Goal: Transaction & Acquisition: Subscribe to service/newsletter

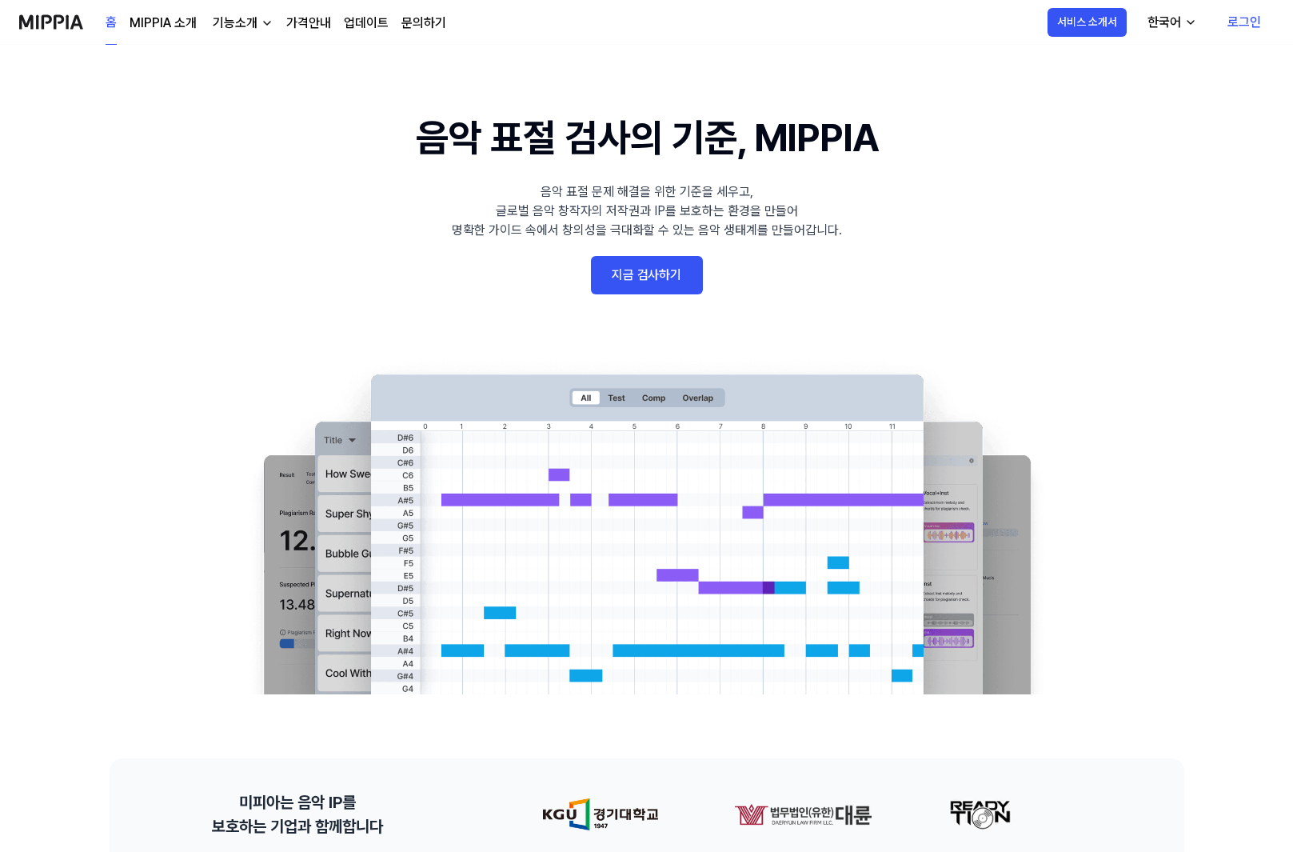
click at [1253, 22] on link "로그인" at bounding box center [1244, 22] width 59 height 45
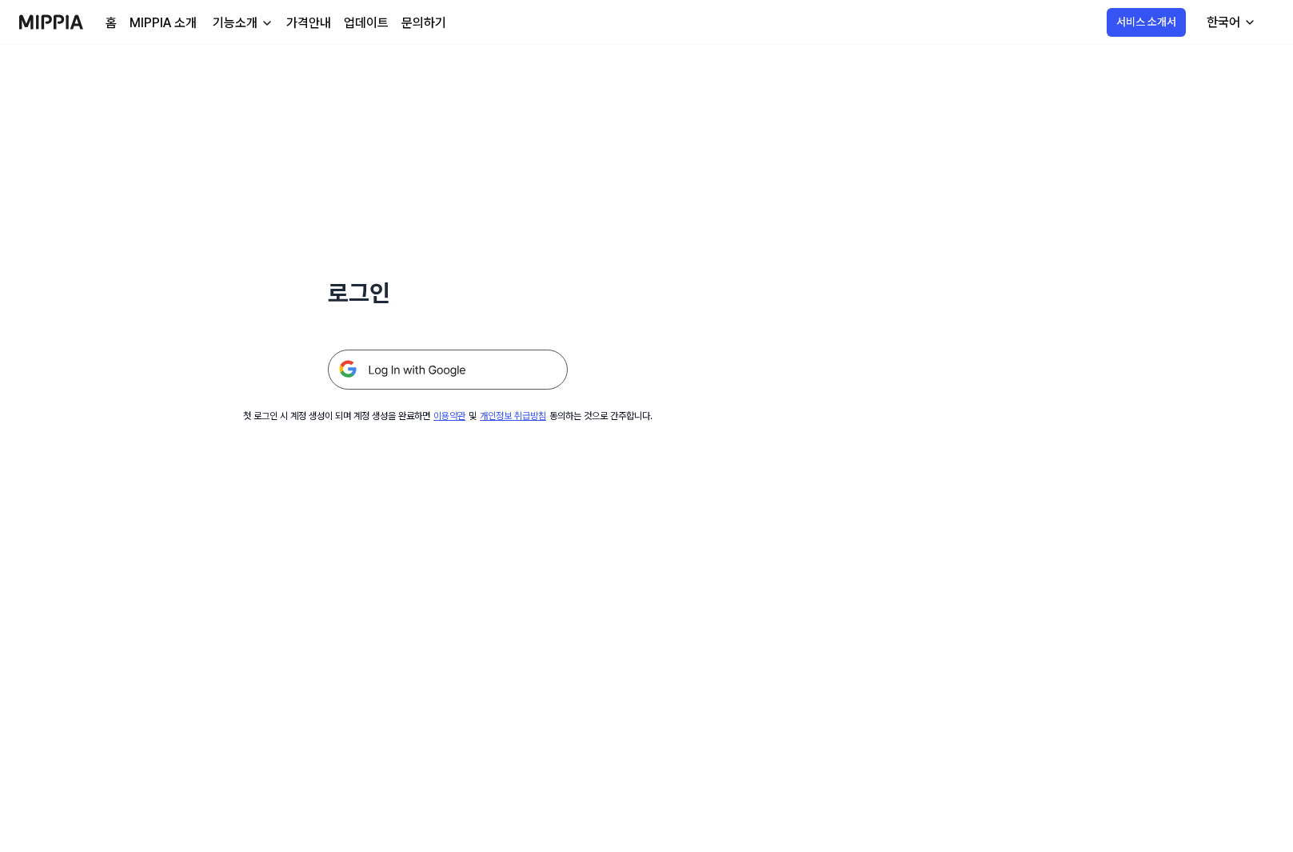
click at [472, 366] on img at bounding box center [448, 370] width 240 height 40
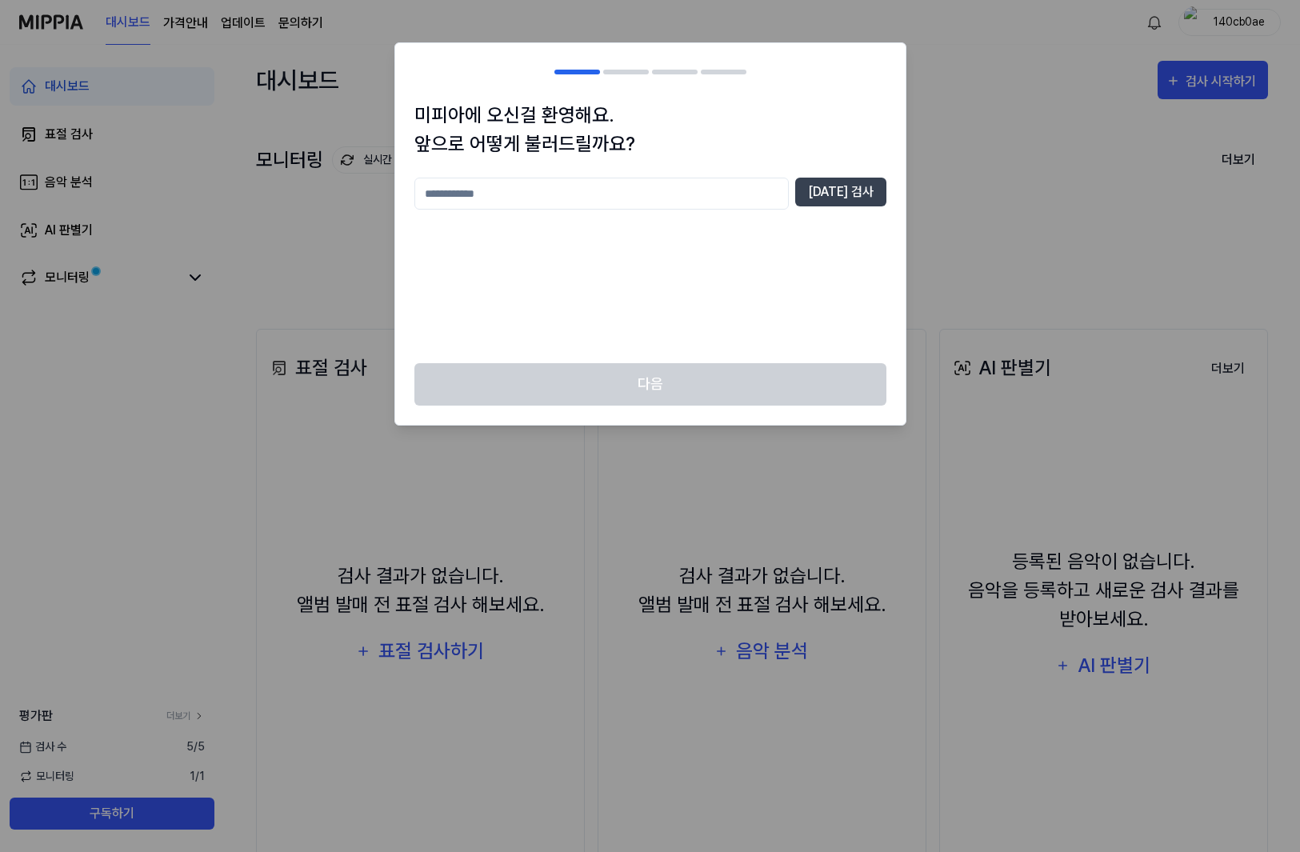
click at [731, 193] on input "text" at bounding box center [601, 194] width 374 height 32
type input "*"
click at [856, 198] on button "[DATE] 검사" at bounding box center [840, 192] width 91 height 29
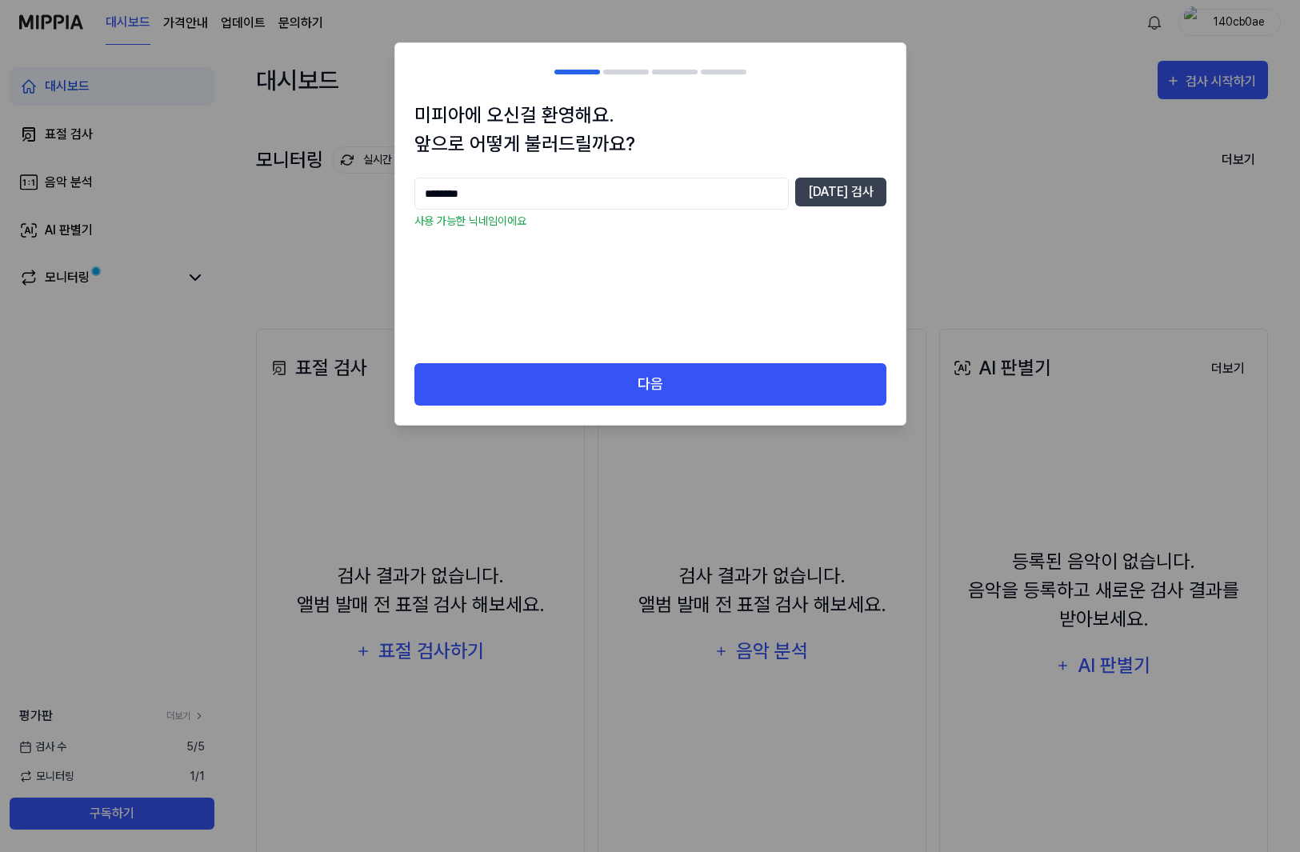
drag, startPoint x: 476, startPoint y: 190, endPoint x: 394, endPoint y: 186, distance: 82.5
click at [394, 186] on div "미피아에 오신걸 환영해요. 앞으로 어떻게 불러드릴까요? ******** [DATE] 검사 사용 가능한 닉네임이에요 다음" at bounding box center [650, 233] width 512 height 383
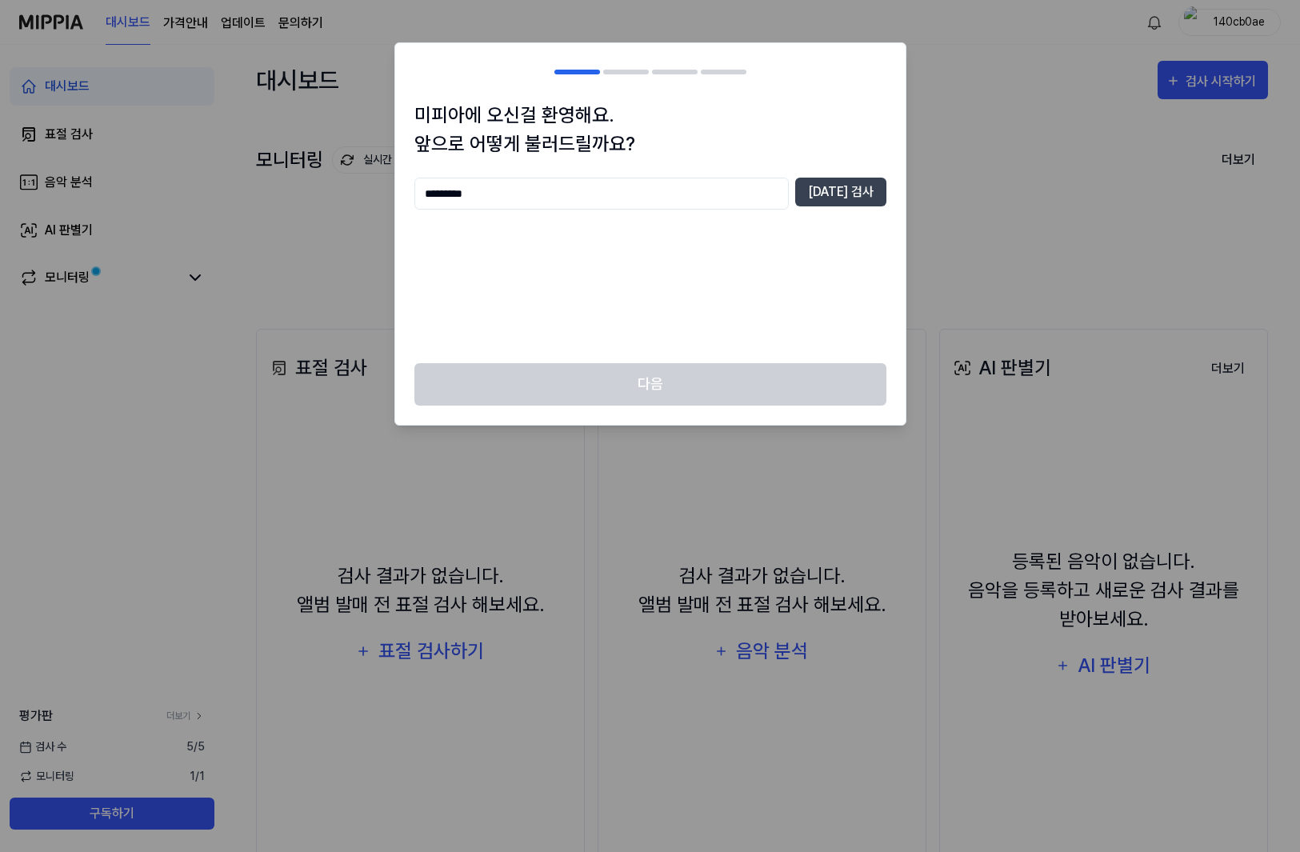
type input "********"
click at [845, 195] on button "[DATE] 검사" at bounding box center [840, 192] width 91 height 29
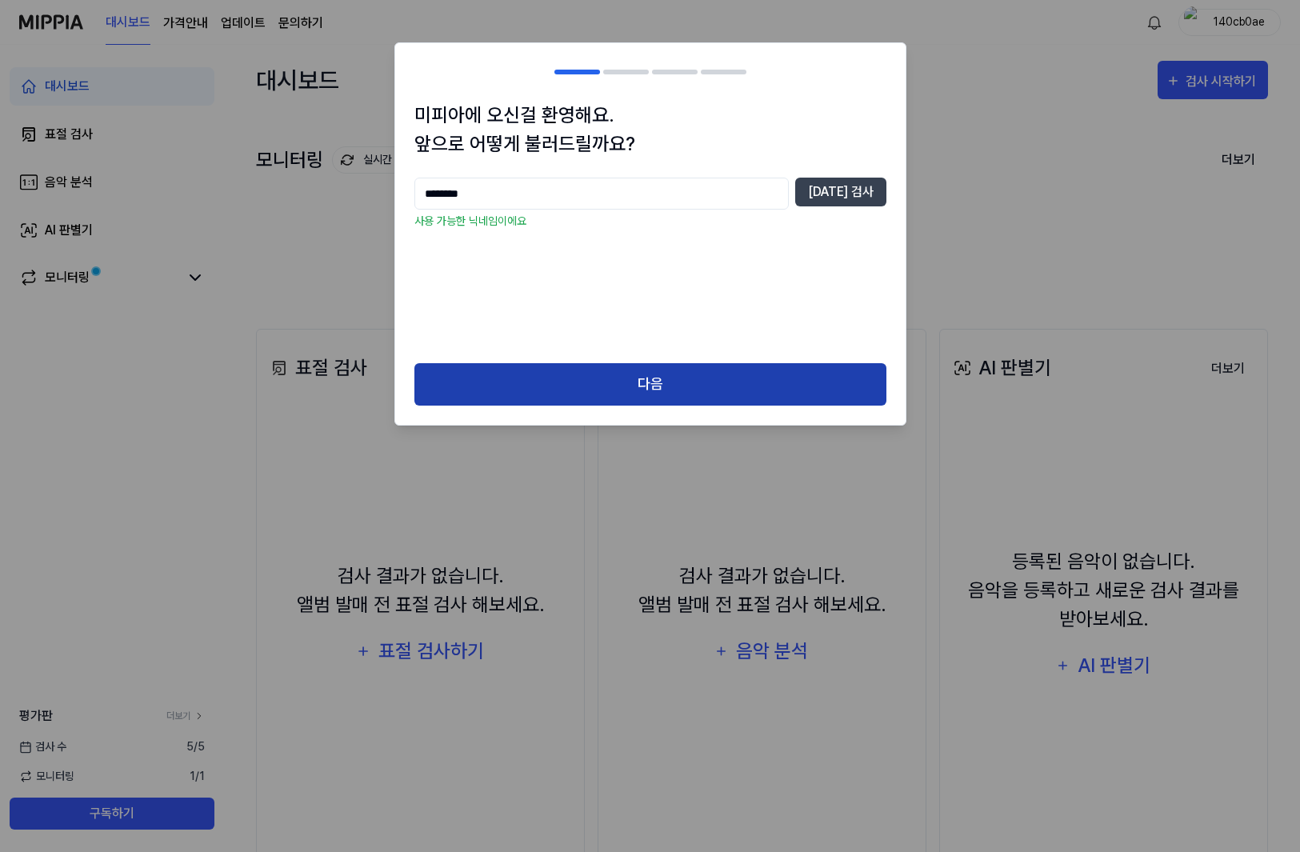
click at [661, 396] on button "다음" at bounding box center [650, 384] width 472 height 42
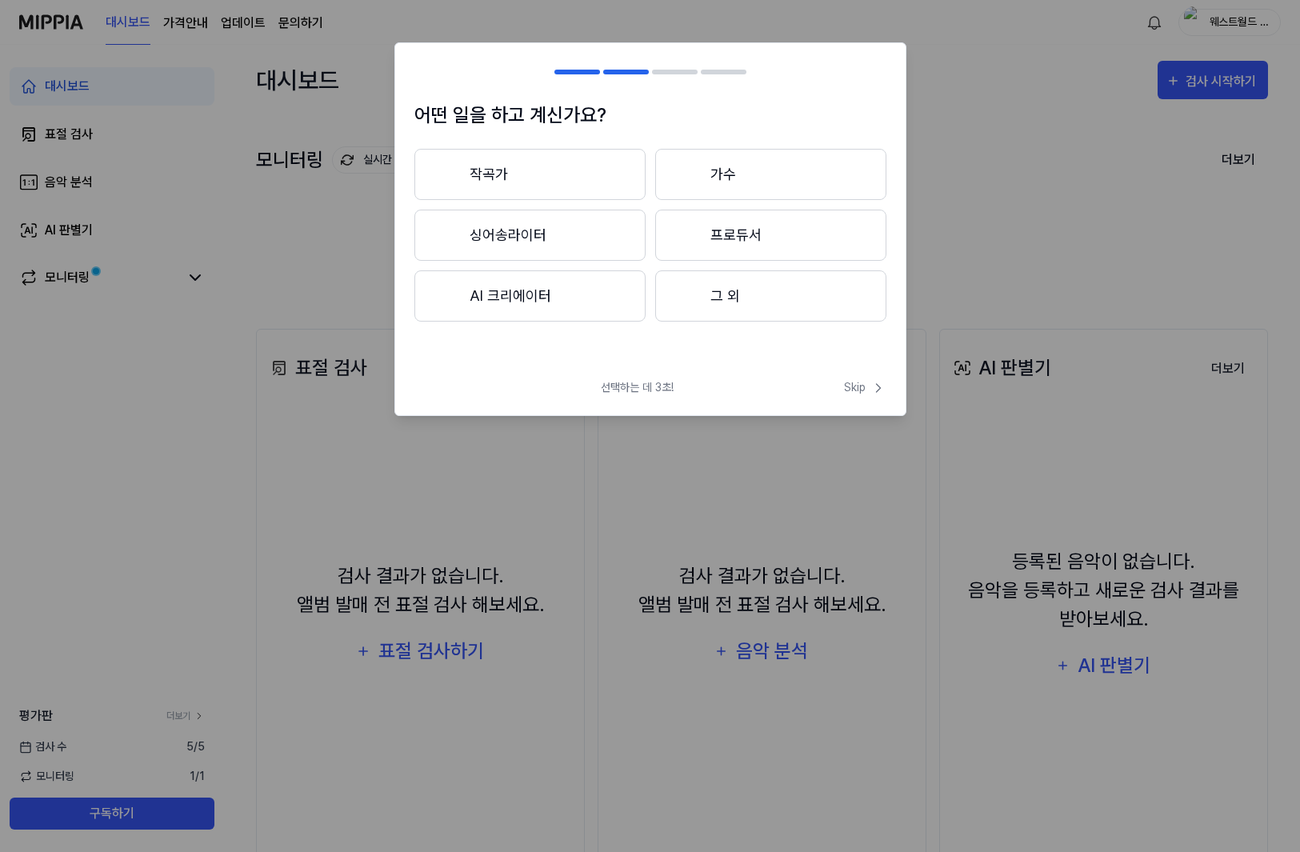
click at [571, 302] on button "AI 크리에이터" at bounding box center [529, 295] width 231 height 51
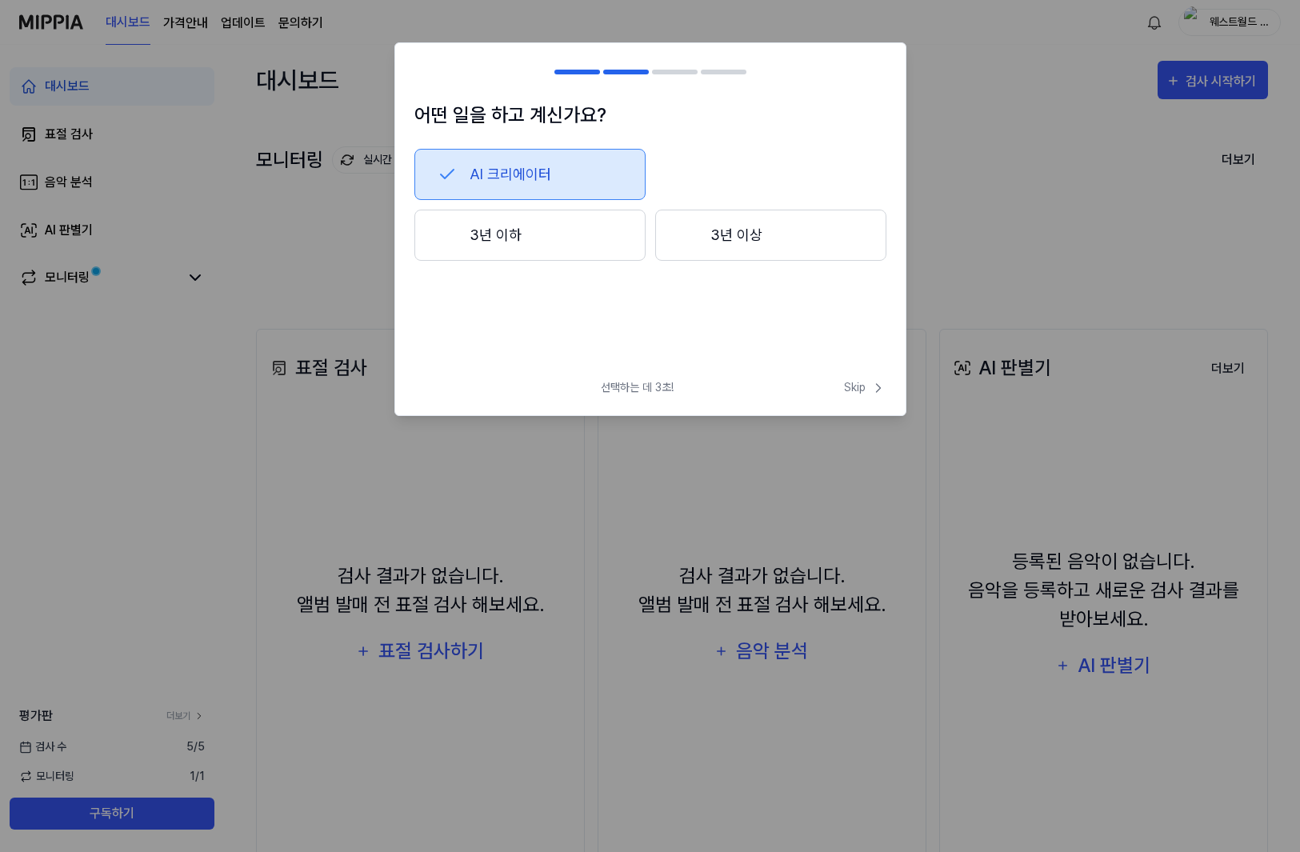
click at [695, 244] on div at bounding box center [687, 235] width 19 height 19
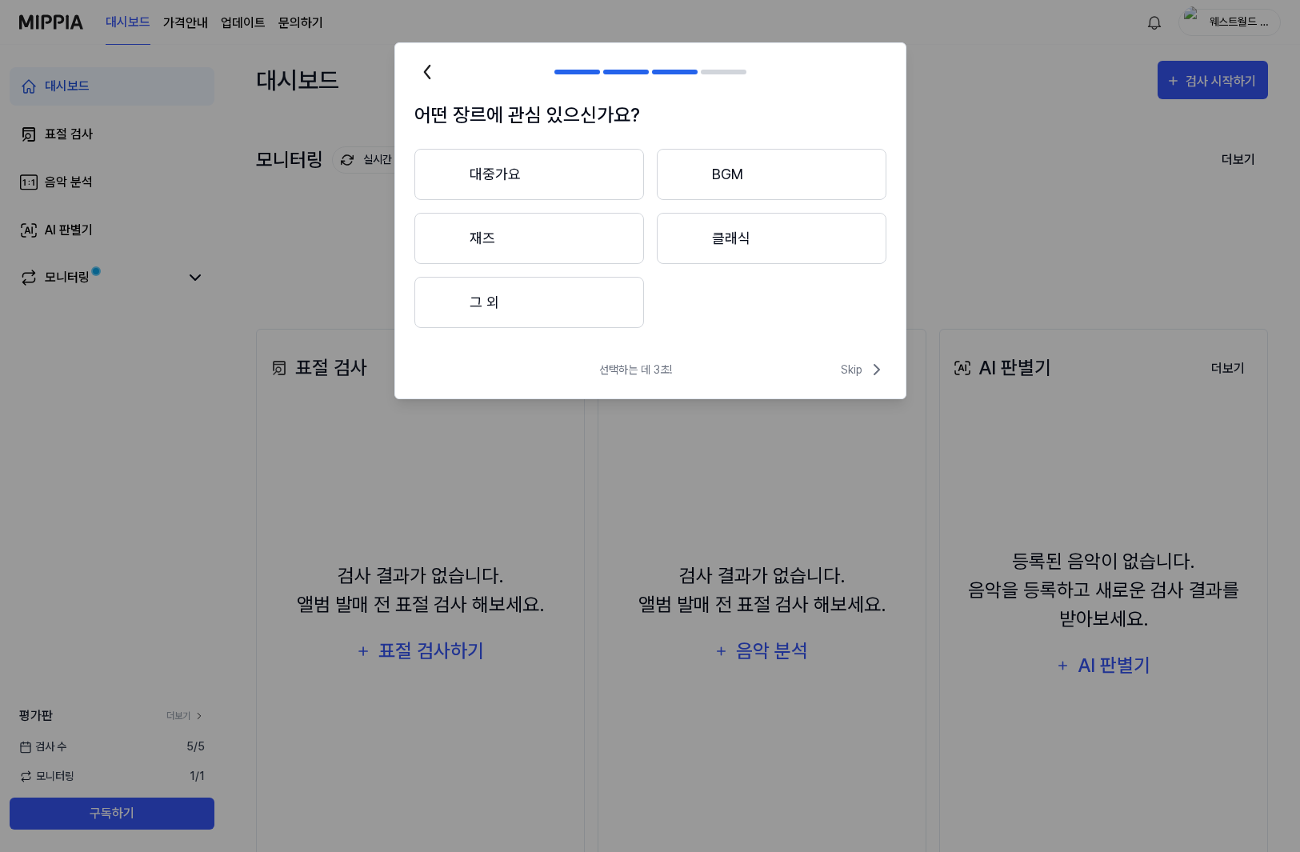
click at [732, 184] on button "BGM" at bounding box center [772, 174] width 230 height 51
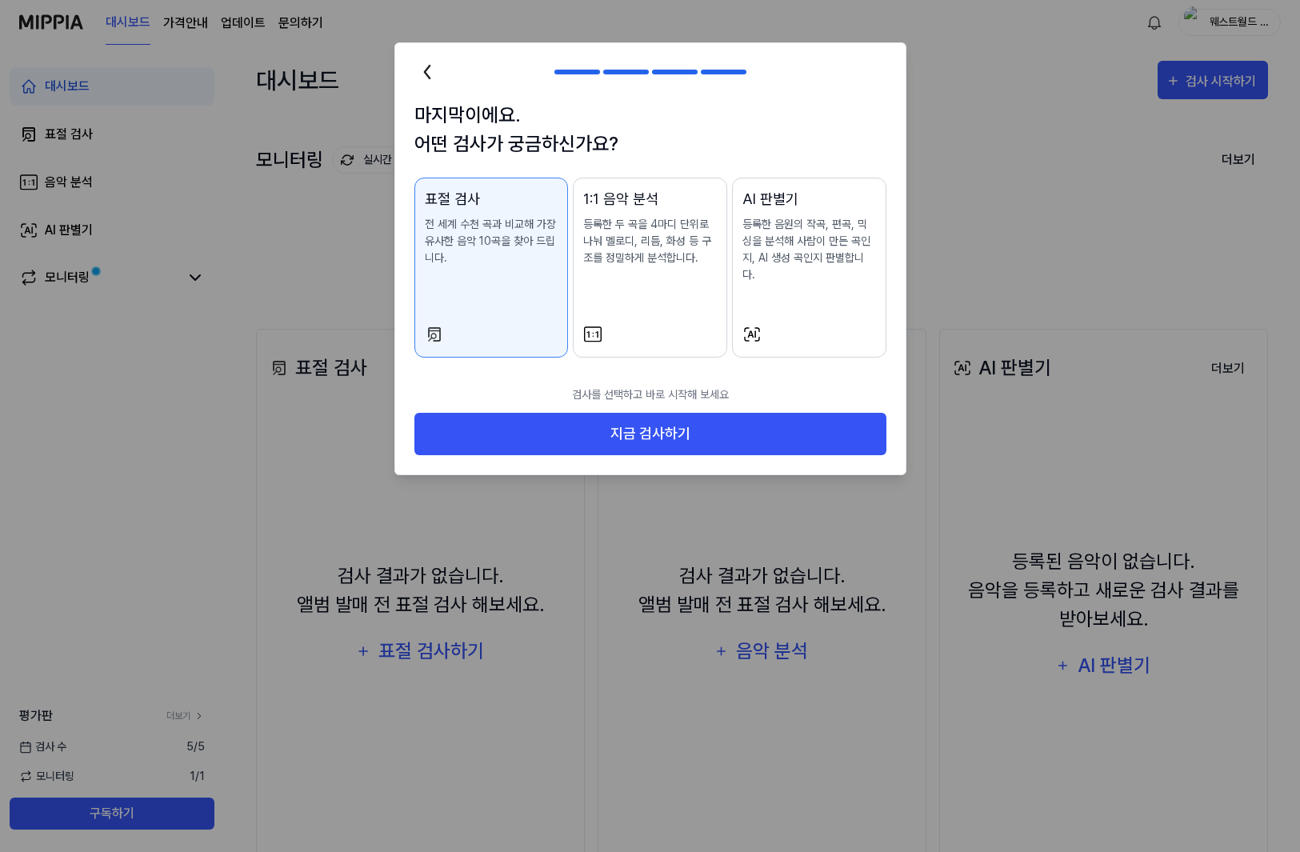
click at [668, 279] on div "1:1 음악 분석 등록한 두 곡을 4마디 단위로 나눠 멜로디, 리듬, 화성 등 구조를 정밀하게 분석합니다." at bounding box center [650, 243] width 134 height 110
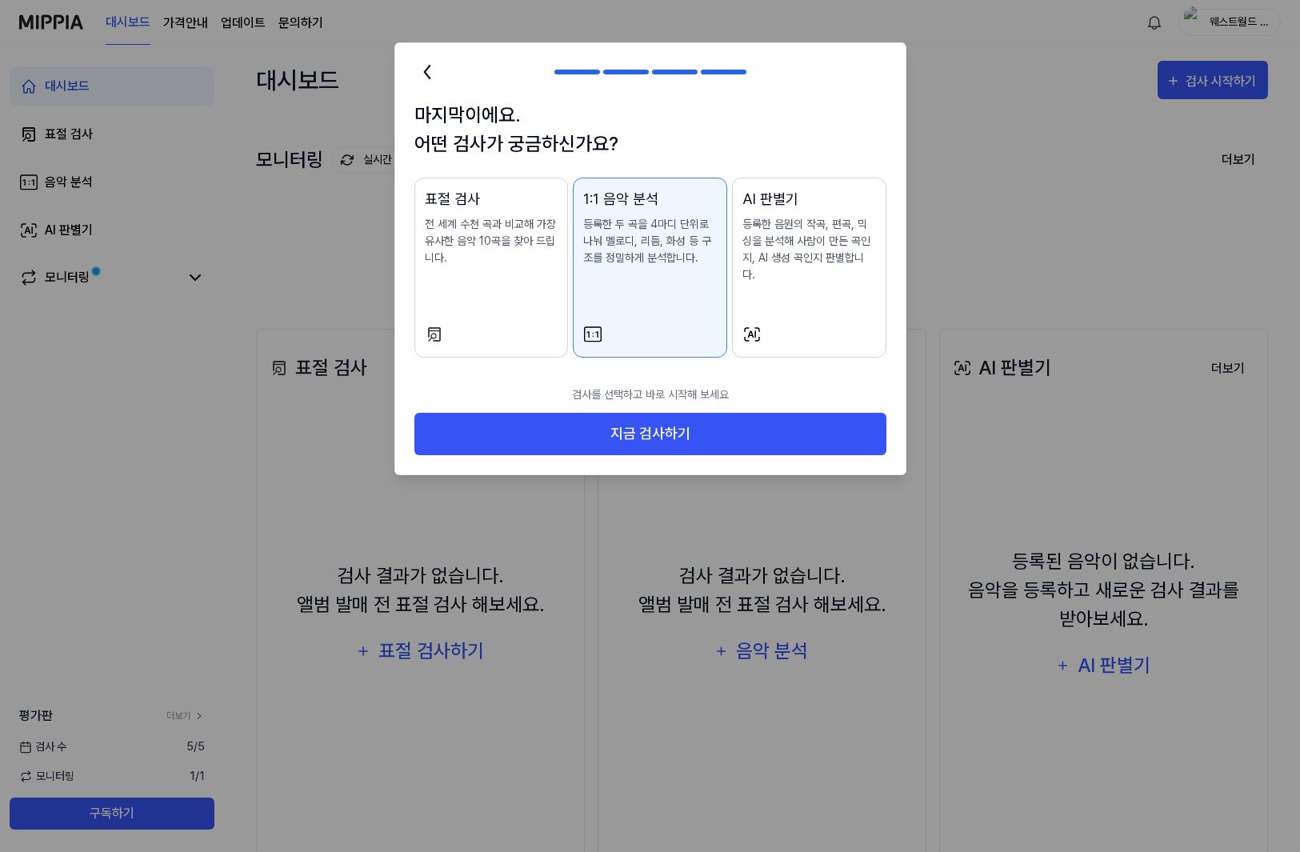
click at [474, 276] on div "표절 검사 전 세계 수천 곡과 비교해 가장 유사한 음악 10곡을 찾아 드립니다." at bounding box center [492, 243] width 134 height 110
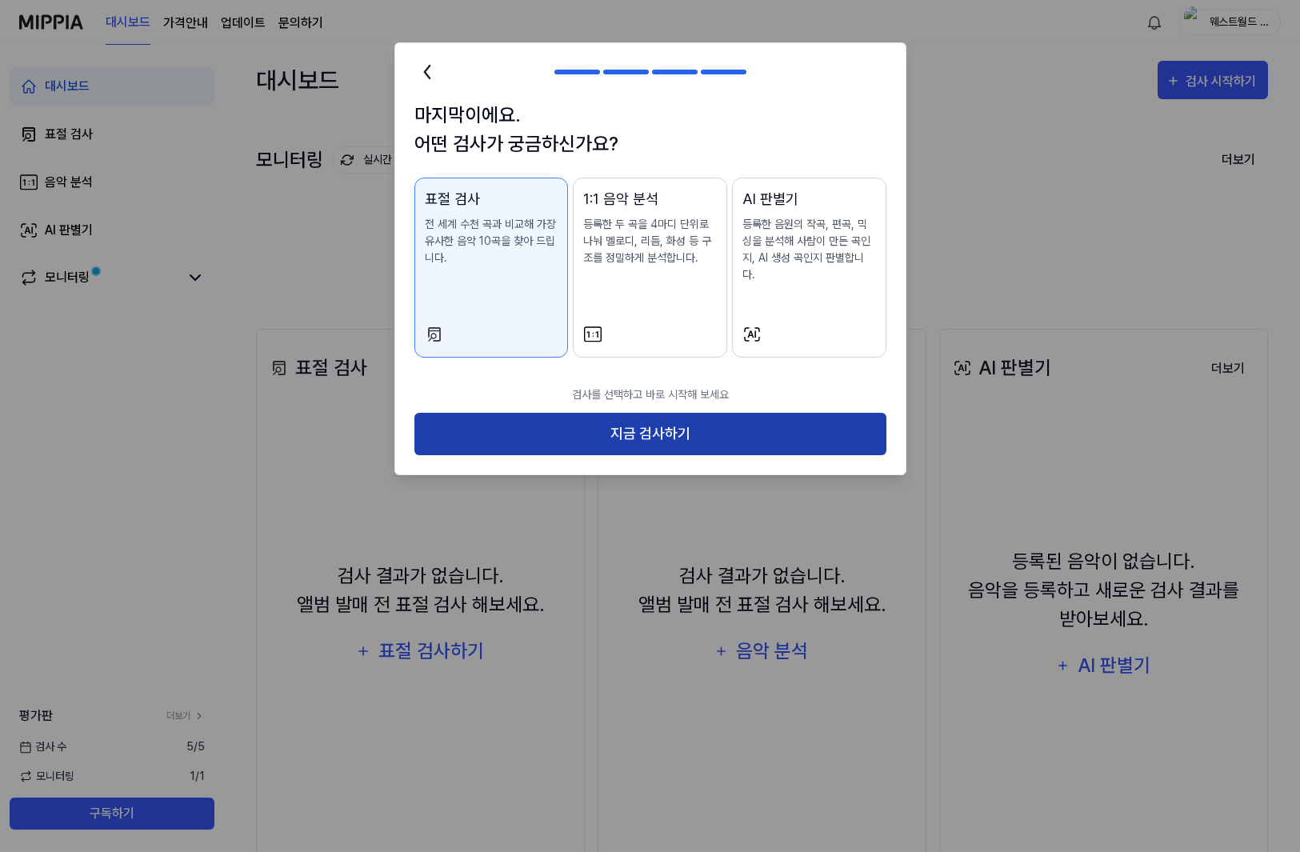
click at [651, 416] on button "지금 검사하기" at bounding box center [650, 434] width 472 height 42
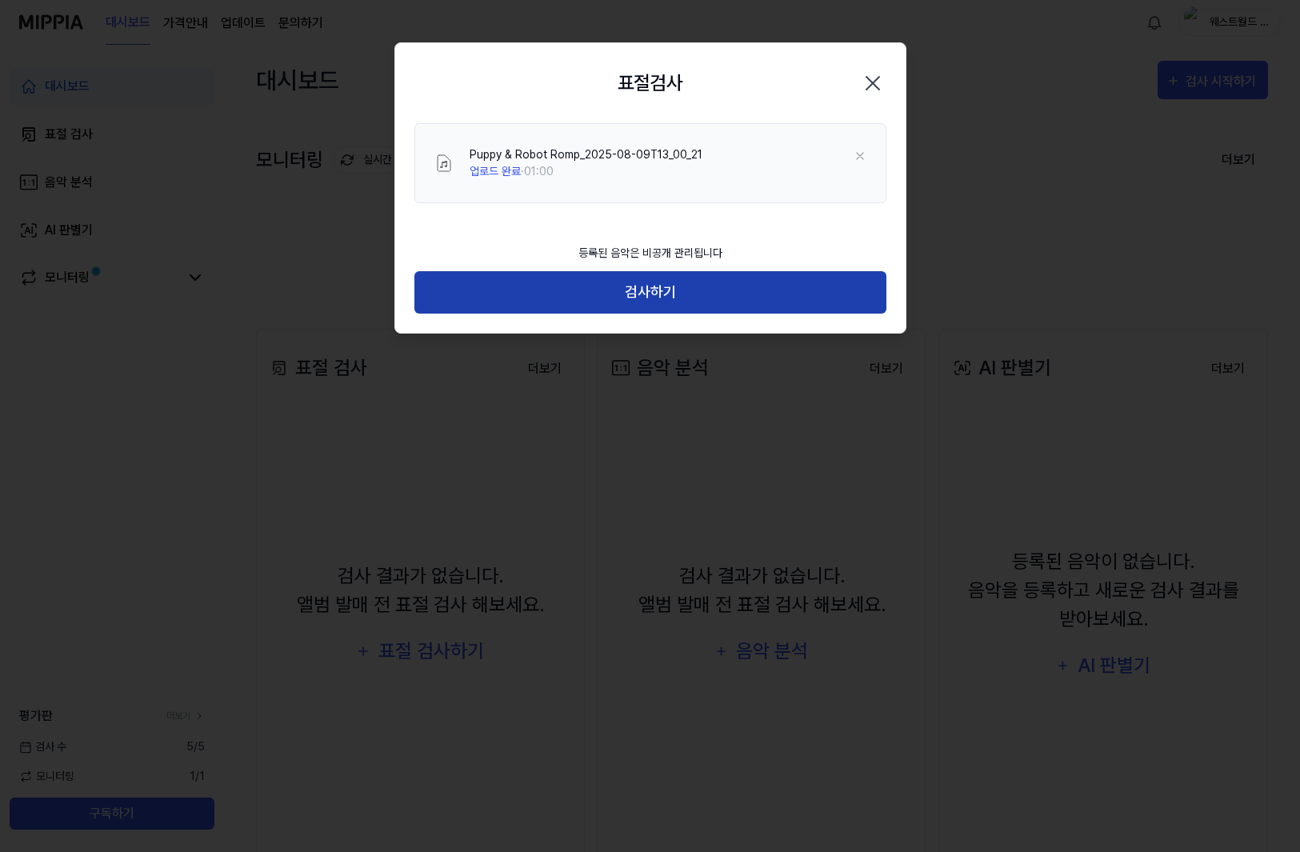
click at [701, 291] on button "검사하기" at bounding box center [650, 292] width 472 height 42
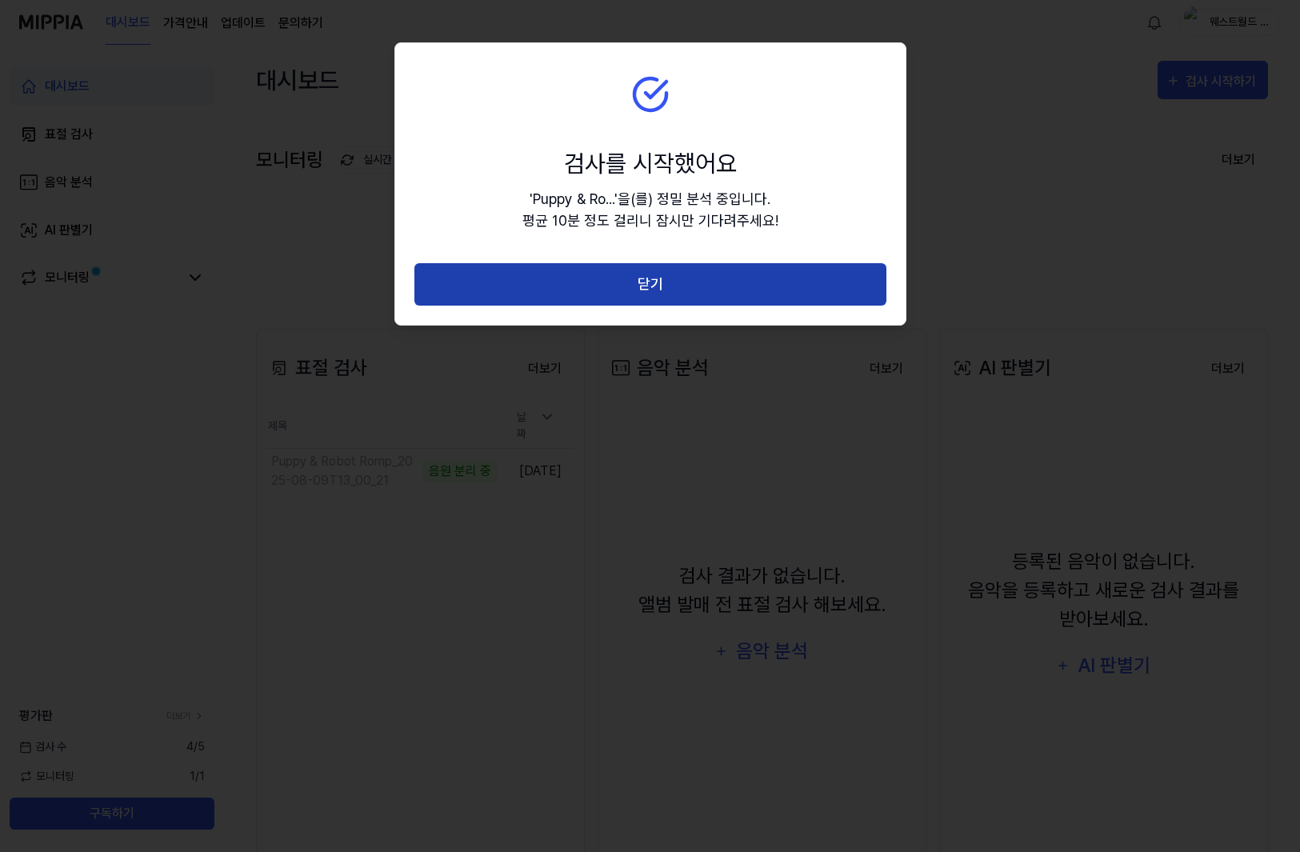
click at [702, 289] on button "닫기" at bounding box center [650, 284] width 472 height 42
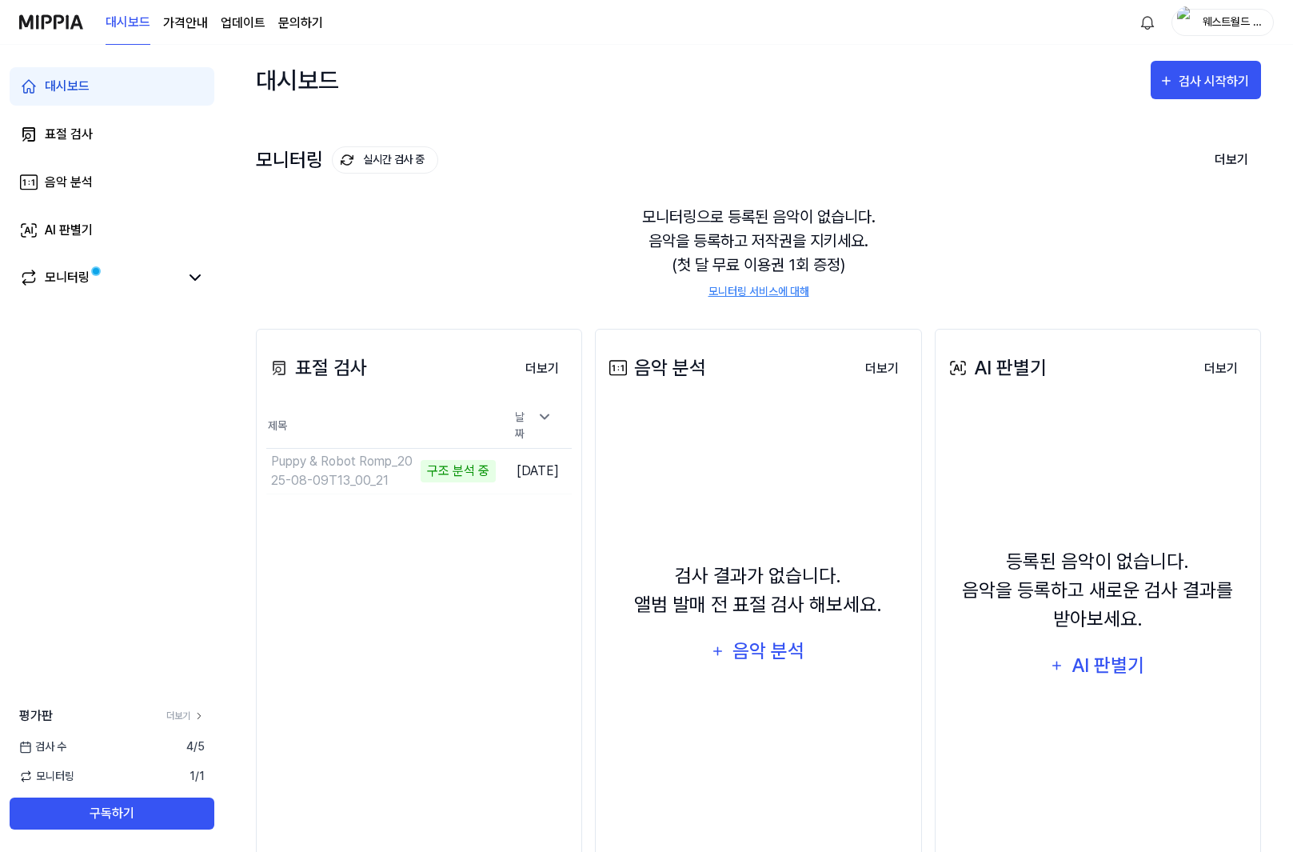
click at [190, 22] on page\) "가격안내" at bounding box center [185, 23] width 45 height 19
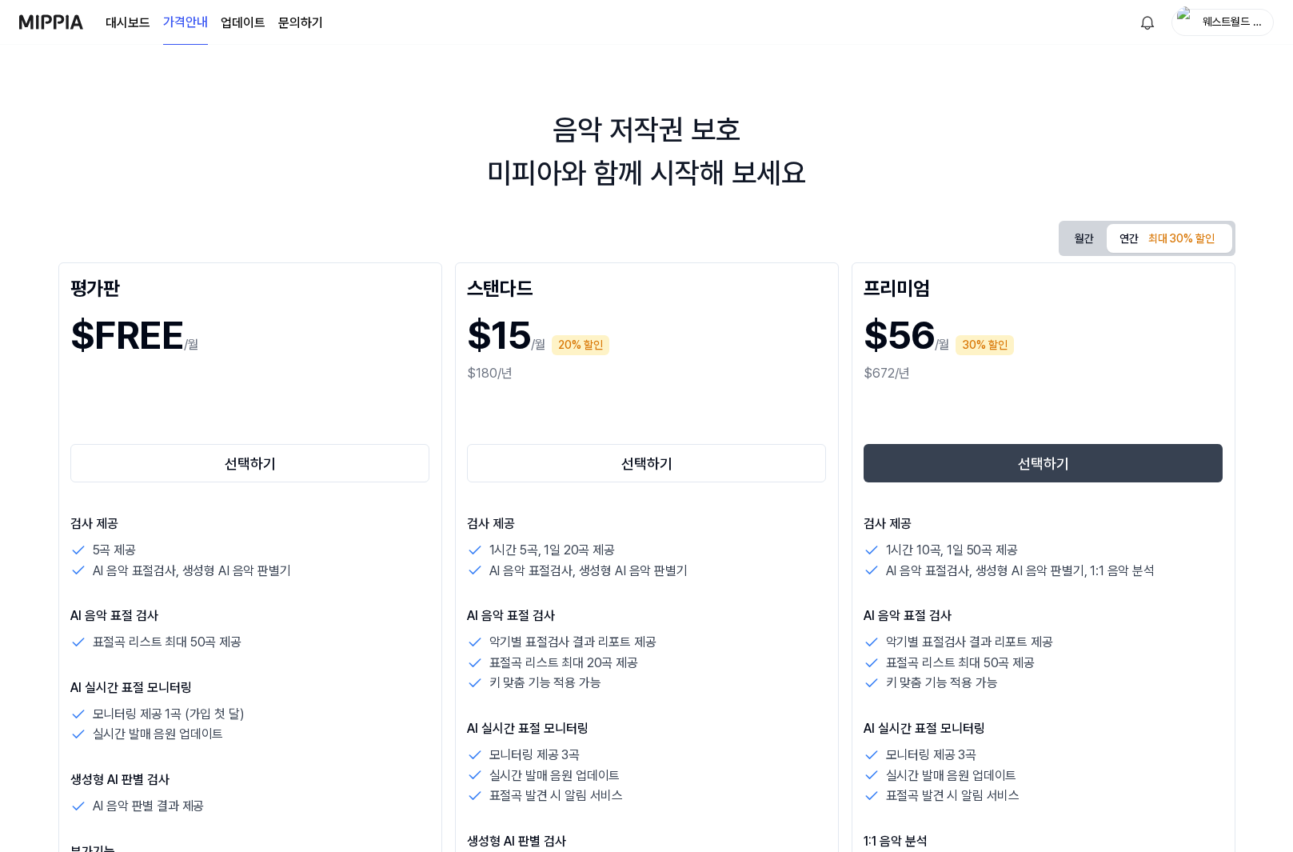
click at [1081, 236] on button "월간" at bounding box center [1084, 239] width 45 height 30
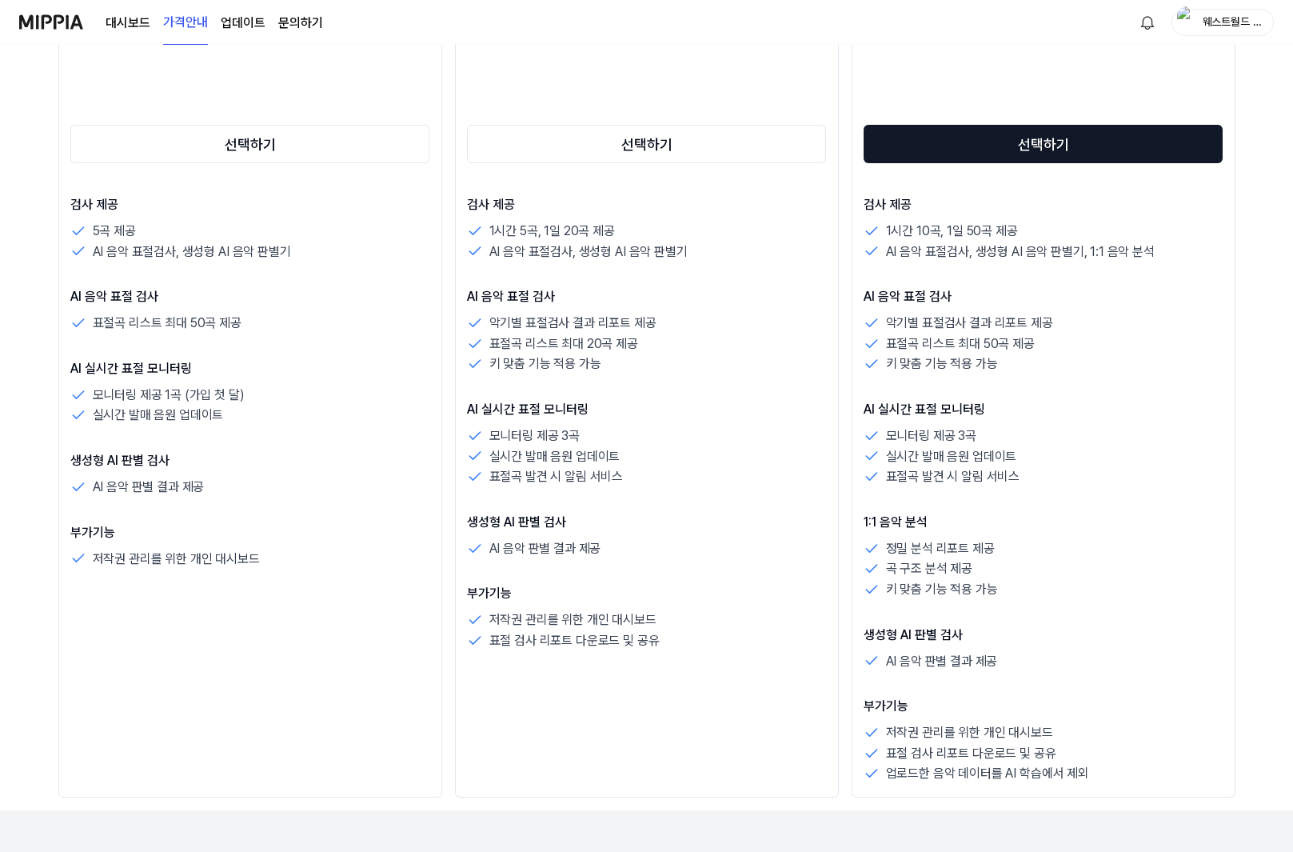
scroll to position [320, 0]
click at [1013, 132] on button "선택하기" at bounding box center [1044, 143] width 360 height 38
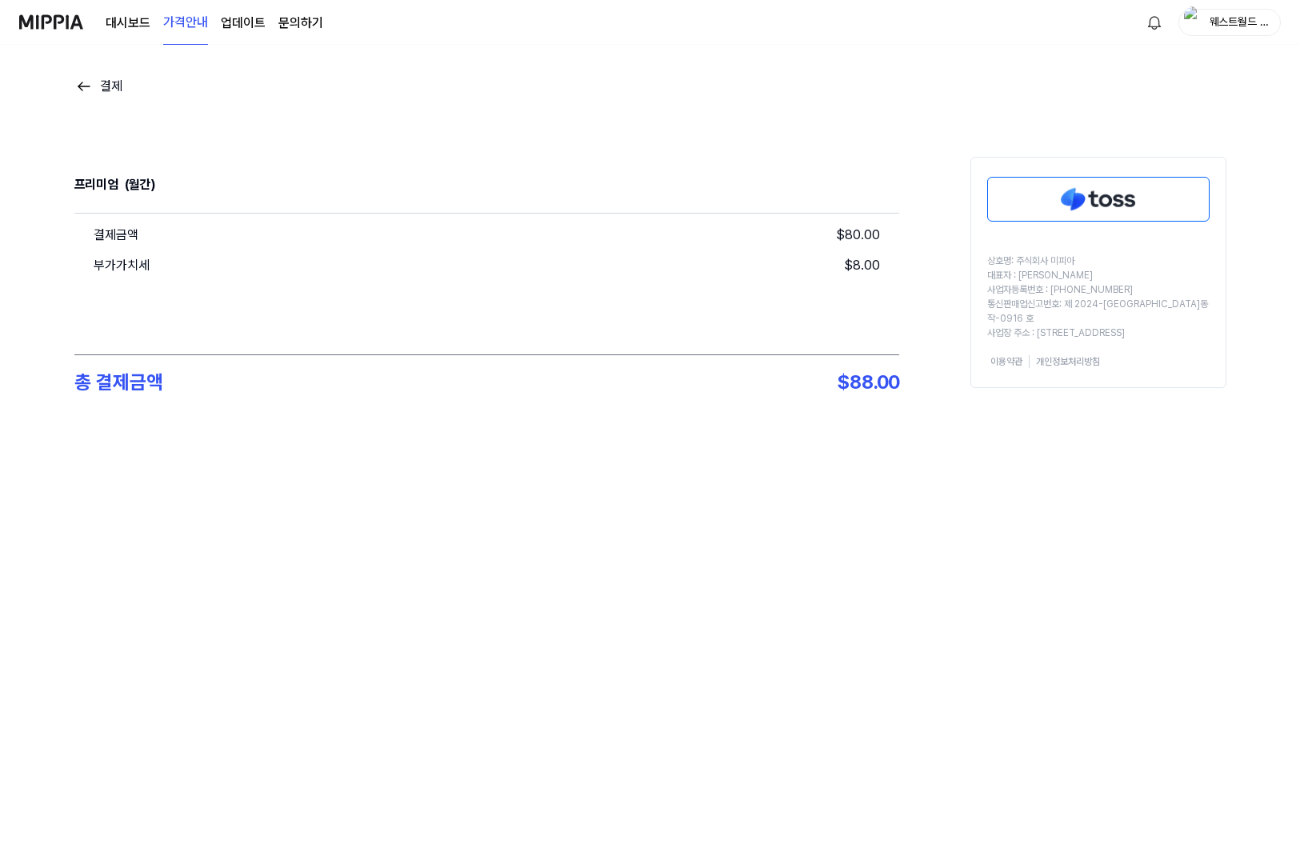
click at [1084, 204] on img at bounding box center [1098, 199] width 221 height 43
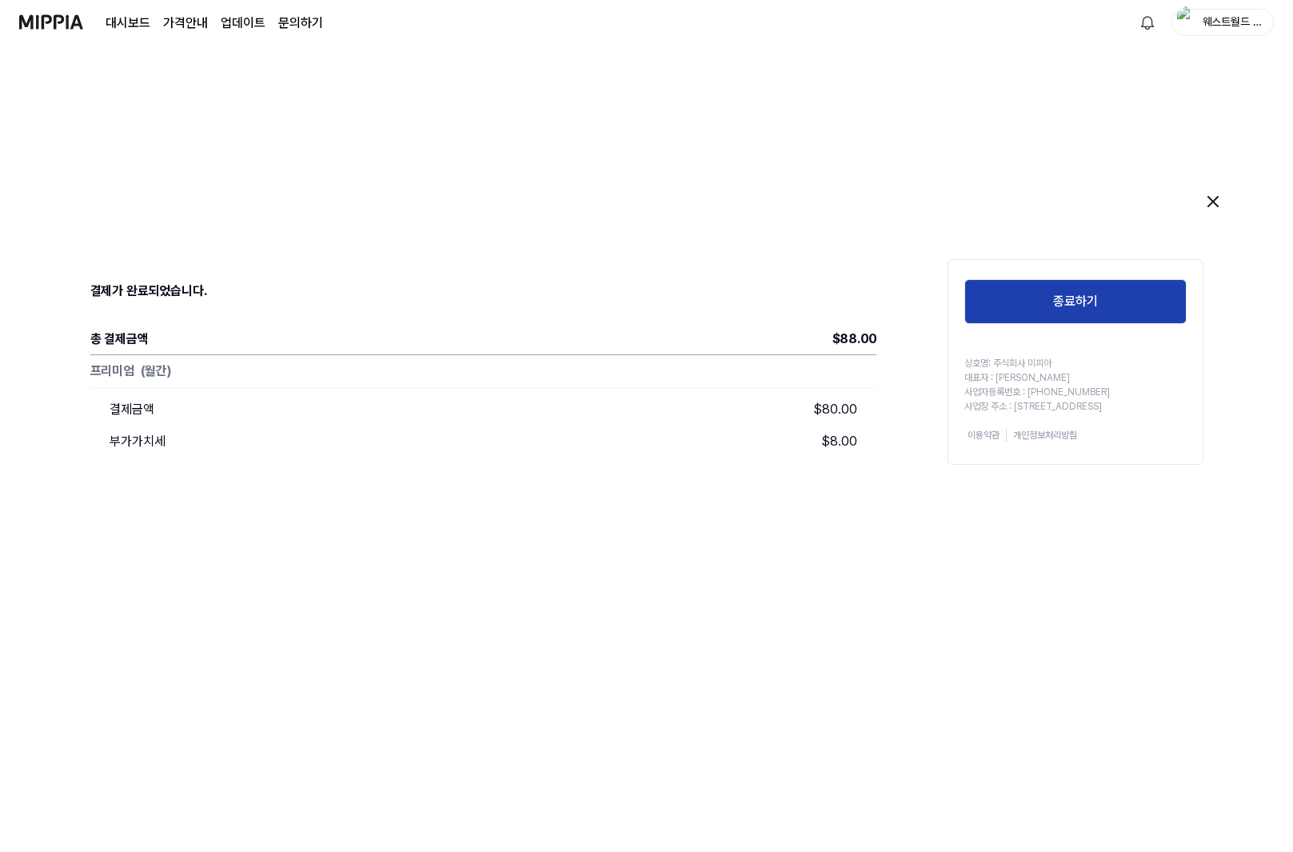
click at [1096, 310] on button "종료하기" at bounding box center [1076, 301] width 222 height 45
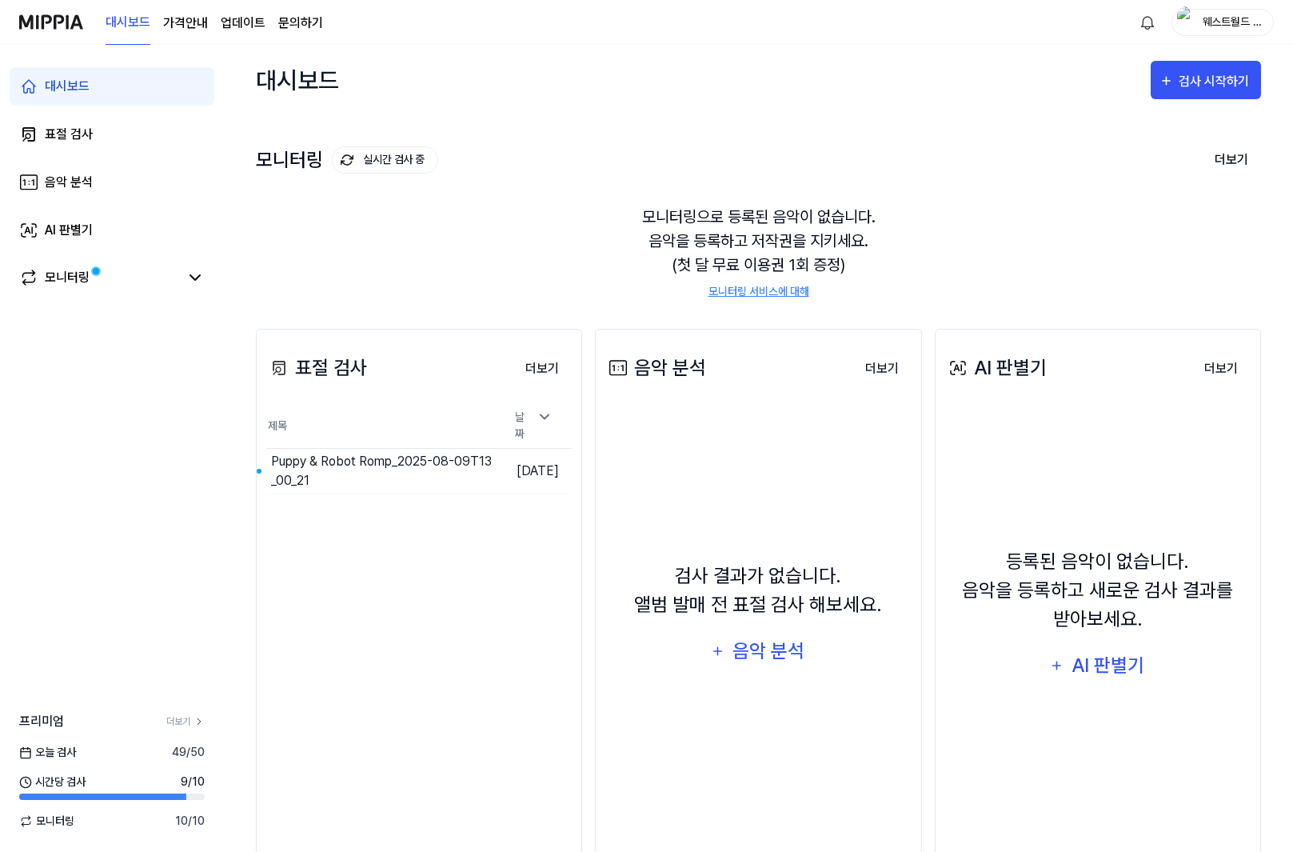
scroll to position [62, 0]
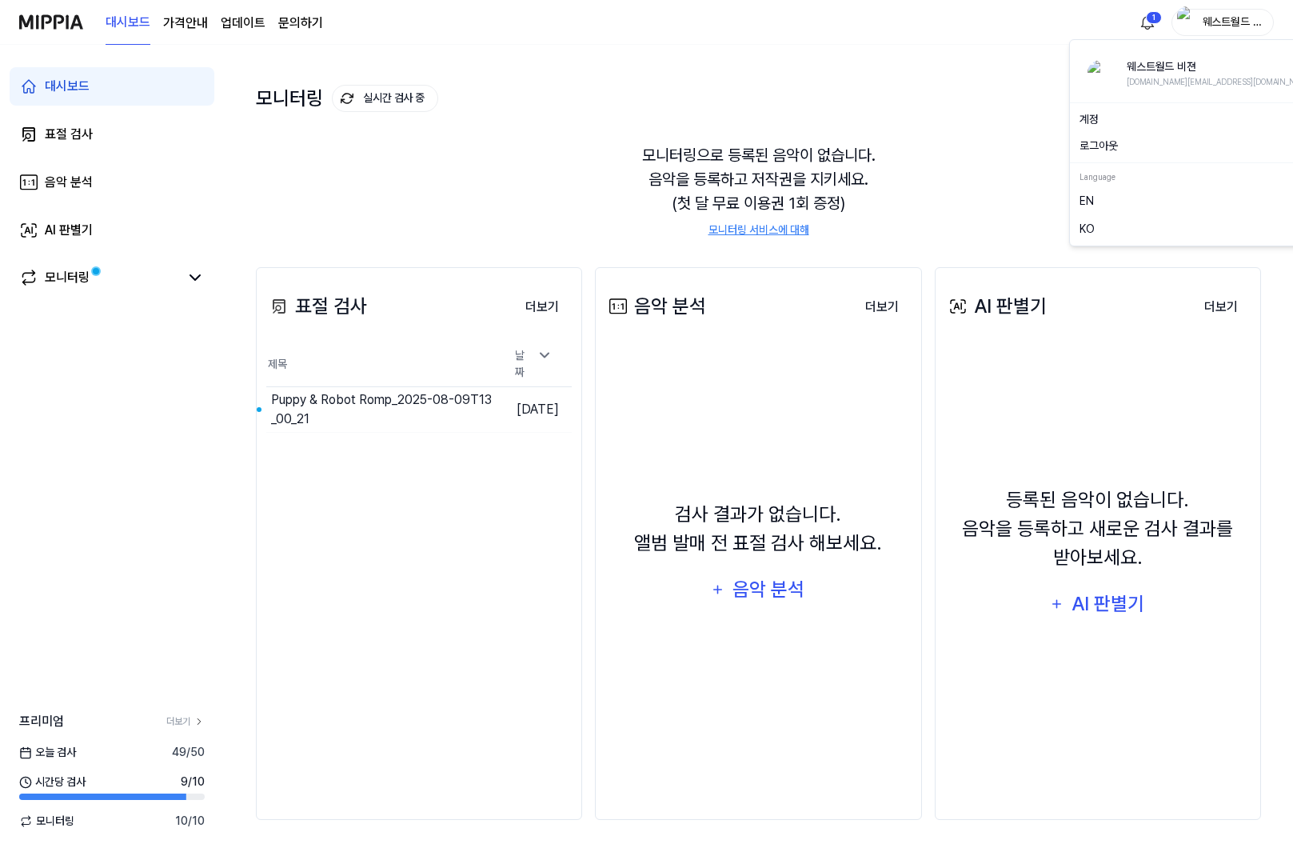
click at [1199, 18] on div "웨스트월드 비젼" at bounding box center [1223, 22] width 102 height 27
click at [1180, 116] on link "계정" at bounding box center [1201, 119] width 242 height 17
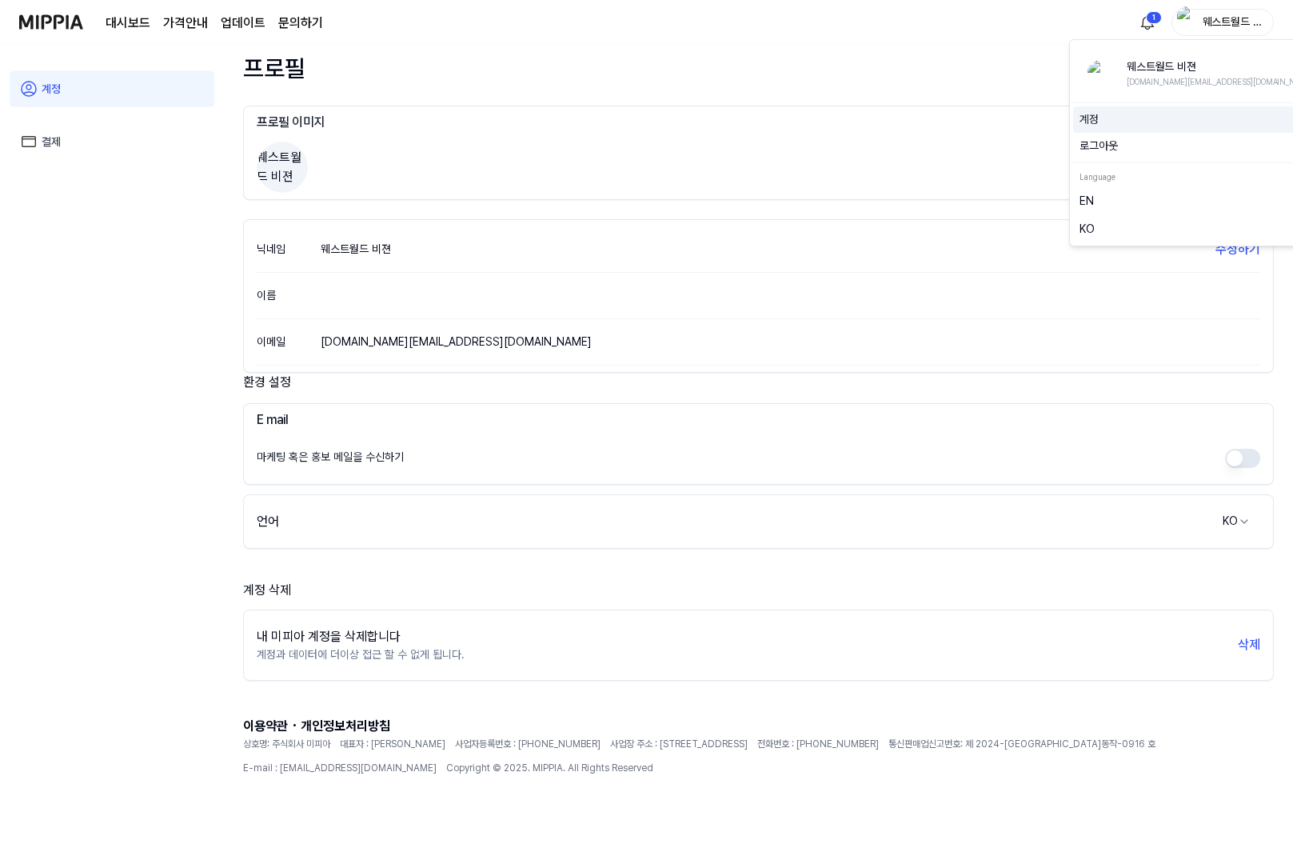
scroll to position [26, 0]
click at [30, 151] on link "결제" at bounding box center [112, 141] width 205 height 37
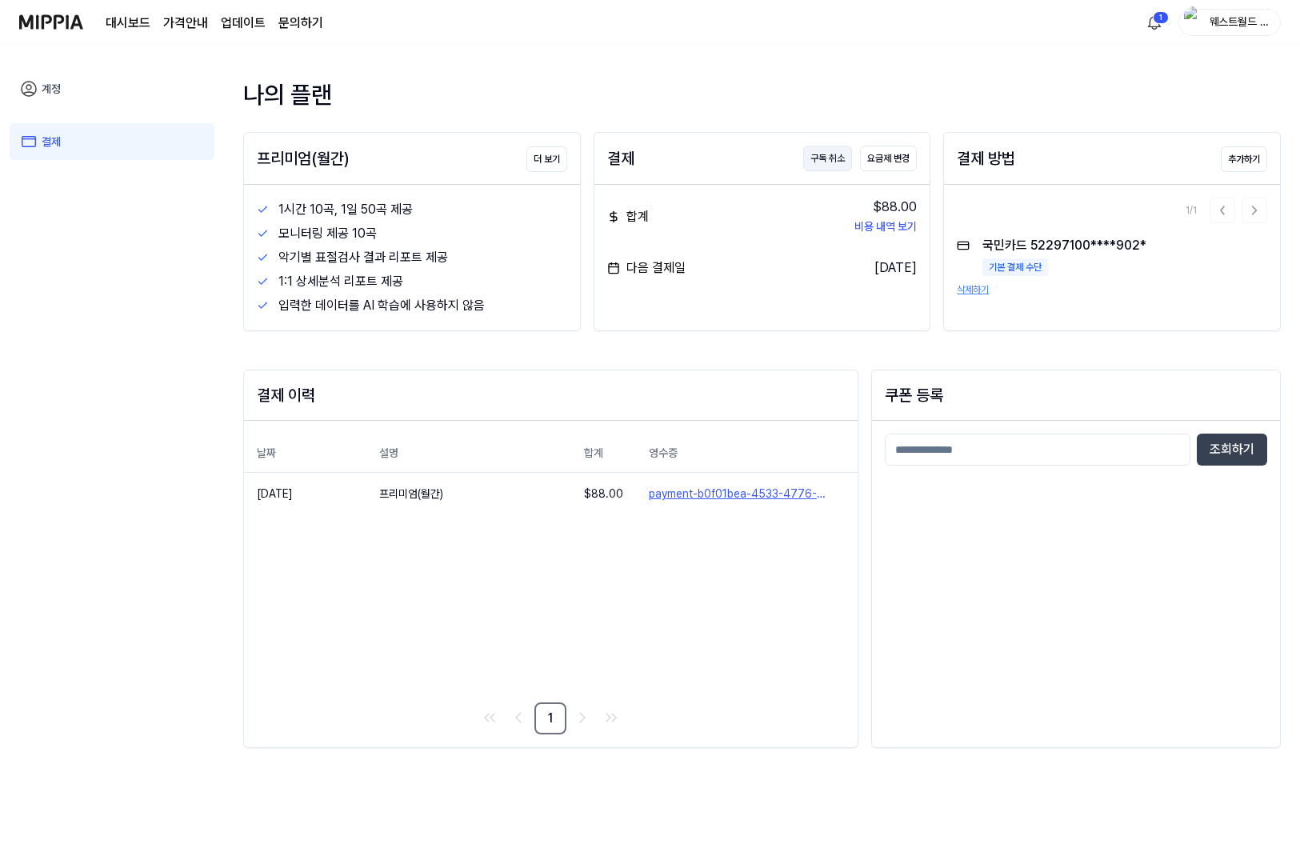
click at [823, 154] on button "구독 취소" at bounding box center [827, 159] width 49 height 26
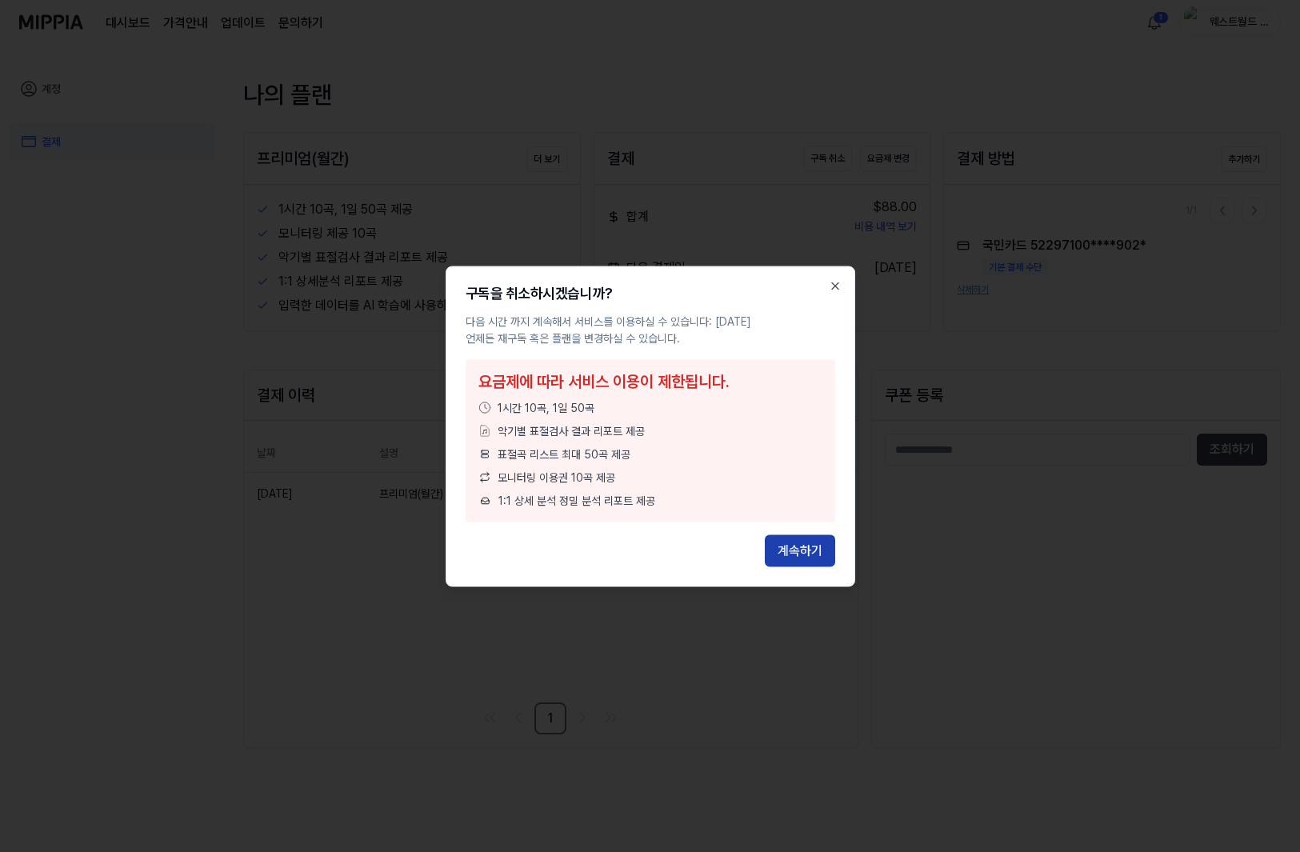
click at [801, 541] on button "계속하기" at bounding box center [800, 550] width 70 height 32
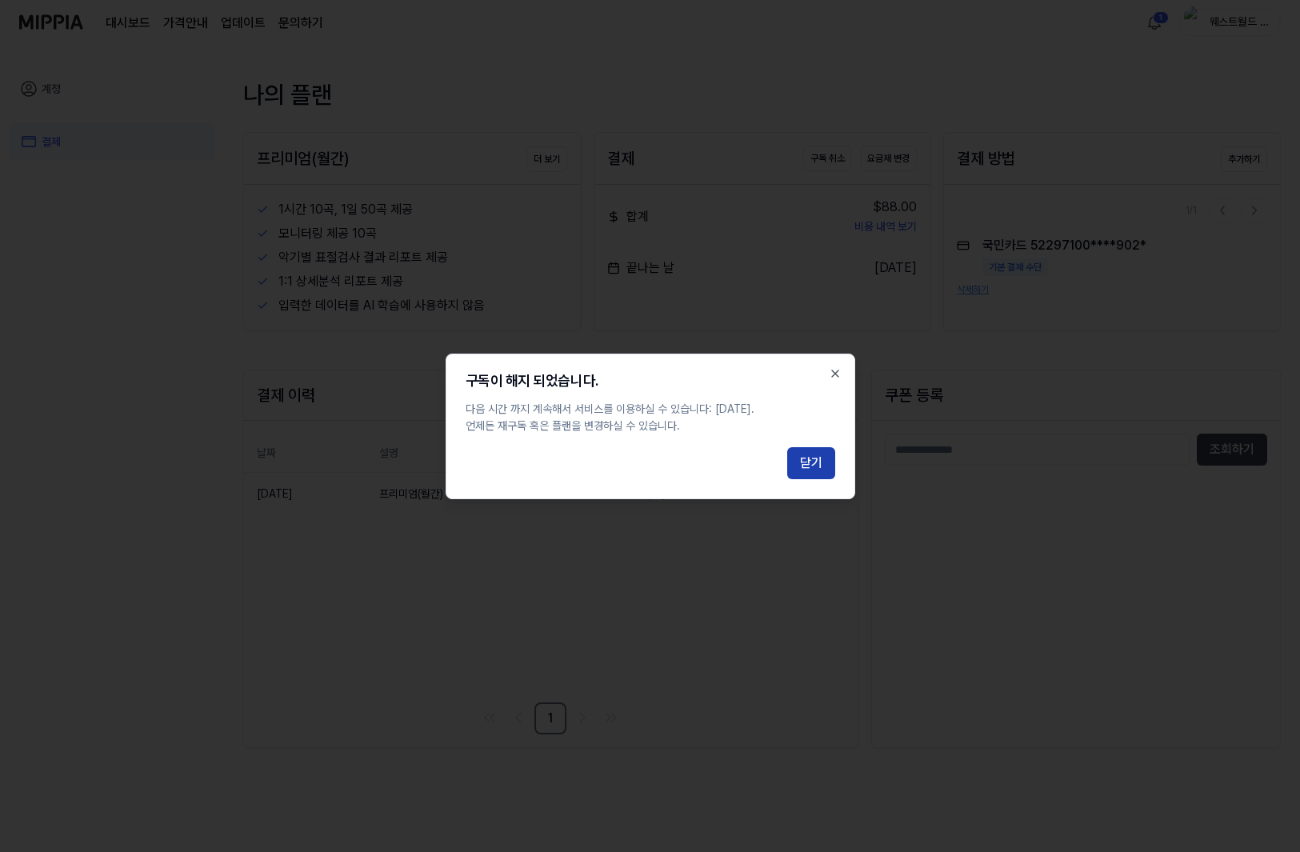
click at [801, 466] on button "닫기" at bounding box center [811, 463] width 48 height 32
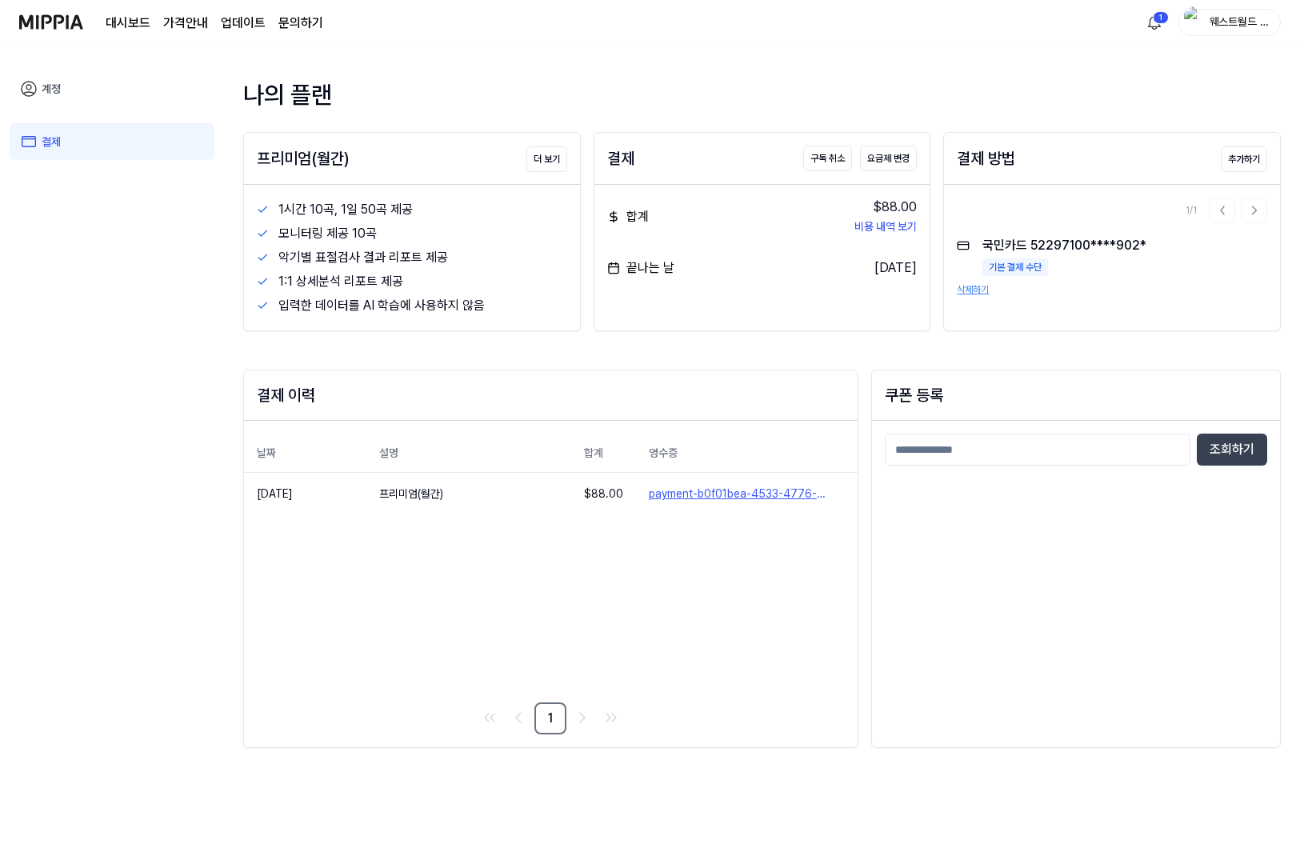
click at [733, 72] on div "나의 플랜 프리미엄(월간) 더 보기 1시간 10곡, 1일 50곡 제공 모니터링 제공 10곡 악기별 표절검사 결과 리포트 제공 1:1 상세분석 …" at bounding box center [762, 448] width 1076 height 807
click at [57, 23] on img at bounding box center [51, 22] width 64 height 44
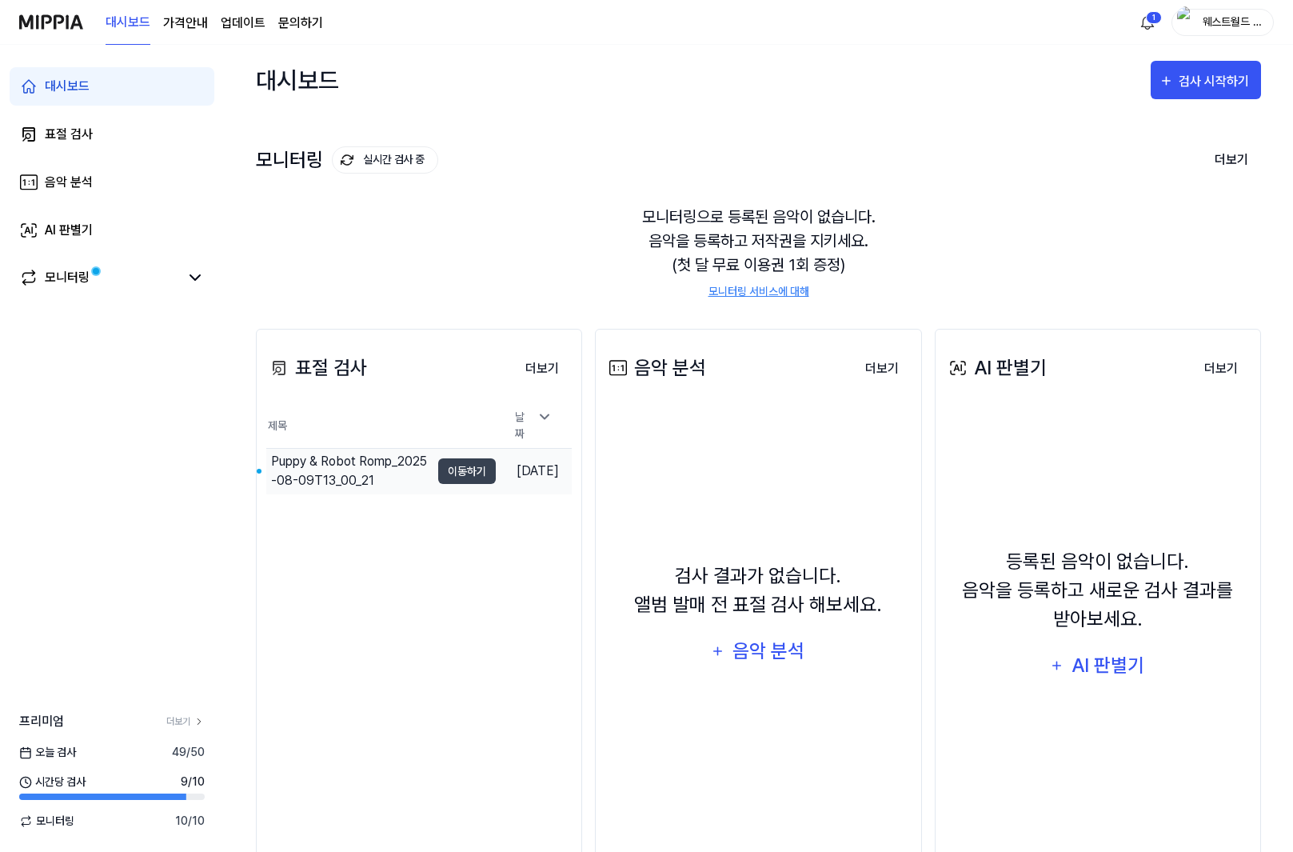
click at [374, 452] on div "Puppy & Robot Romp_2025-08-09T13_00_21" at bounding box center [350, 471] width 159 height 38
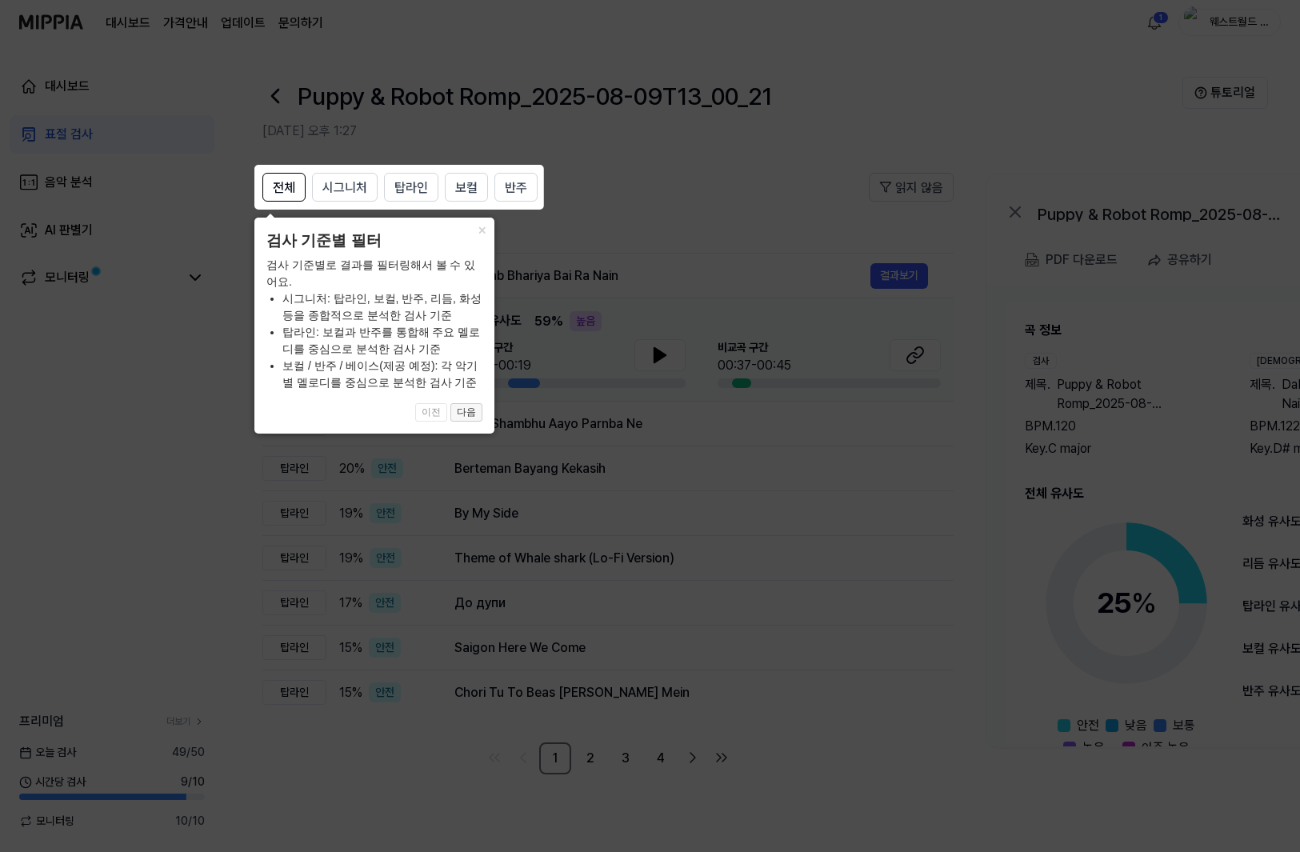
click at [467, 416] on button "다음" at bounding box center [466, 412] width 32 height 19
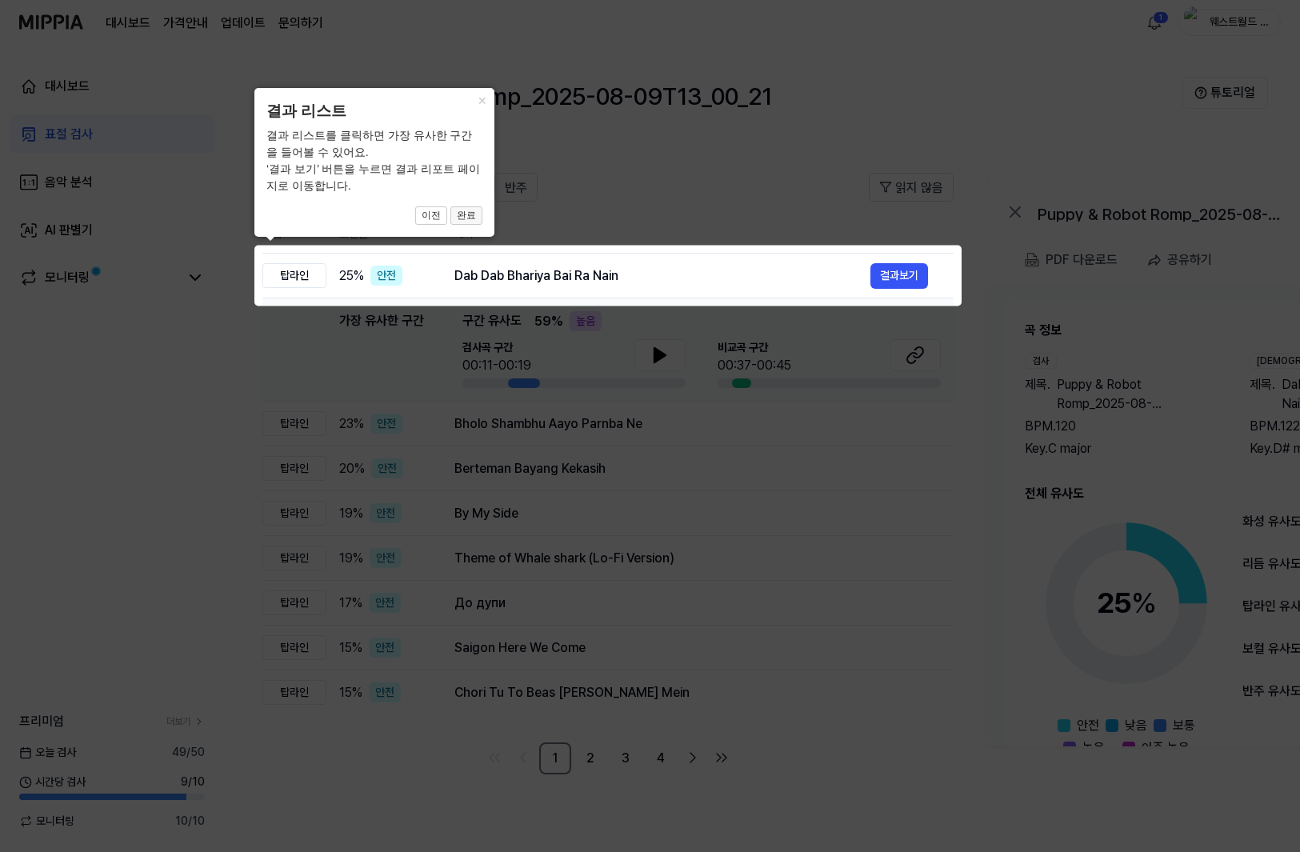
click at [469, 214] on button "완료" at bounding box center [466, 215] width 32 height 19
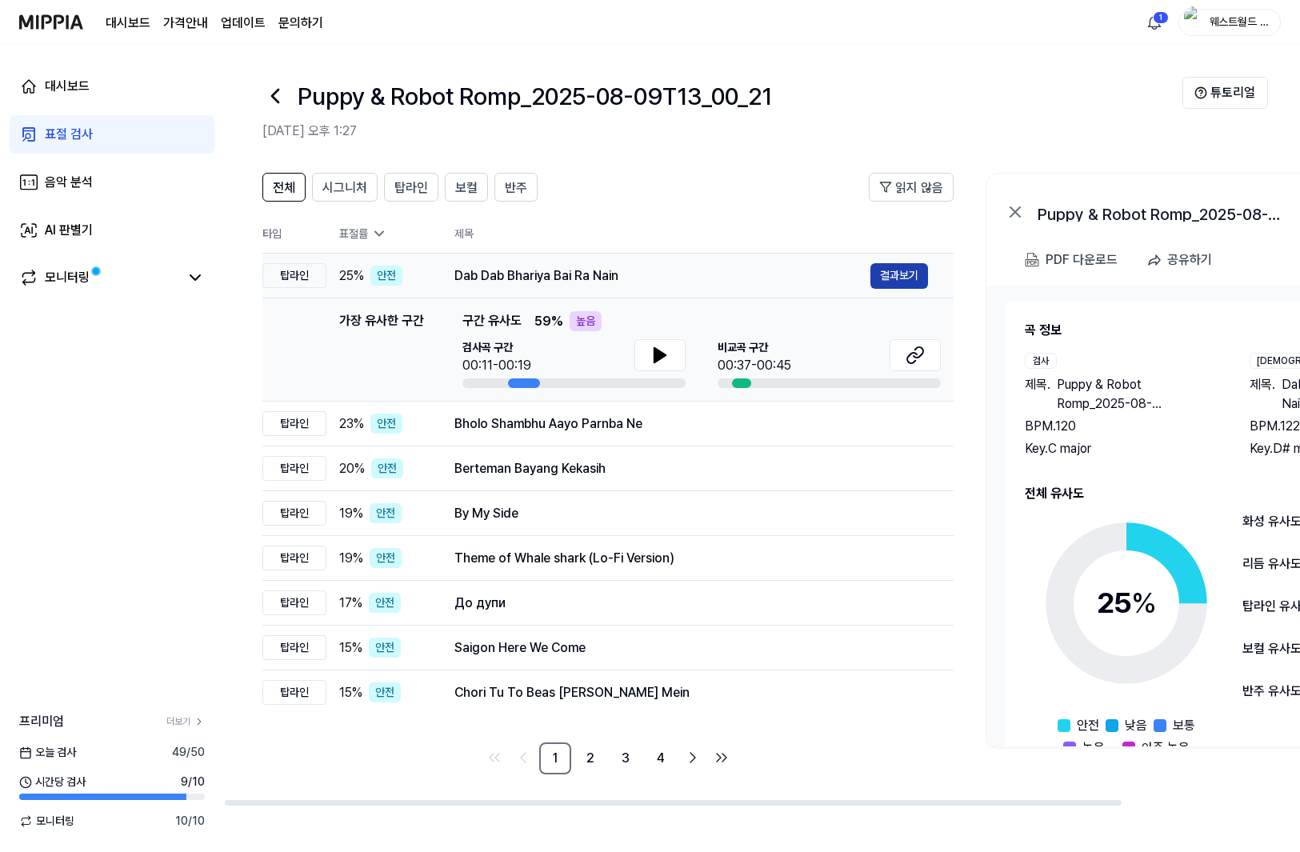
click at [888, 276] on button "결과보기" at bounding box center [899, 276] width 58 height 26
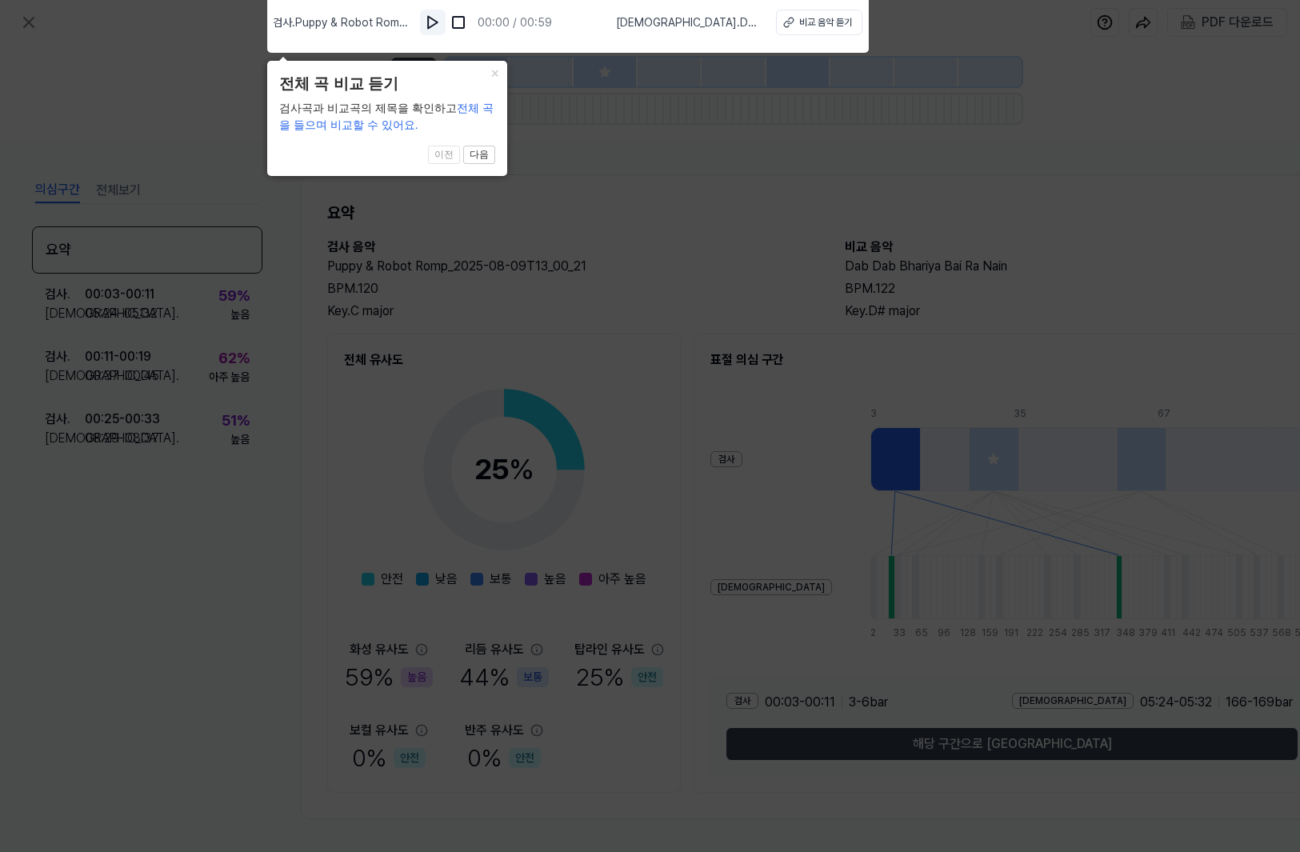
click at [438, 25] on img at bounding box center [433, 22] width 16 height 16
click at [477, 157] on button "다음" at bounding box center [479, 155] width 32 height 19
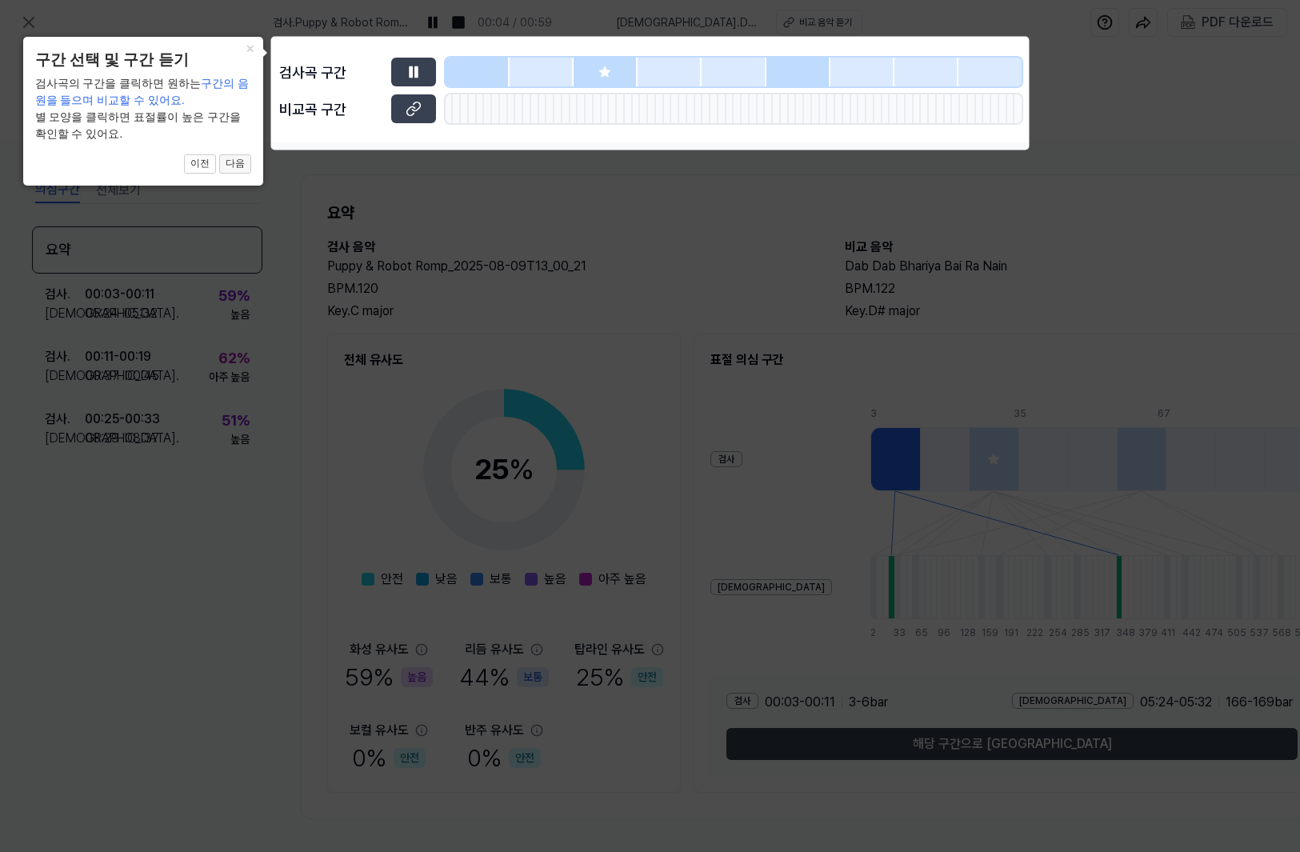
click at [240, 164] on button "다음" at bounding box center [235, 163] width 32 height 19
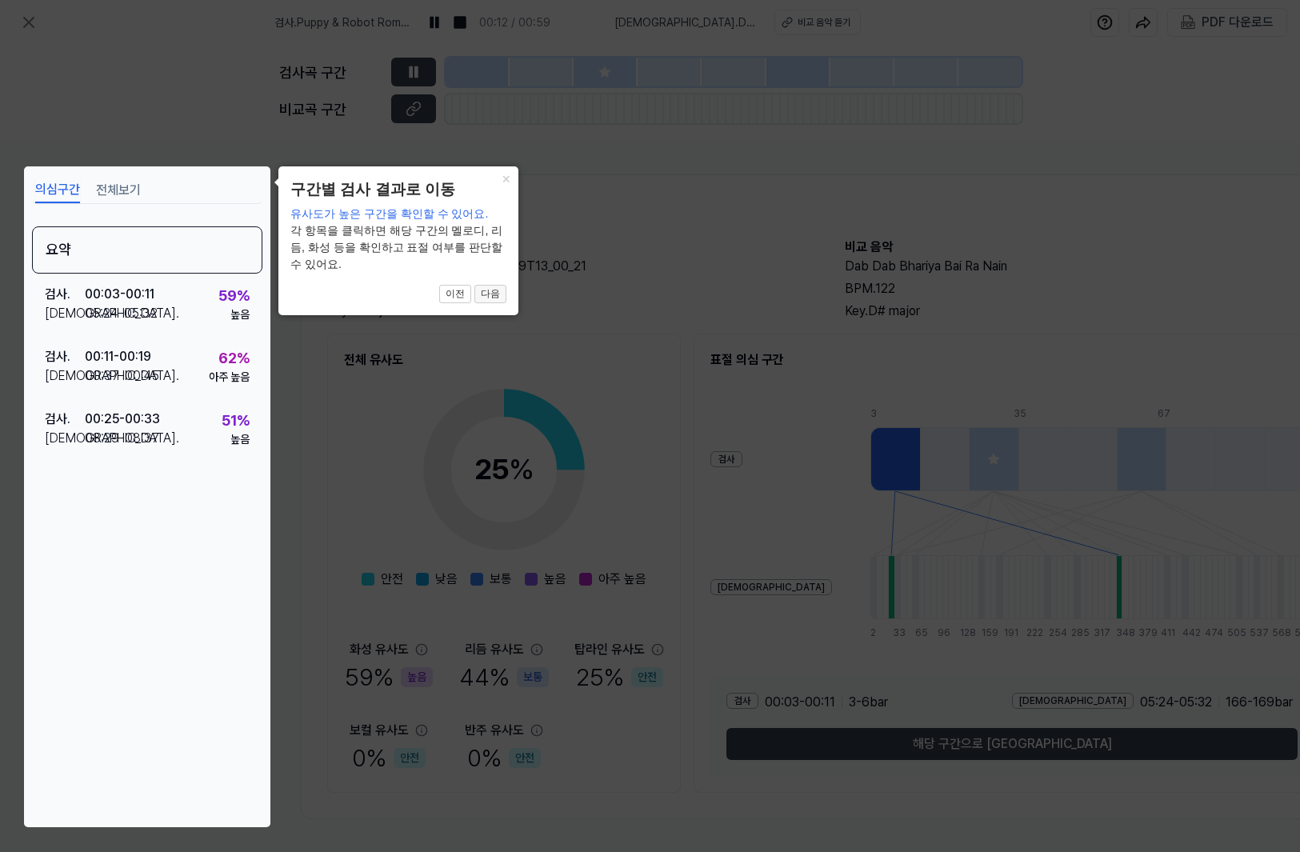
click at [497, 292] on button "다음" at bounding box center [490, 294] width 32 height 19
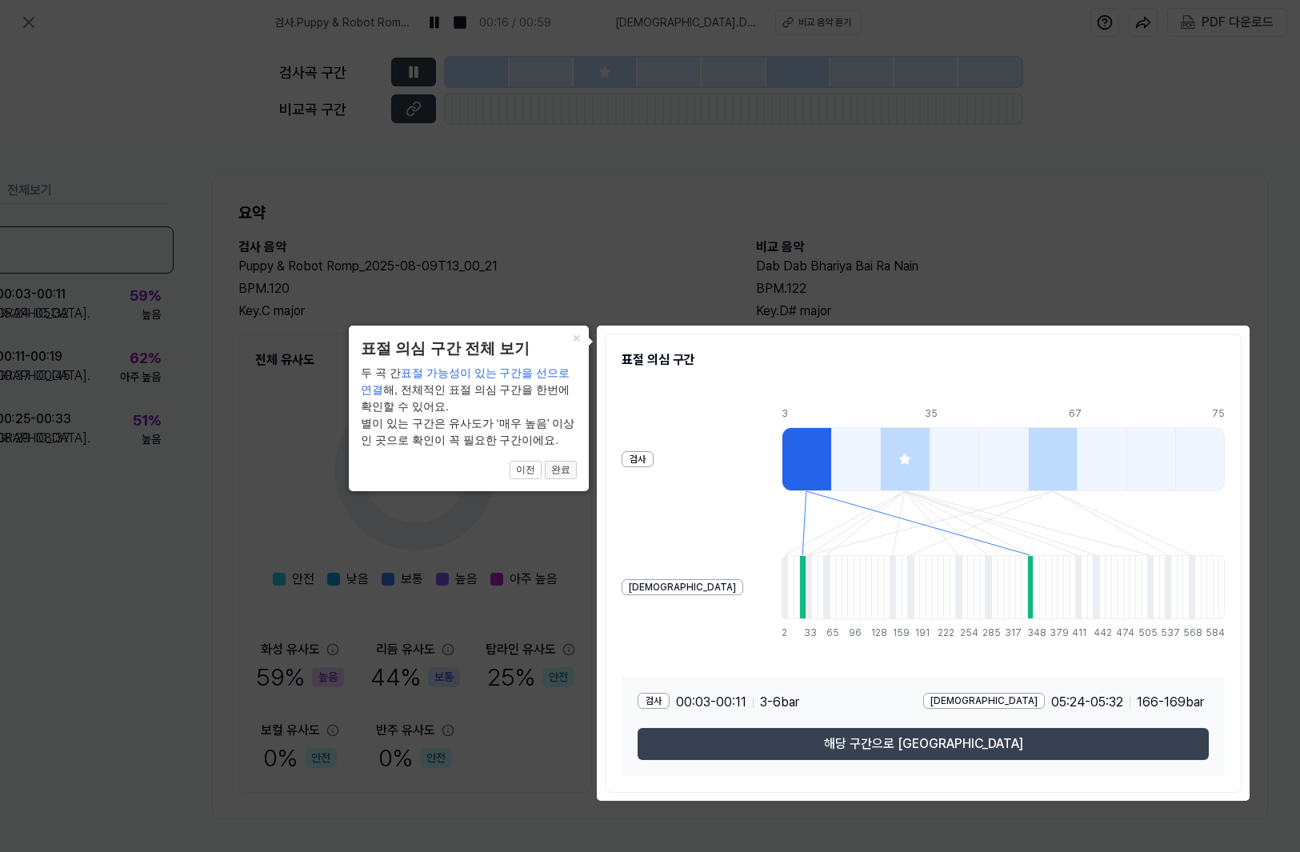
click at [558, 470] on button "완료" at bounding box center [561, 470] width 32 height 19
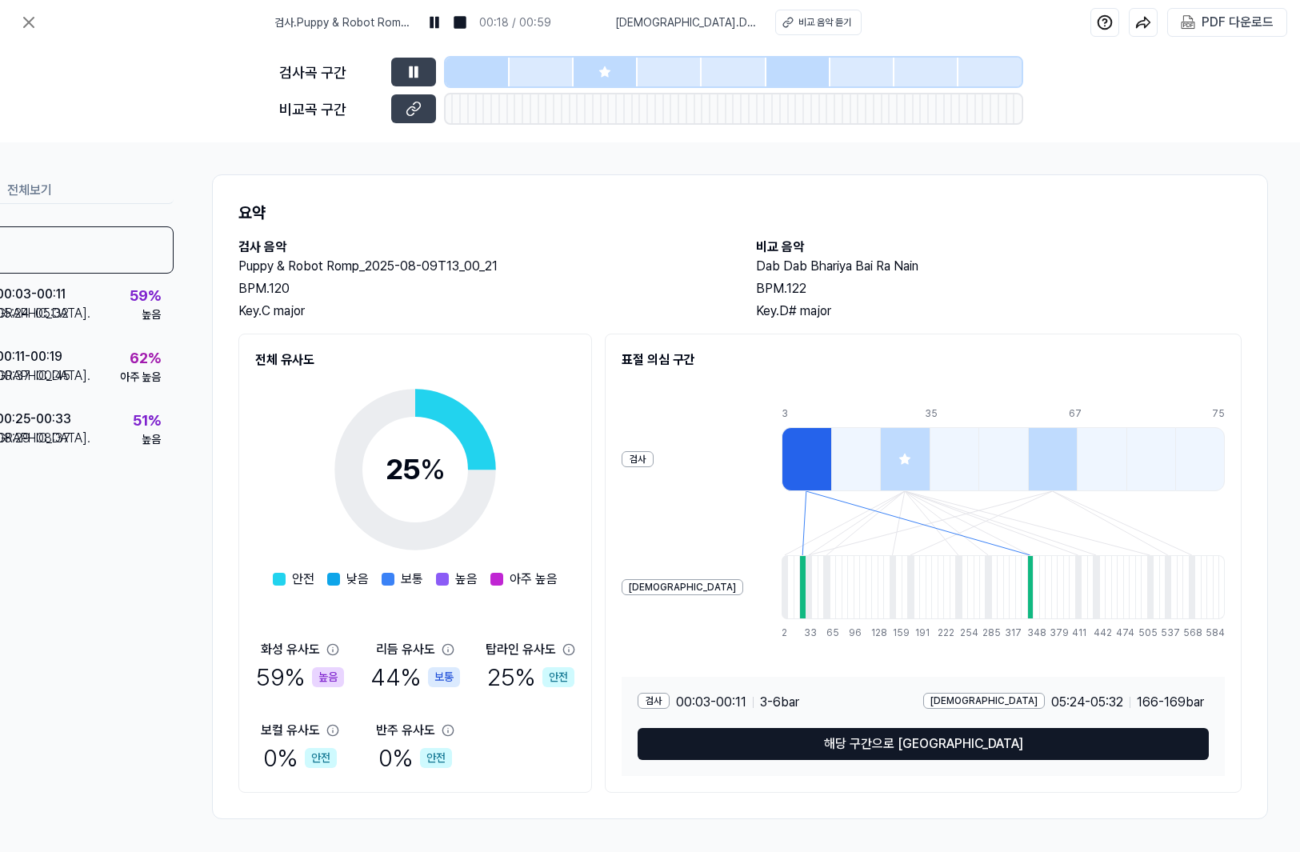
click at [793, 745] on button "해당 구간으로 [GEOGRAPHIC_DATA]" at bounding box center [922, 744] width 571 height 32
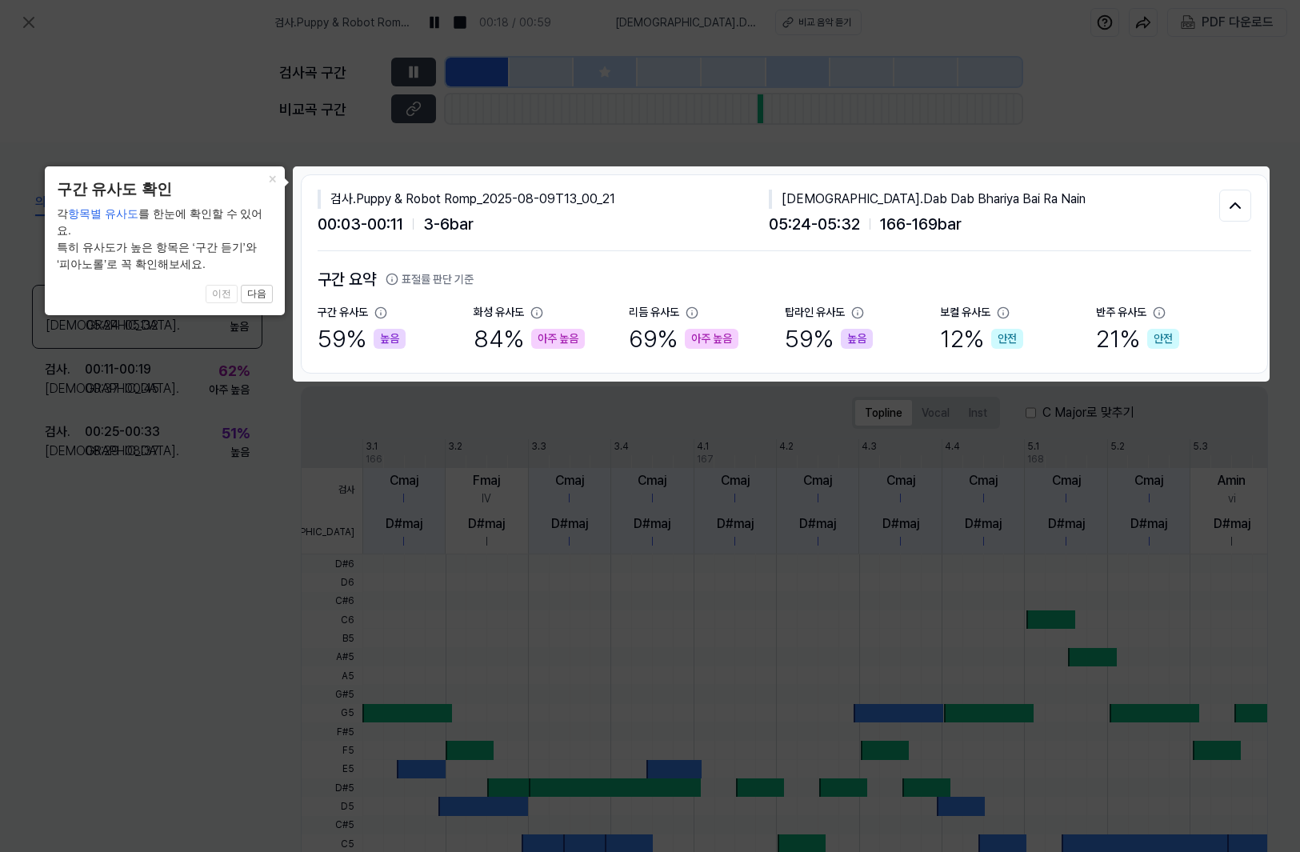
scroll to position [0, 0]
click at [258, 285] on button "다음" at bounding box center [257, 294] width 32 height 19
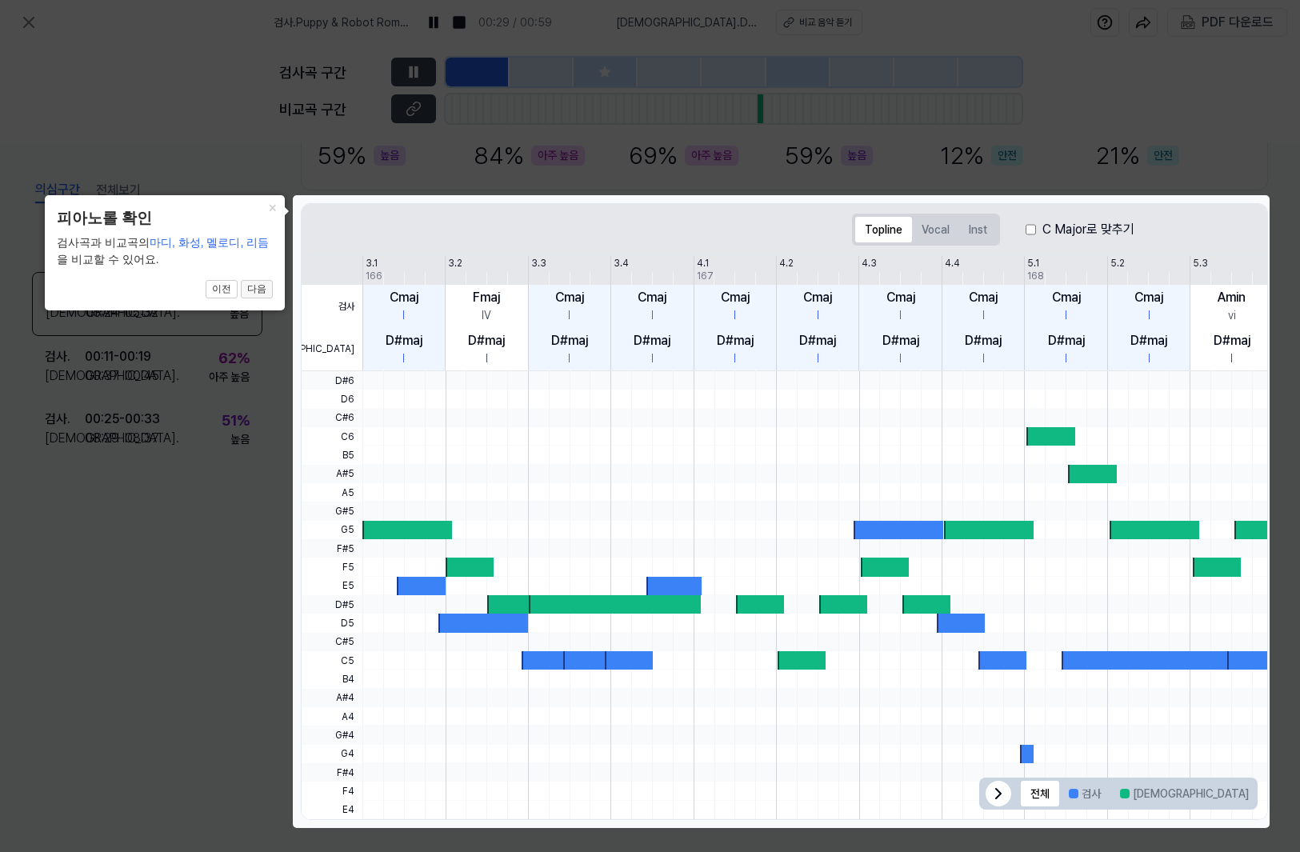
click at [258, 288] on button "다음" at bounding box center [257, 289] width 32 height 19
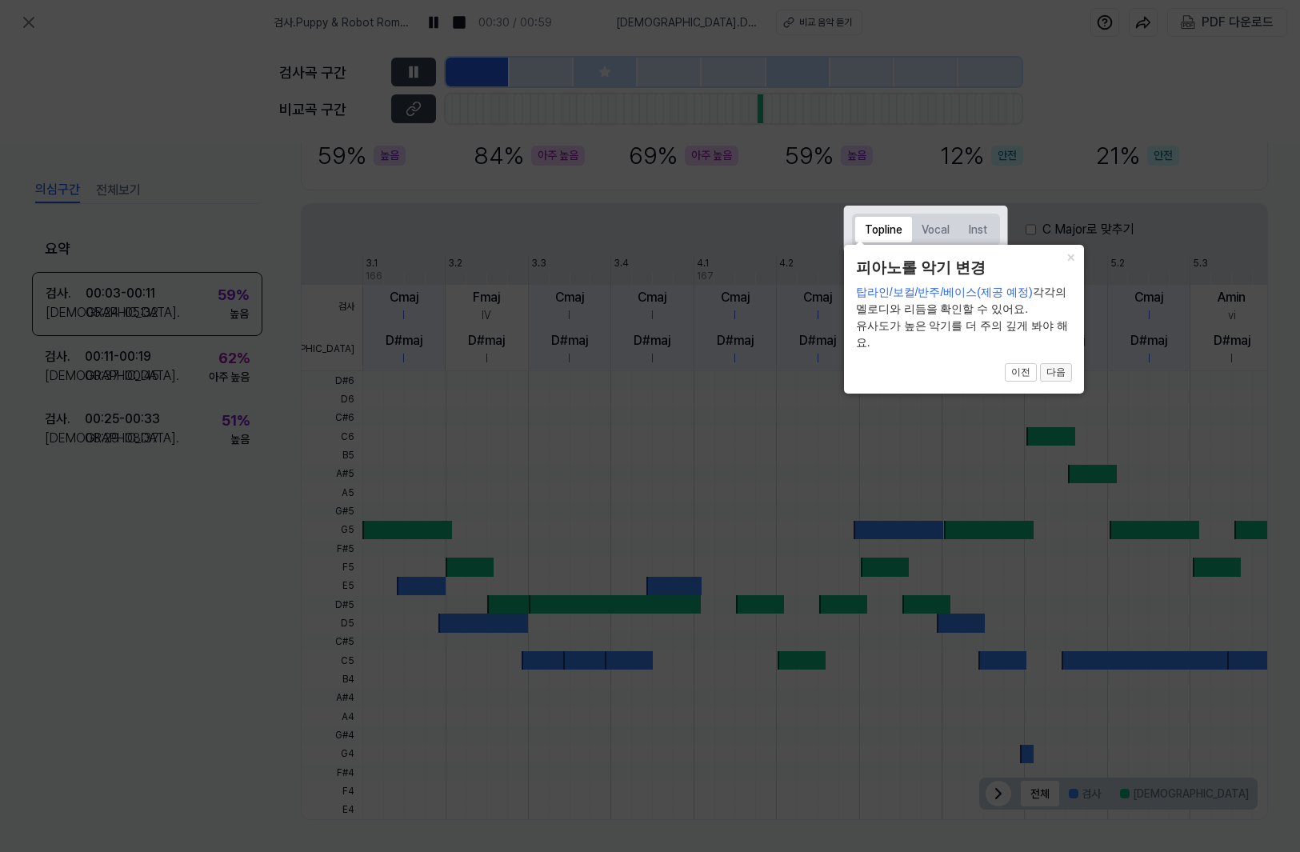
click at [1058, 373] on button "다음" at bounding box center [1056, 372] width 32 height 19
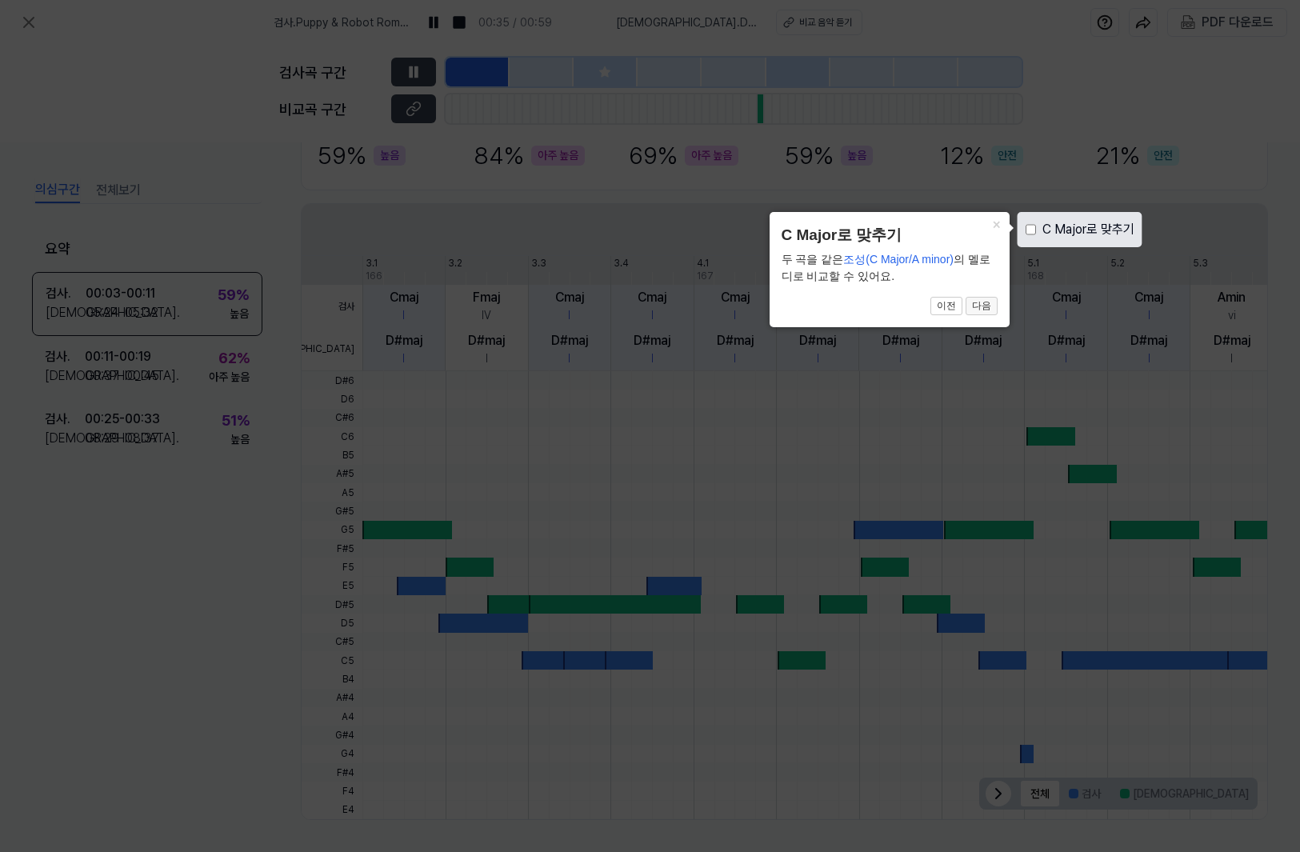
click at [985, 306] on button "다음" at bounding box center [981, 306] width 32 height 19
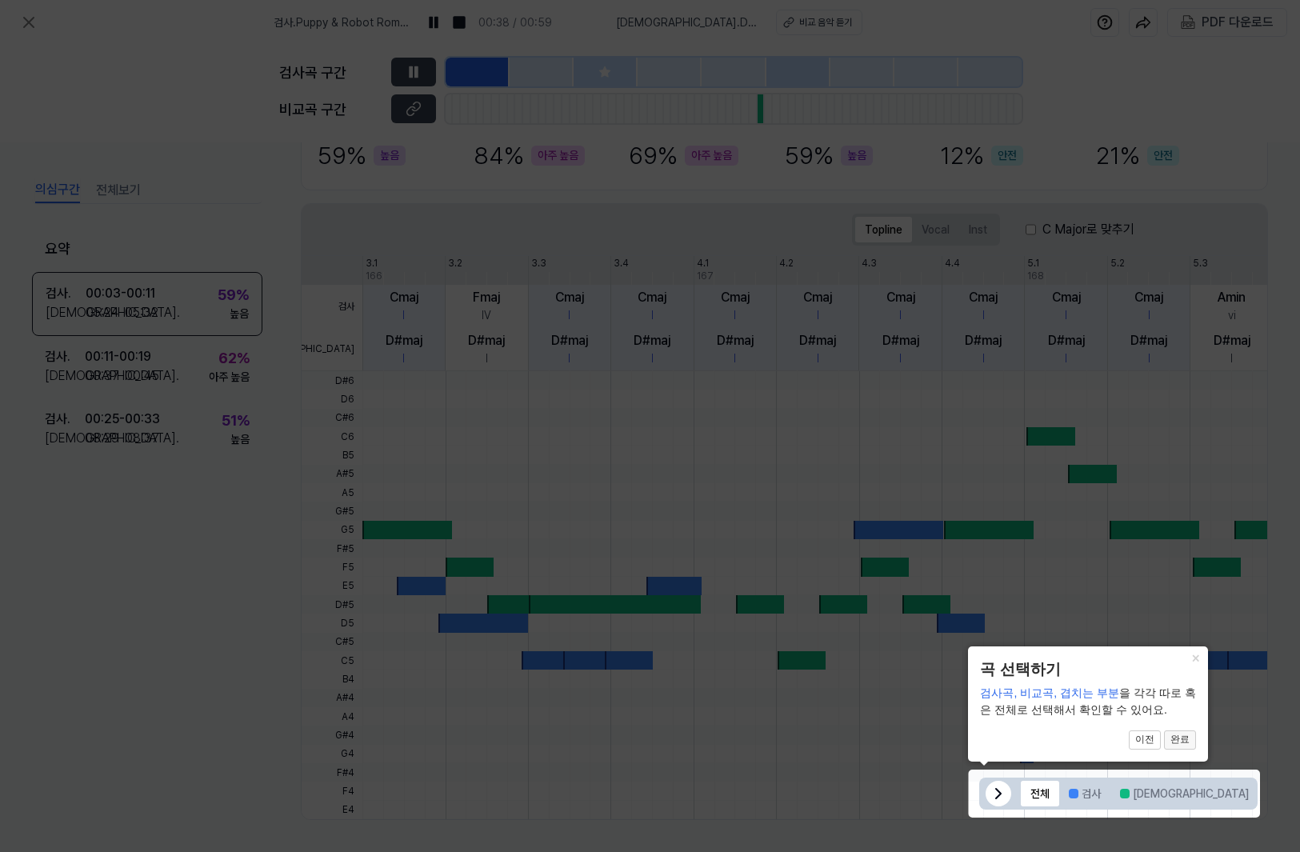
click at [1181, 741] on button "완료" at bounding box center [1180, 739] width 32 height 19
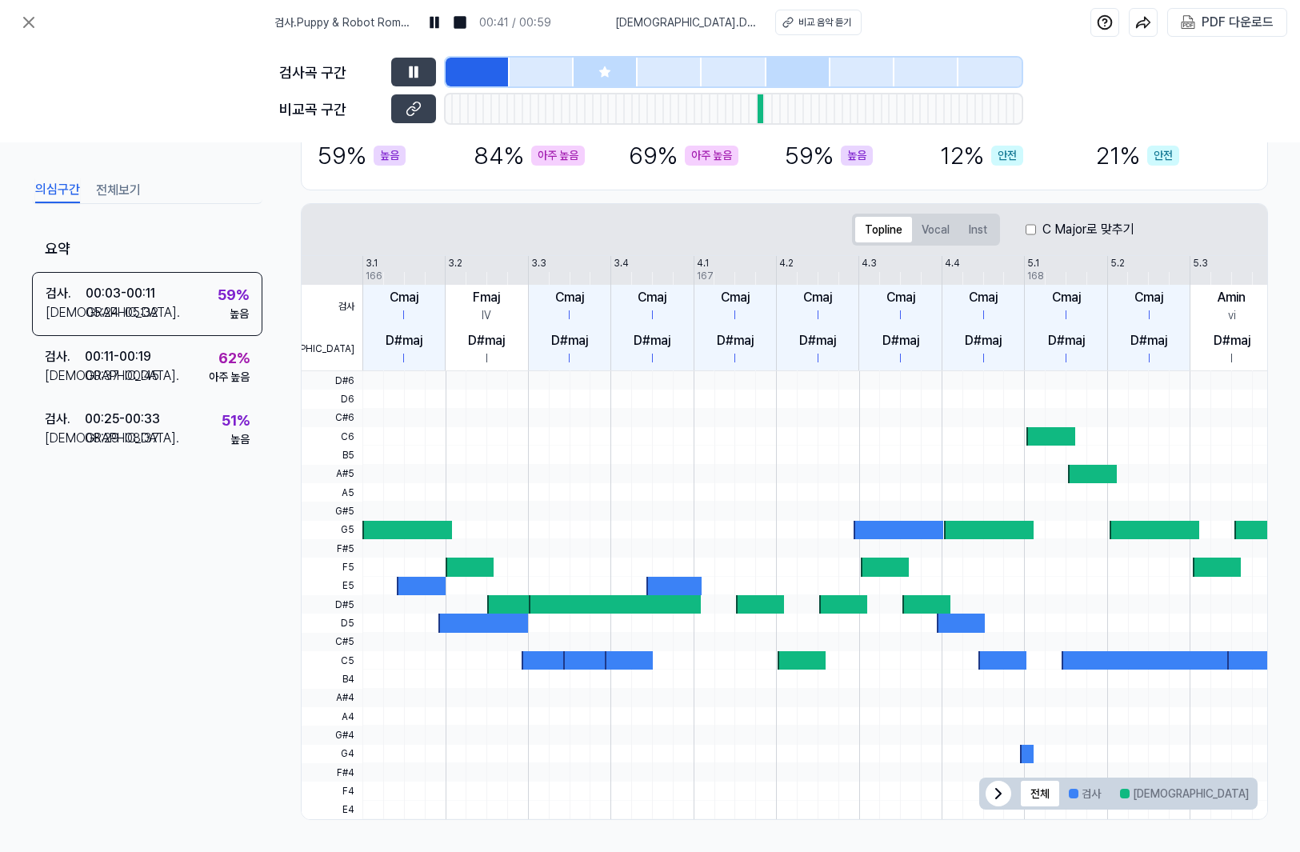
click at [460, 68] on div at bounding box center [478, 72] width 64 height 29
click at [597, 69] on div at bounding box center [605, 72] width 64 height 29
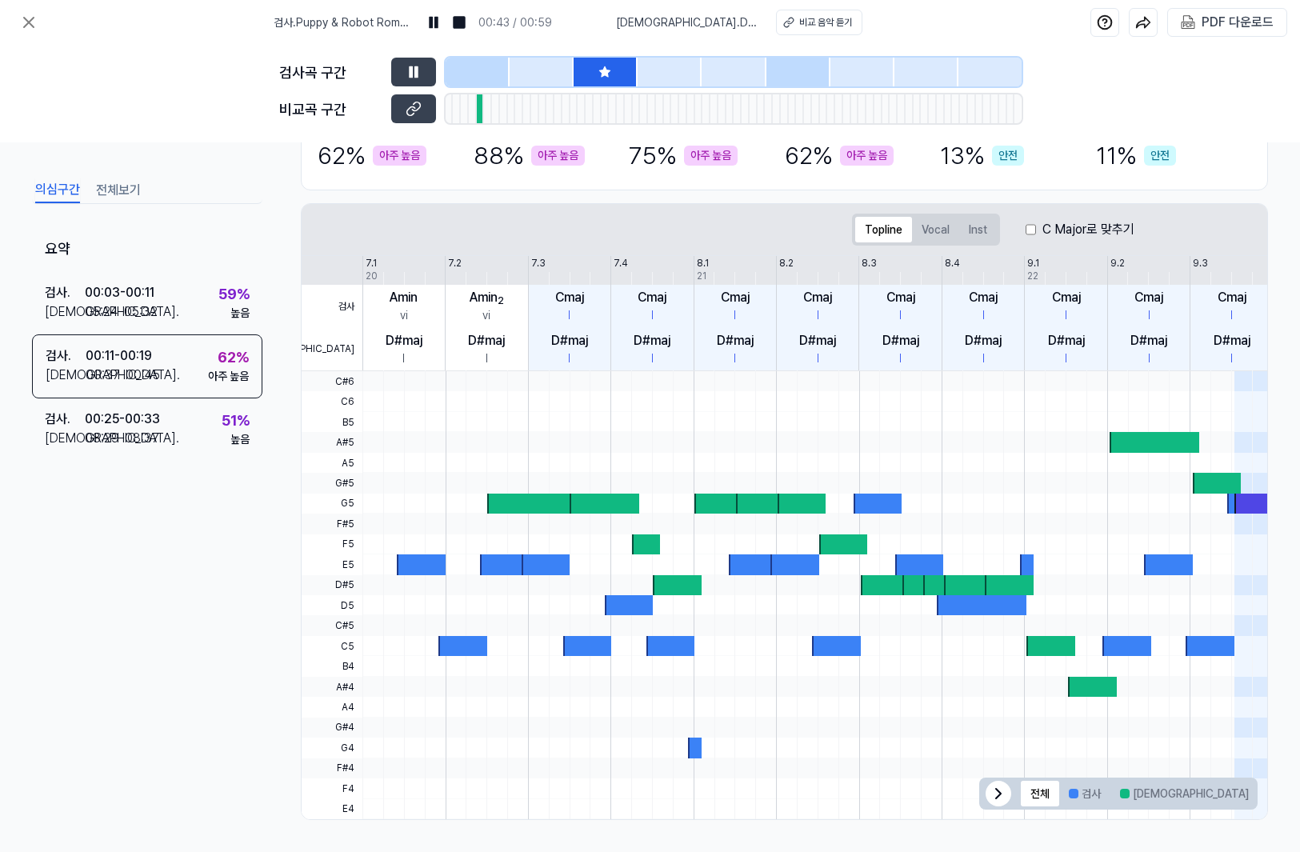
click at [490, 73] on div at bounding box center [478, 72] width 64 height 29
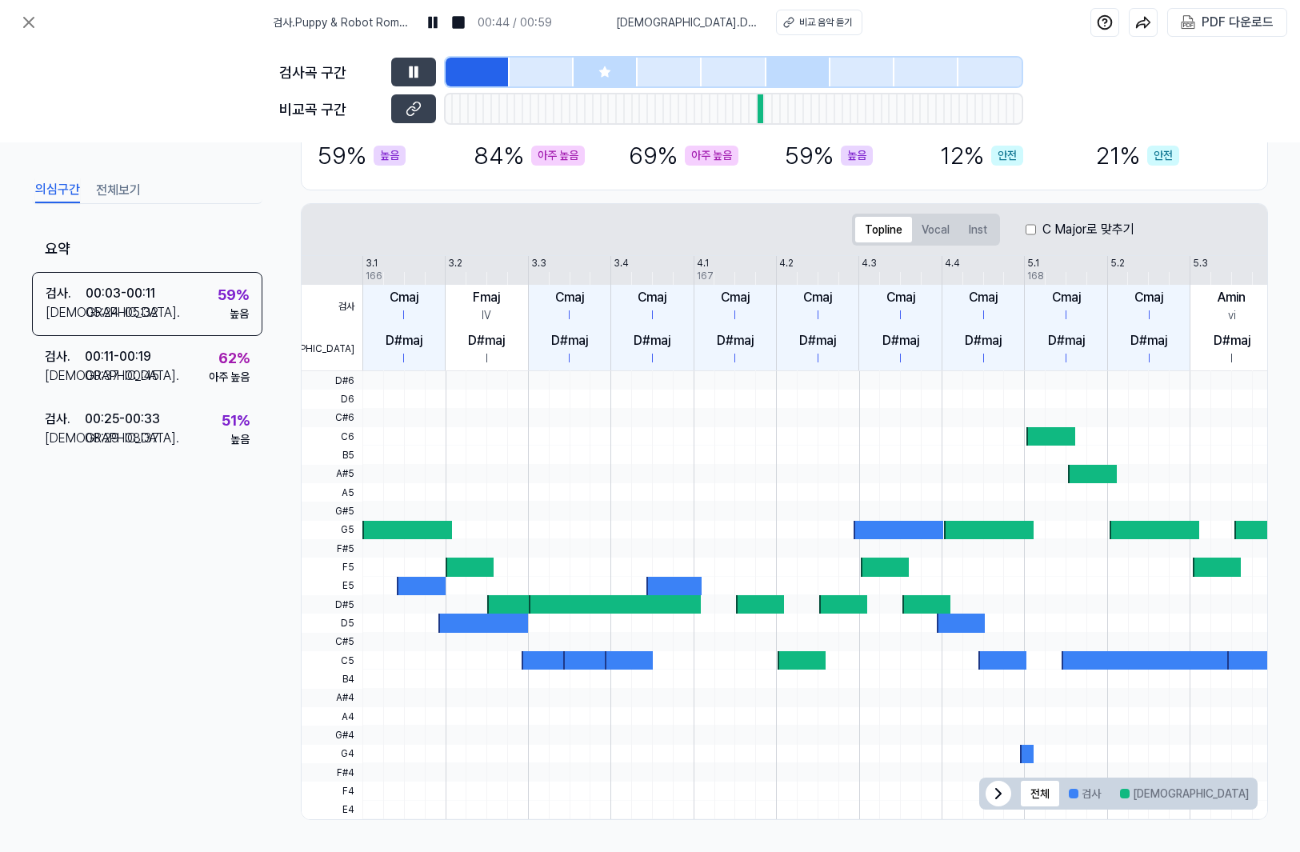
click at [615, 73] on div at bounding box center [605, 72] width 64 height 29
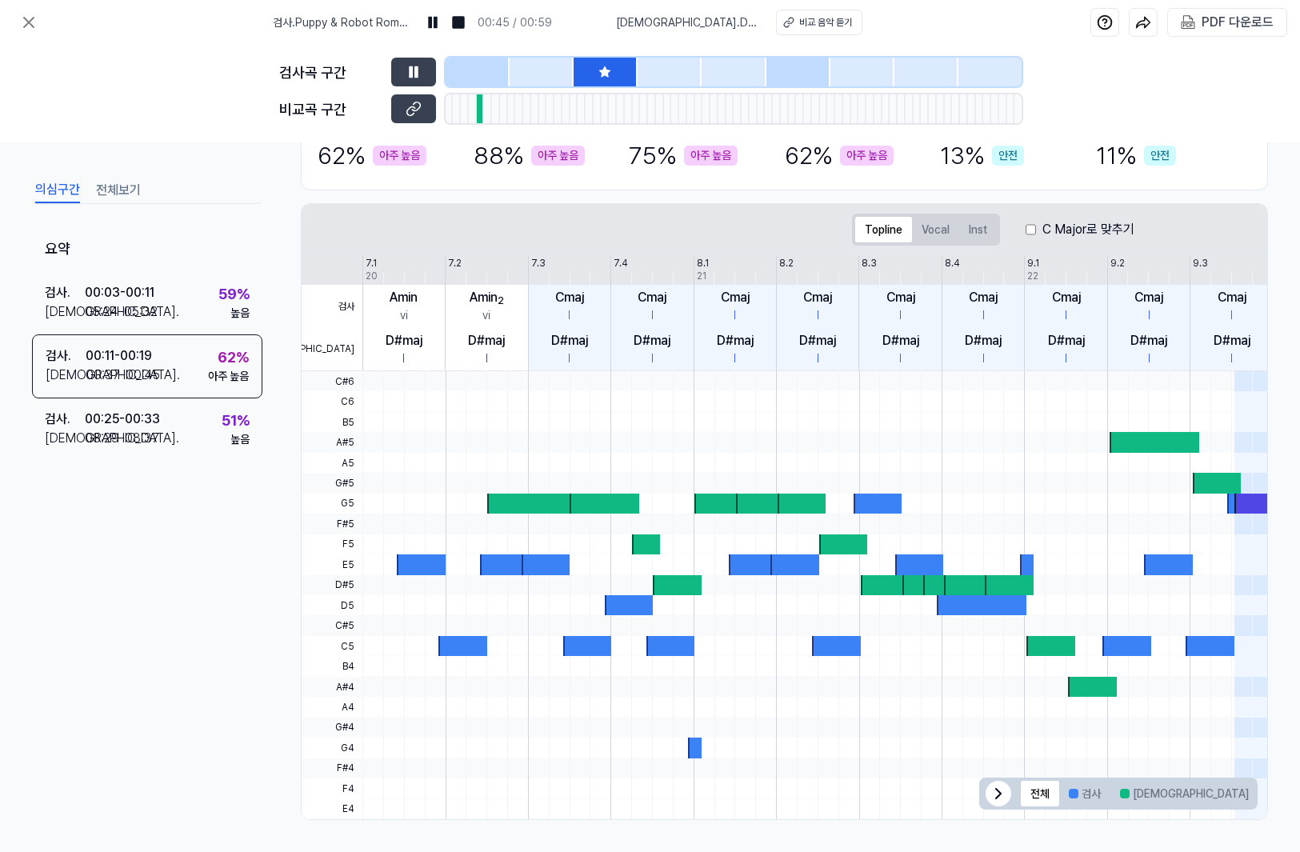
click at [791, 70] on div at bounding box center [798, 72] width 64 height 29
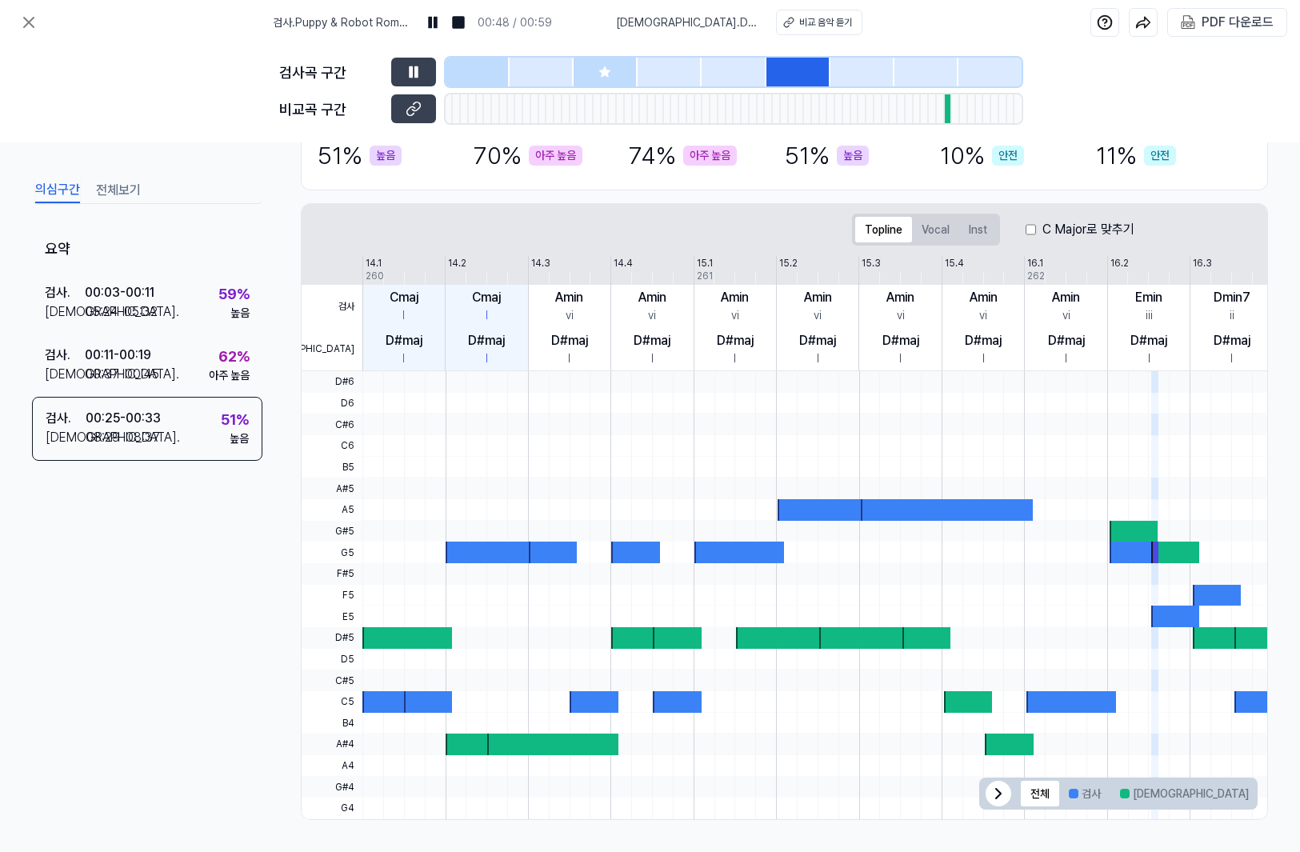
click at [468, 74] on div at bounding box center [478, 72] width 64 height 29
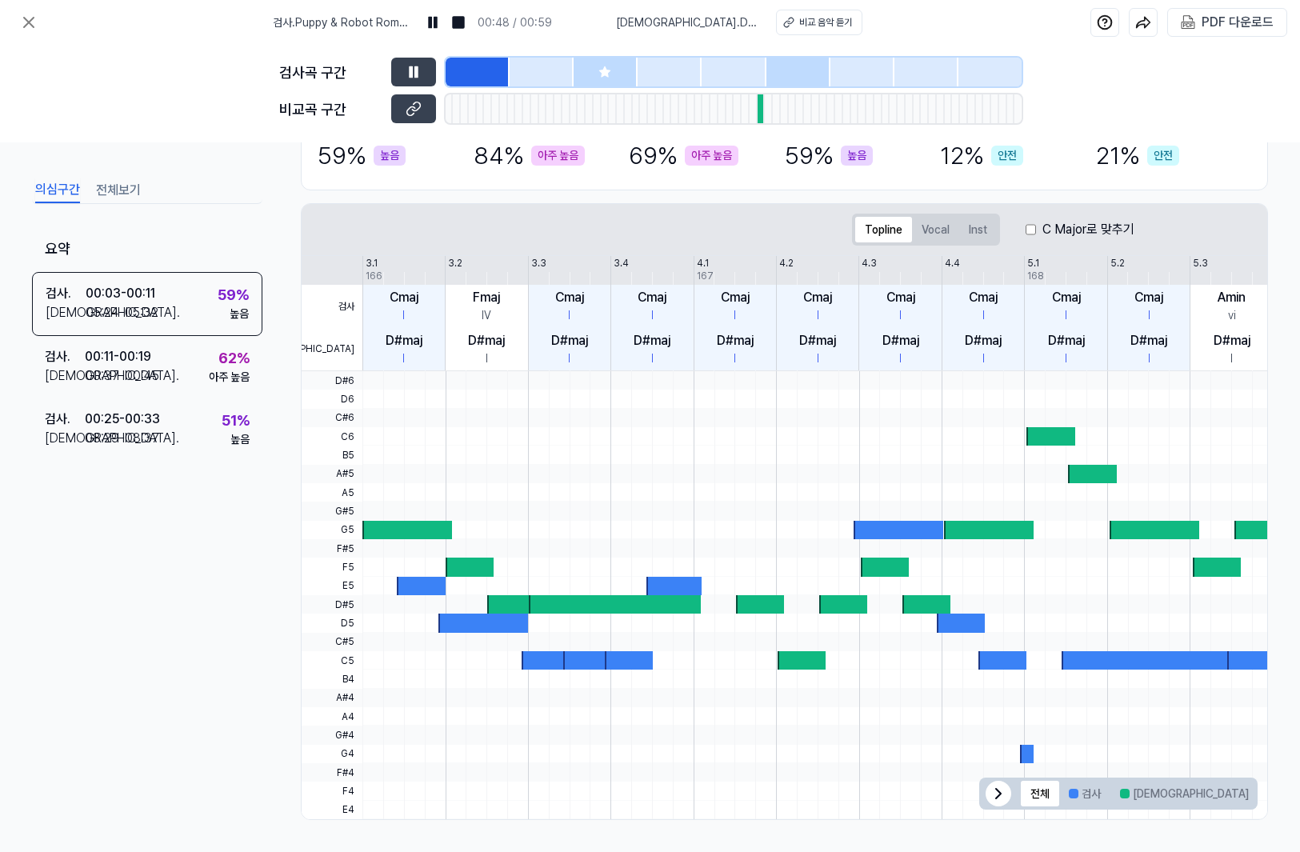
click at [128, 196] on button "전체보기" at bounding box center [118, 191] width 45 height 26
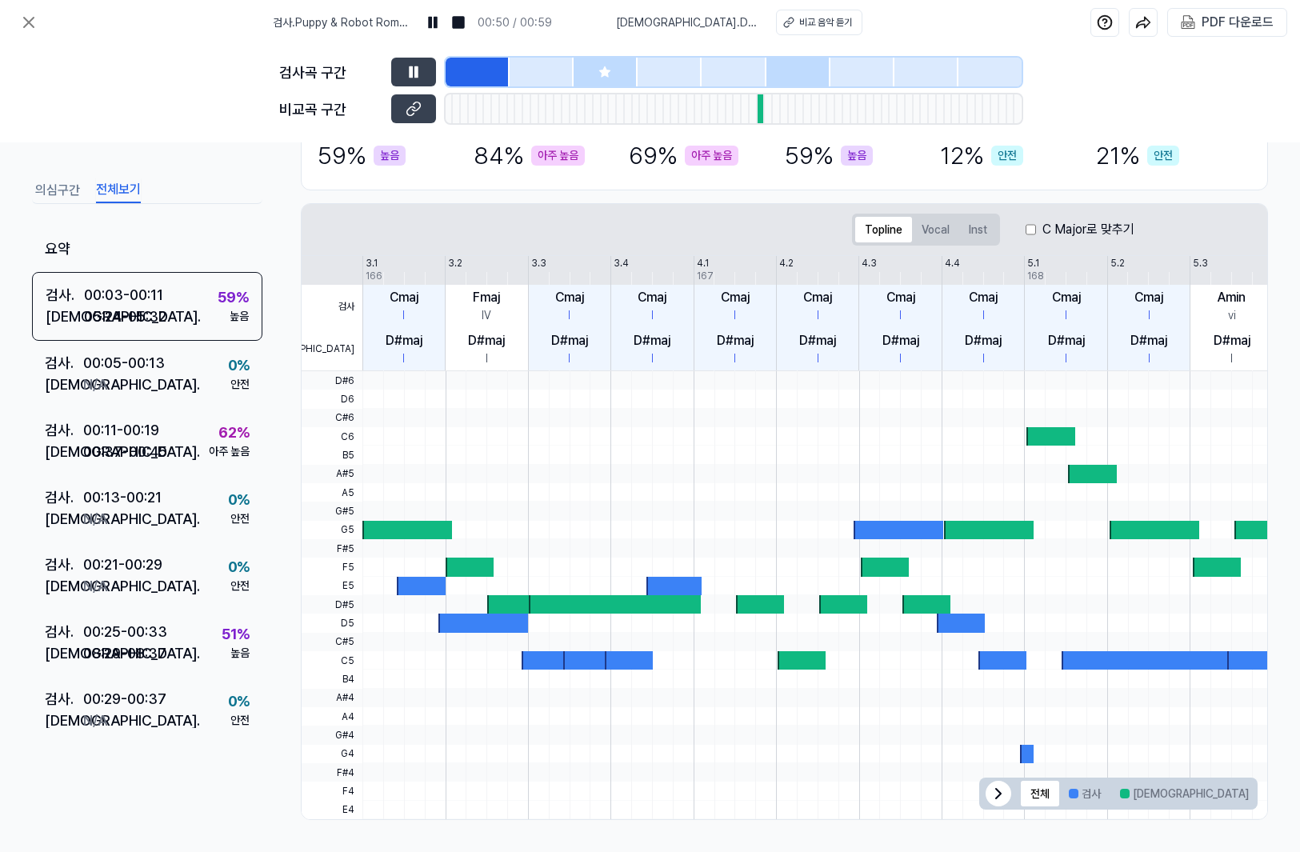
click at [33, 186] on div "의심구간 전체보기" at bounding box center [147, 189] width 230 height 30
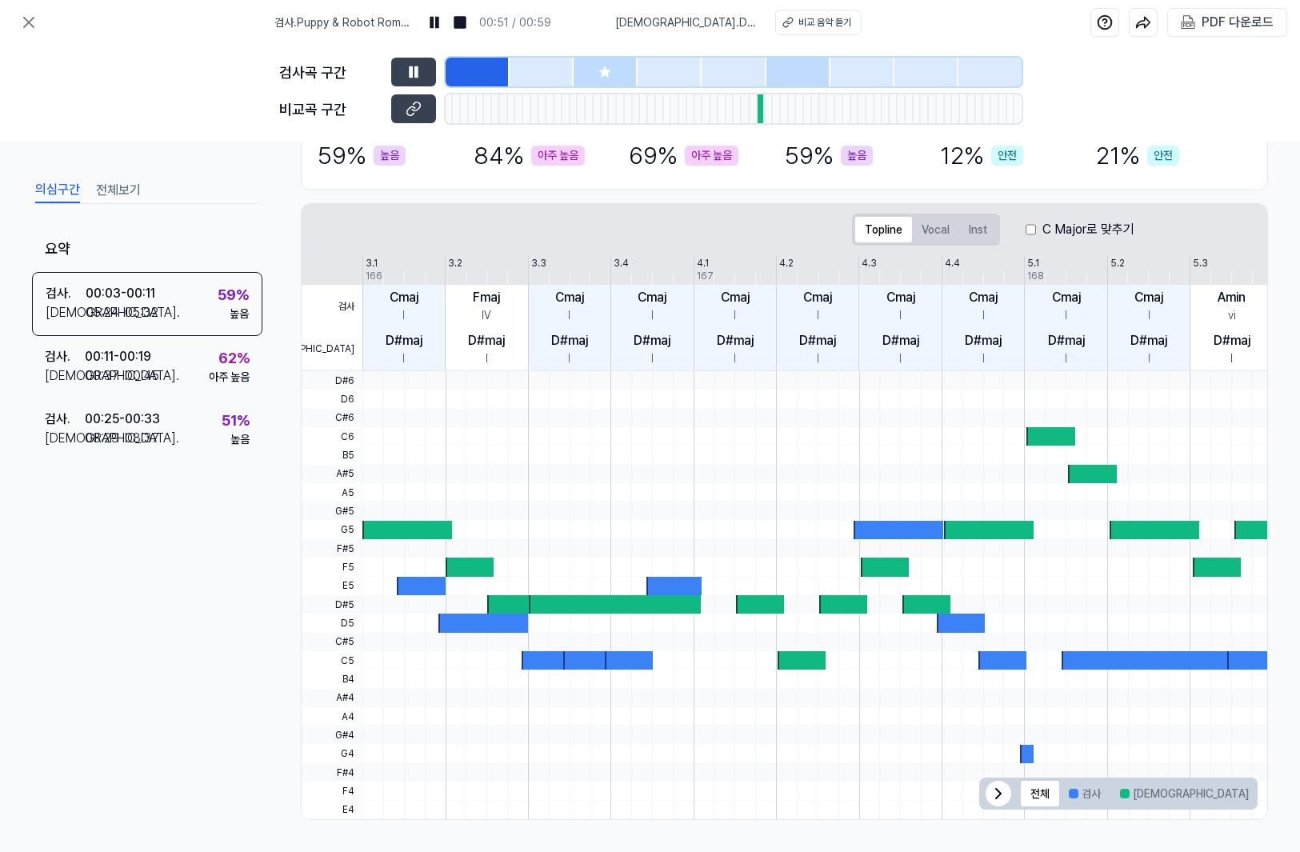
click at [44, 198] on button "의심구간" at bounding box center [57, 191] width 45 height 26
click at [109, 194] on button "전체보기" at bounding box center [118, 191] width 45 height 26
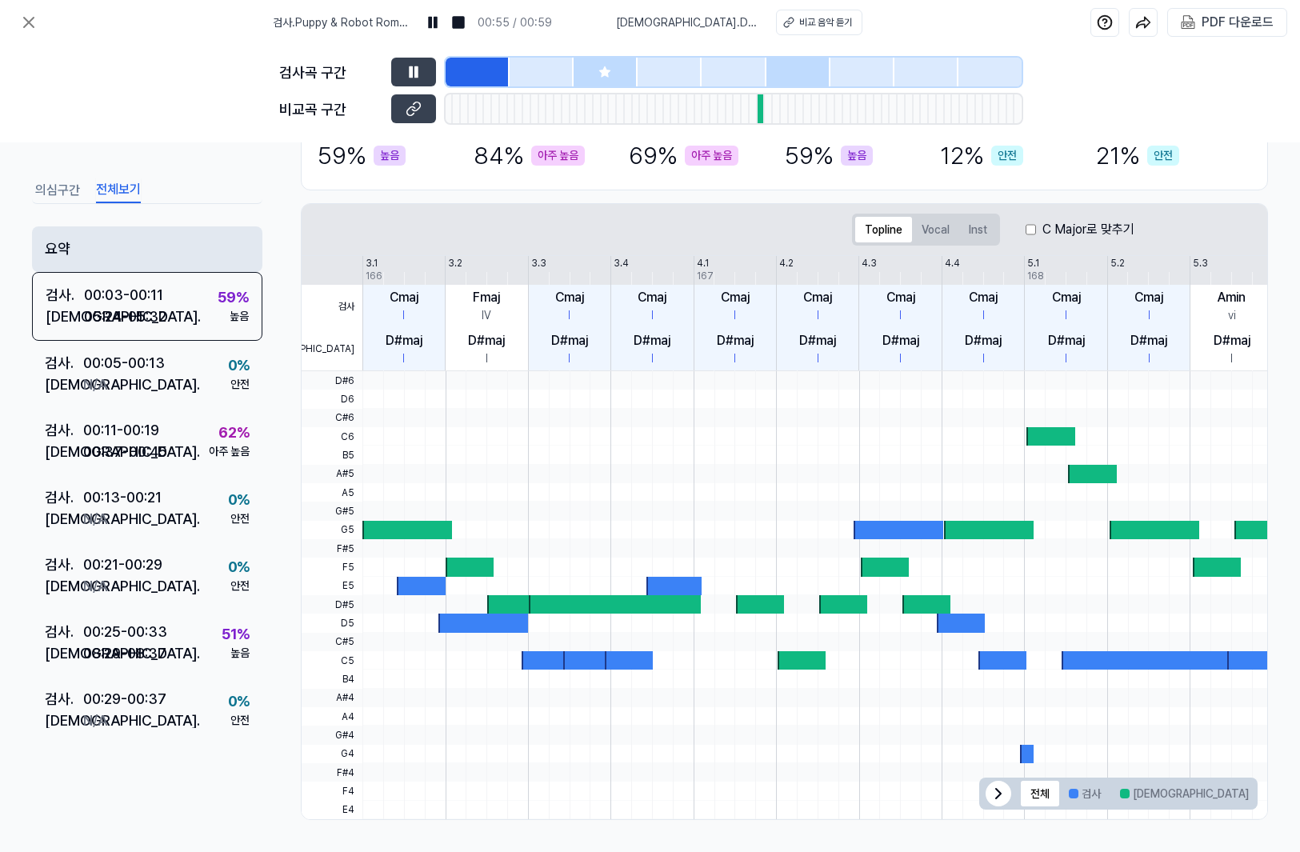
click at [94, 259] on div "요약" at bounding box center [147, 249] width 230 height 46
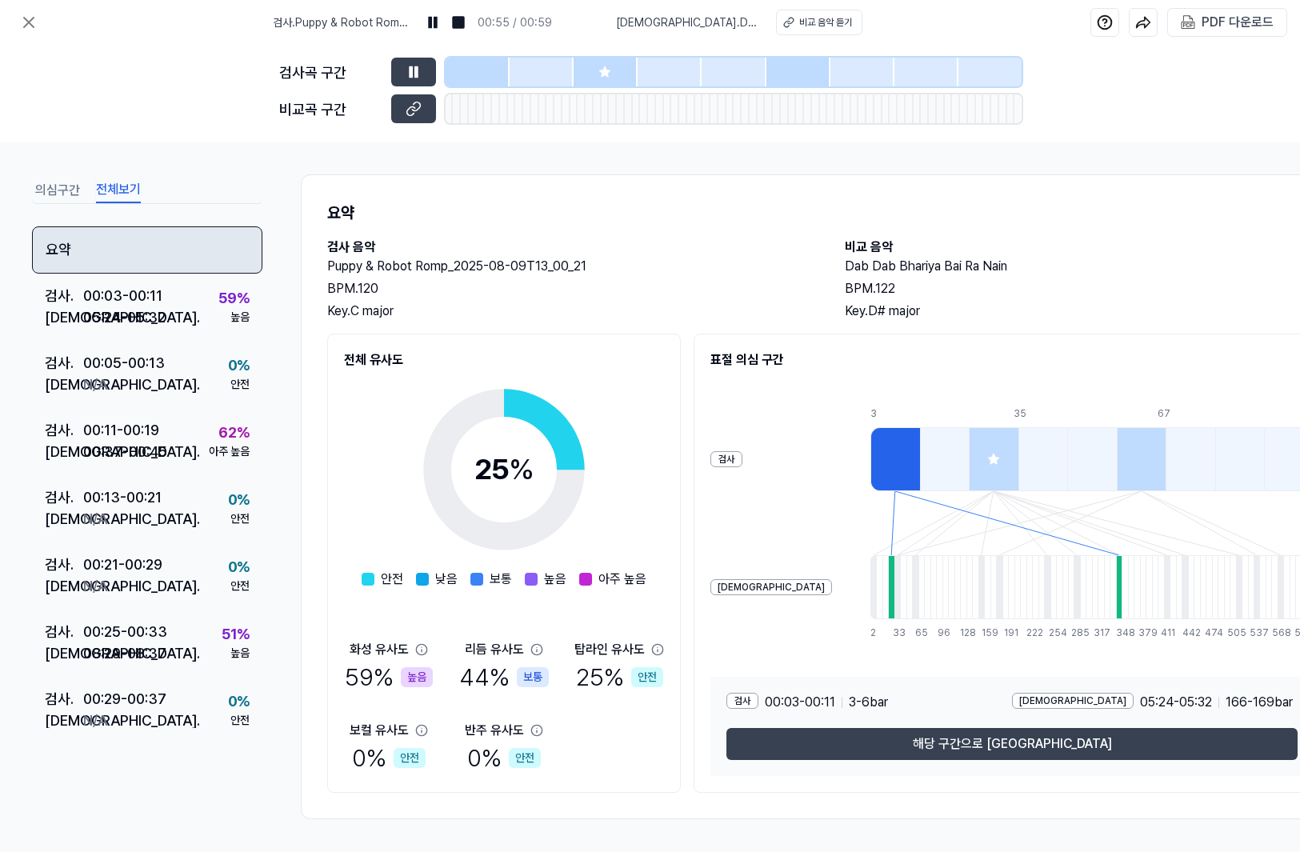
scroll to position [6, 0]
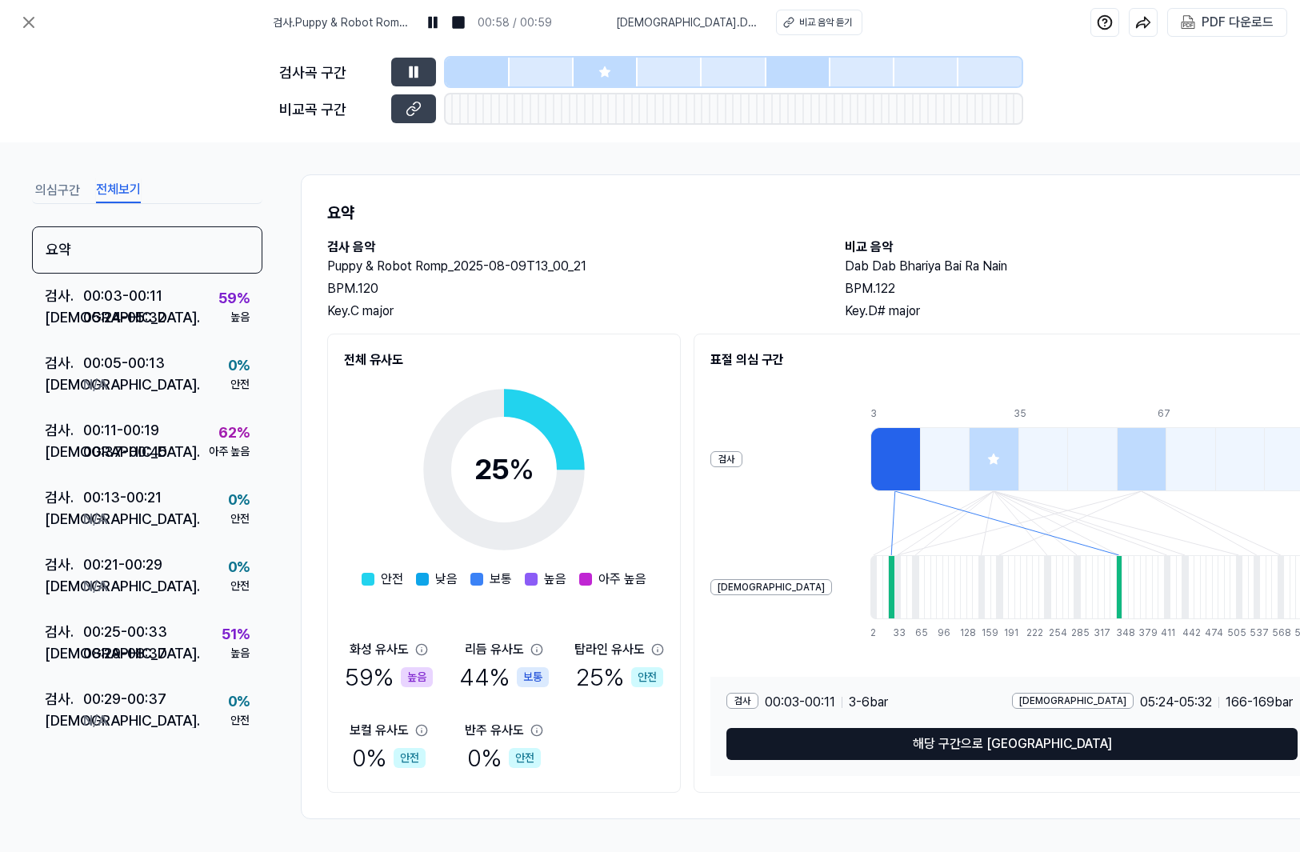
click at [927, 742] on button "해당 구간으로 [GEOGRAPHIC_DATA]" at bounding box center [1011, 744] width 571 height 32
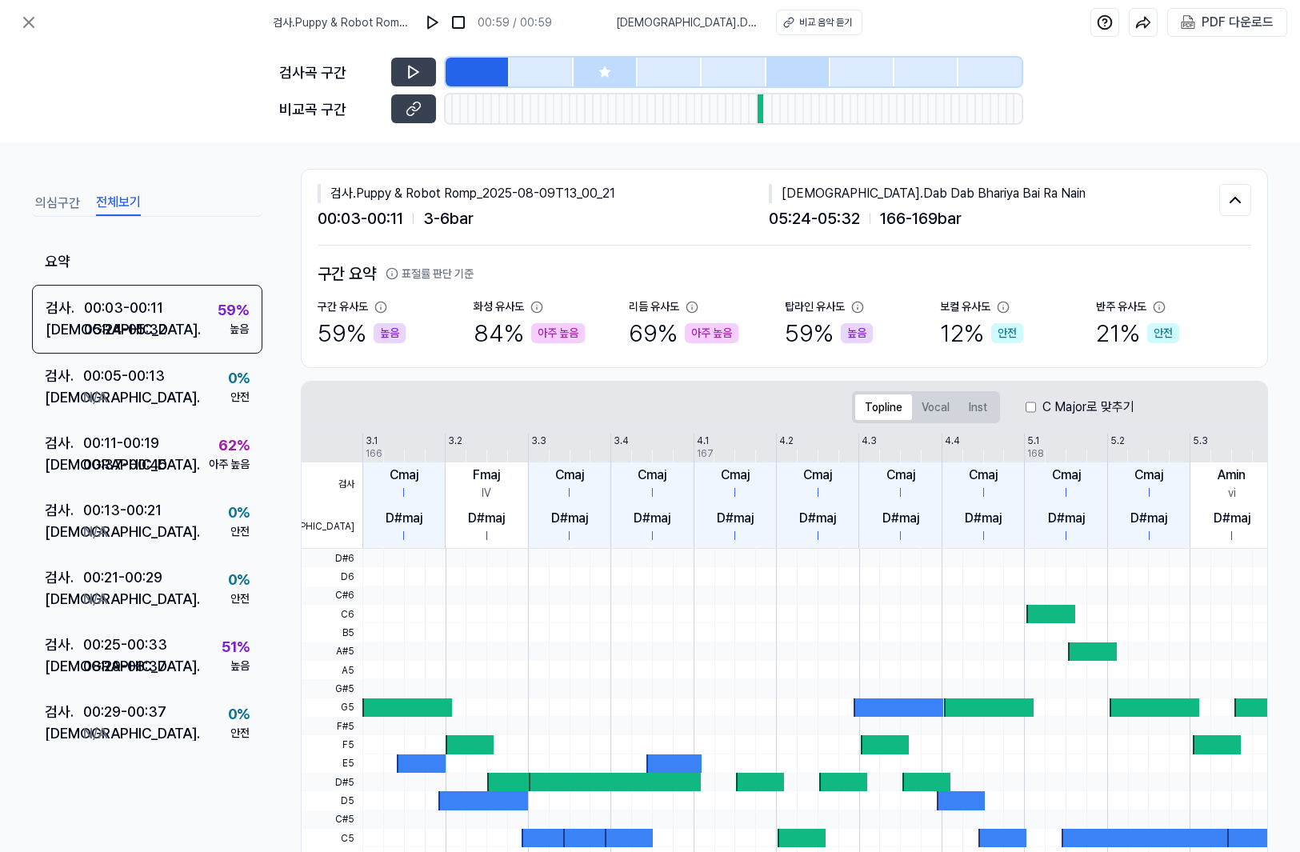
click at [1039, 407] on div "C Major로 맞추기" at bounding box center [1079, 407] width 109 height 19
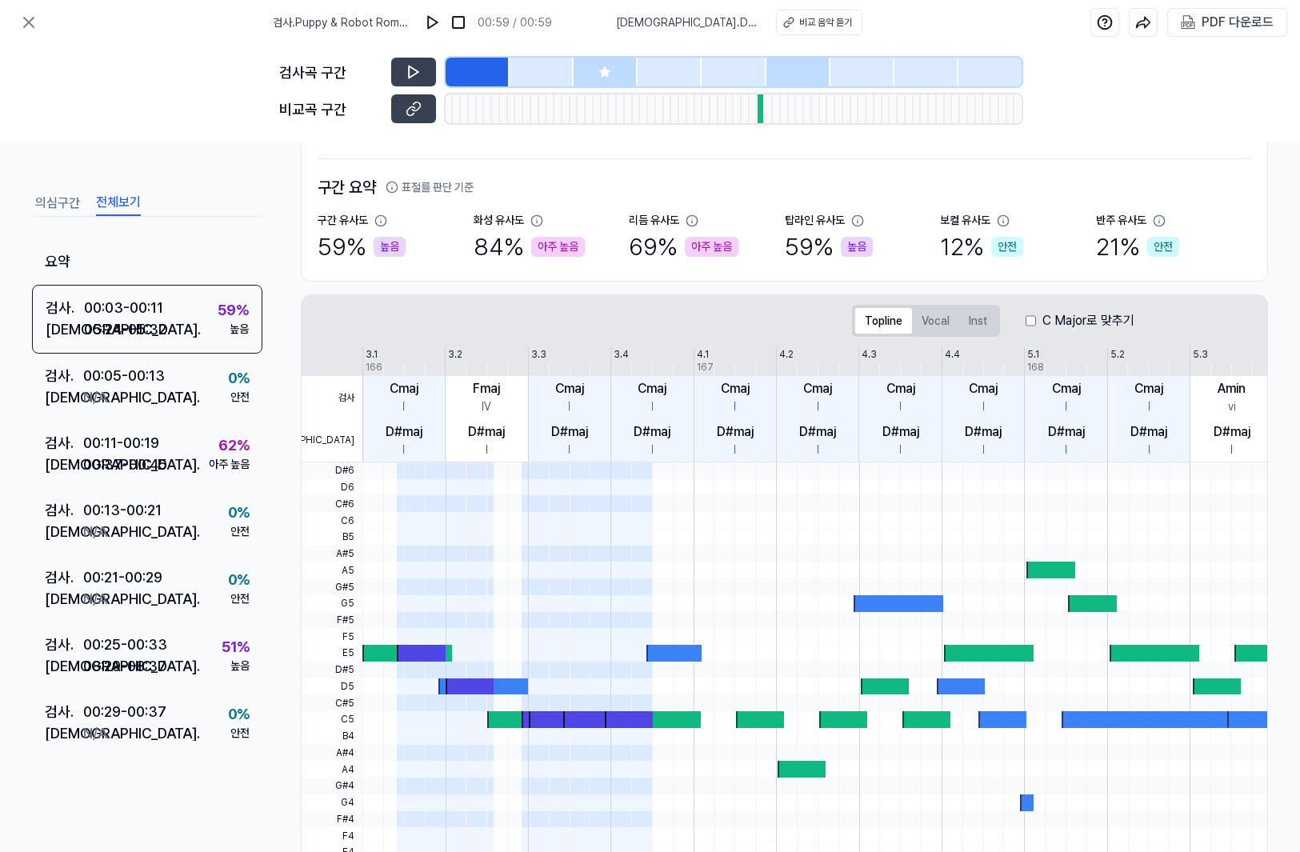
scroll to position [183, 0]
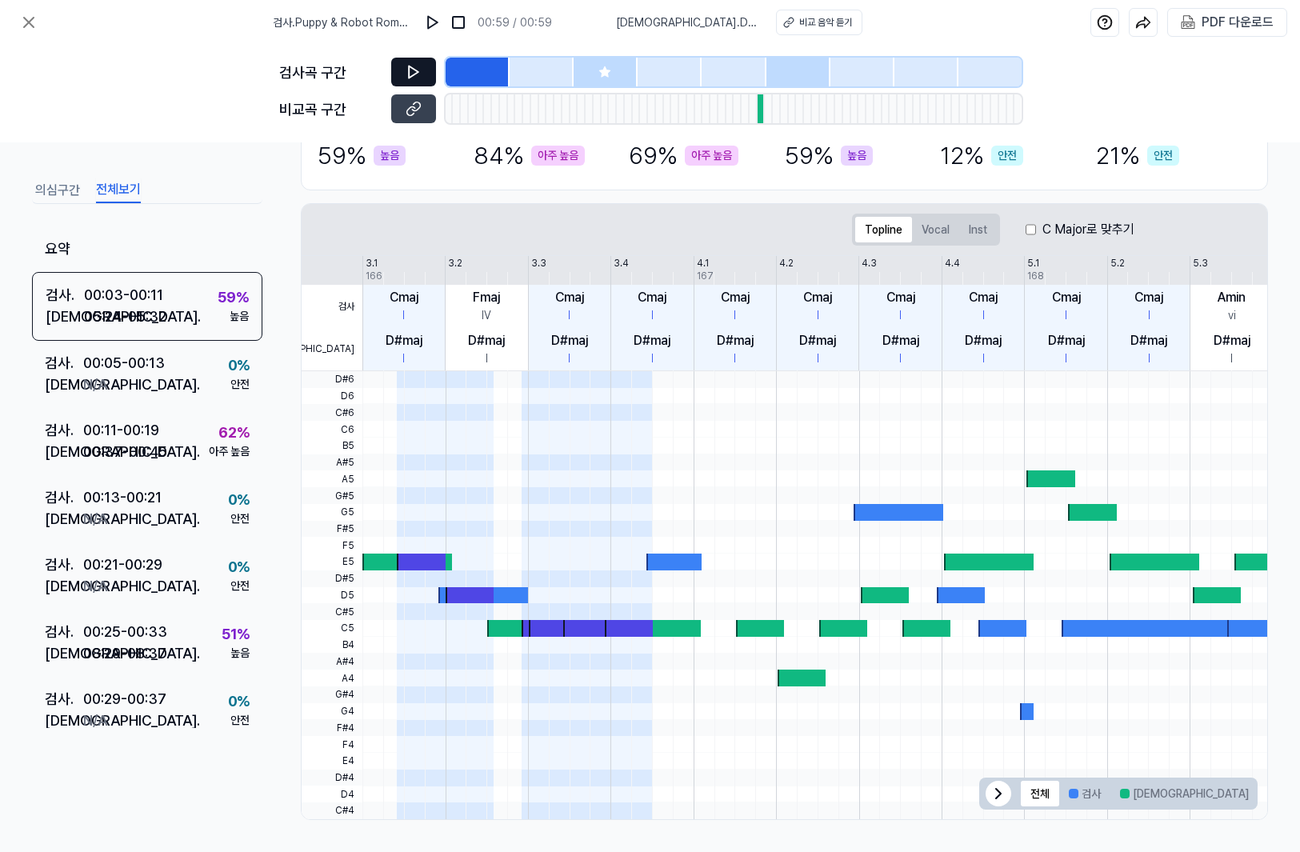
click at [419, 71] on icon at bounding box center [414, 72] width 16 height 16
click at [414, 67] on icon at bounding box center [414, 72] width 16 height 16
click at [414, 68] on icon at bounding box center [415, 71] width 2 height 10
click at [799, 20] on div "비교 음악 듣기" at bounding box center [825, 22] width 53 height 14
click at [460, 28] on img at bounding box center [458, 22] width 16 height 16
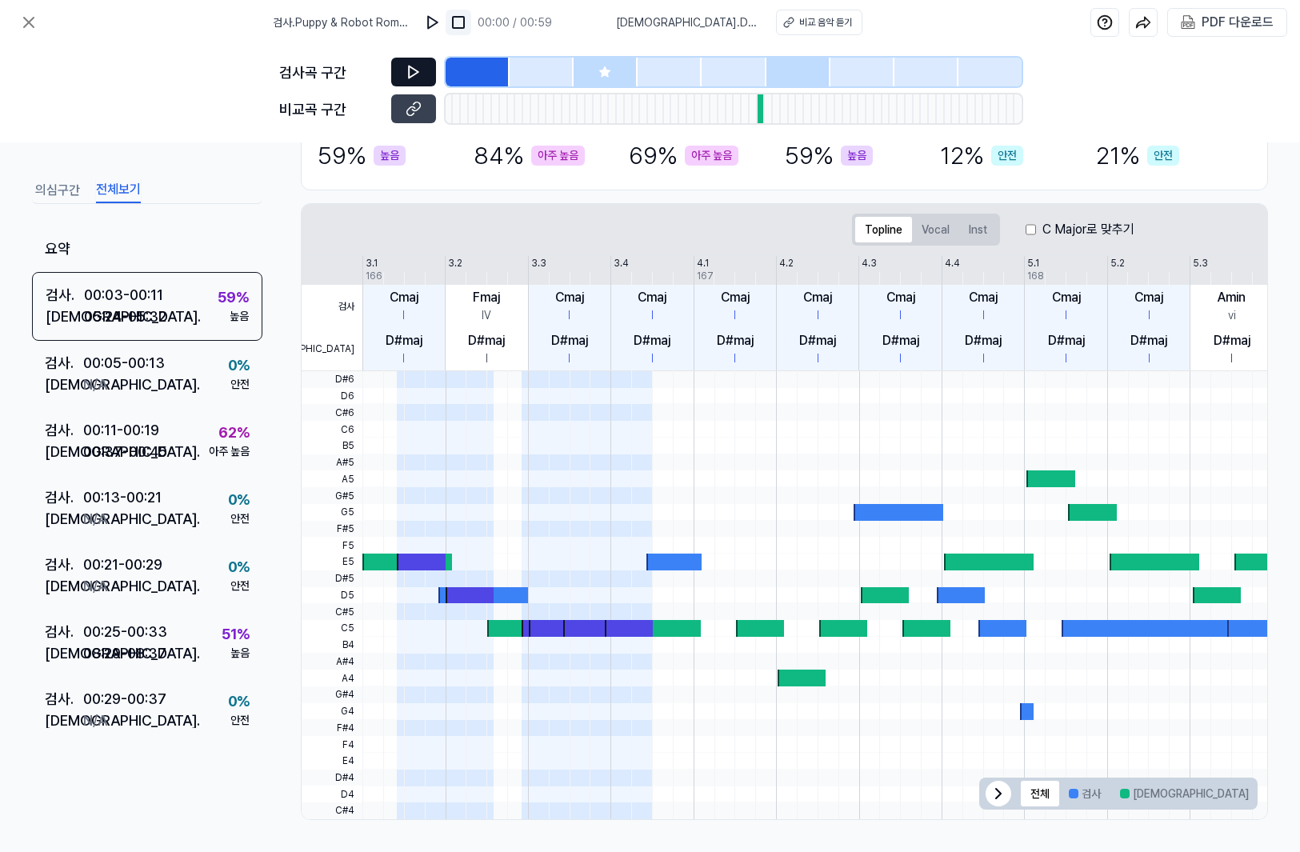
click at [460, 28] on img at bounding box center [458, 22] width 16 height 16
click at [837, 26] on div "비교 음악 듣기" at bounding box center [825, 22] width 53 height 14
click at [409, 71] on icon at bounding box center [414, 72] width 10 height 12
click at [752, 78] on div at bounding box center [733, 72] width 64 height 29
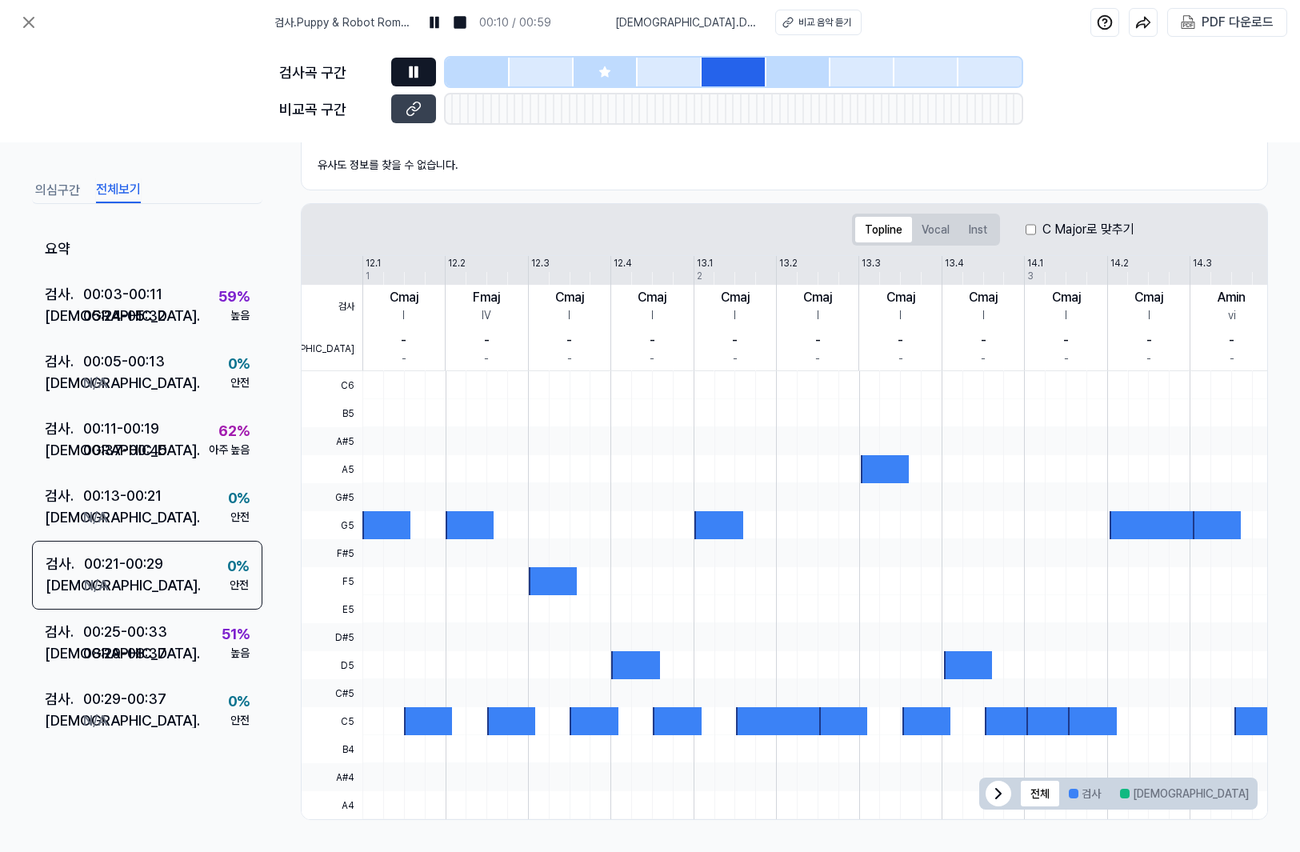
click at [613, 70] on div at bounding box center [605, 72] width 64 height 29
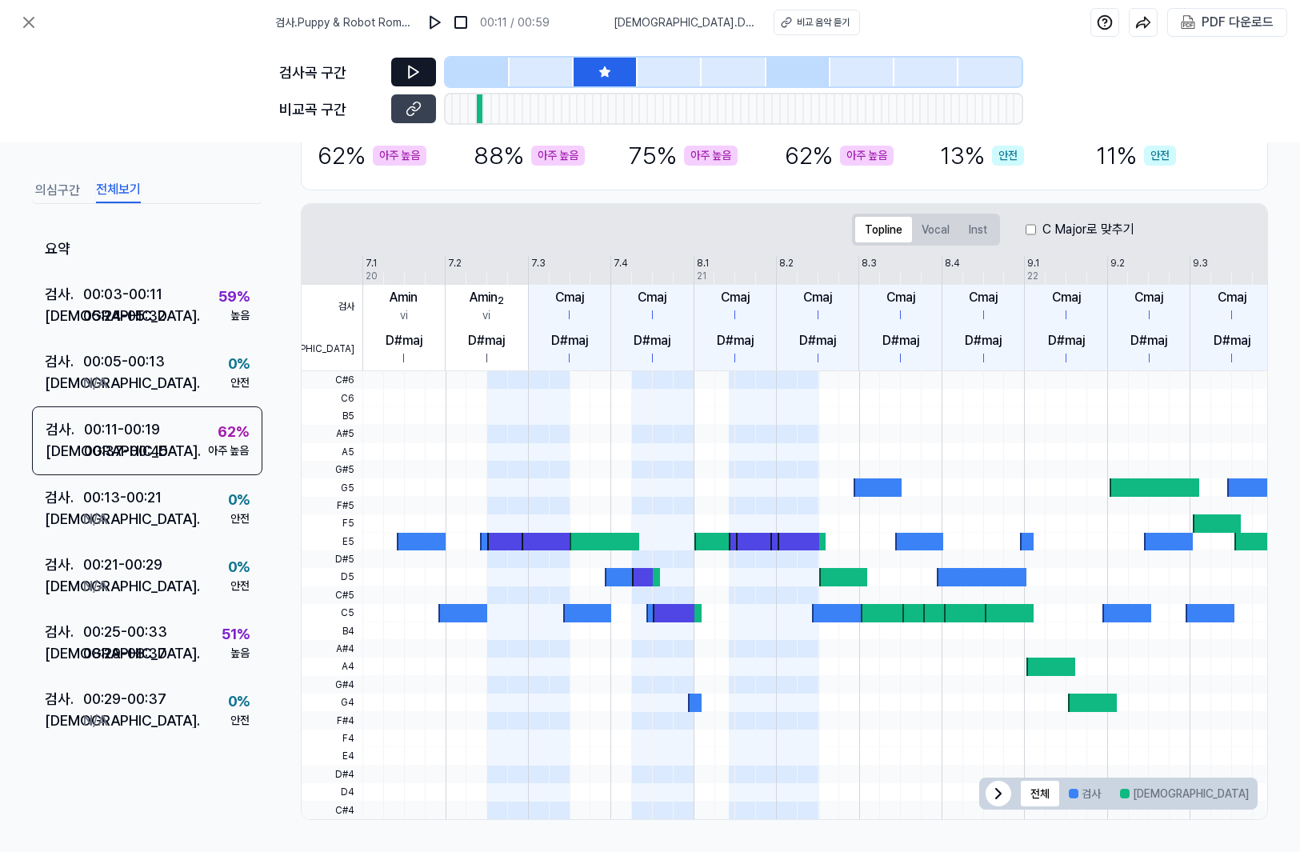
click at [414, 71] on icon at bounding box center [414, 72] width 16 height 16
click at [414, 71] on icon at bounding box center [415, 71] width 2 height 10
click at [474, 75] on div at bounding box center [478, 72] width 64 height 29
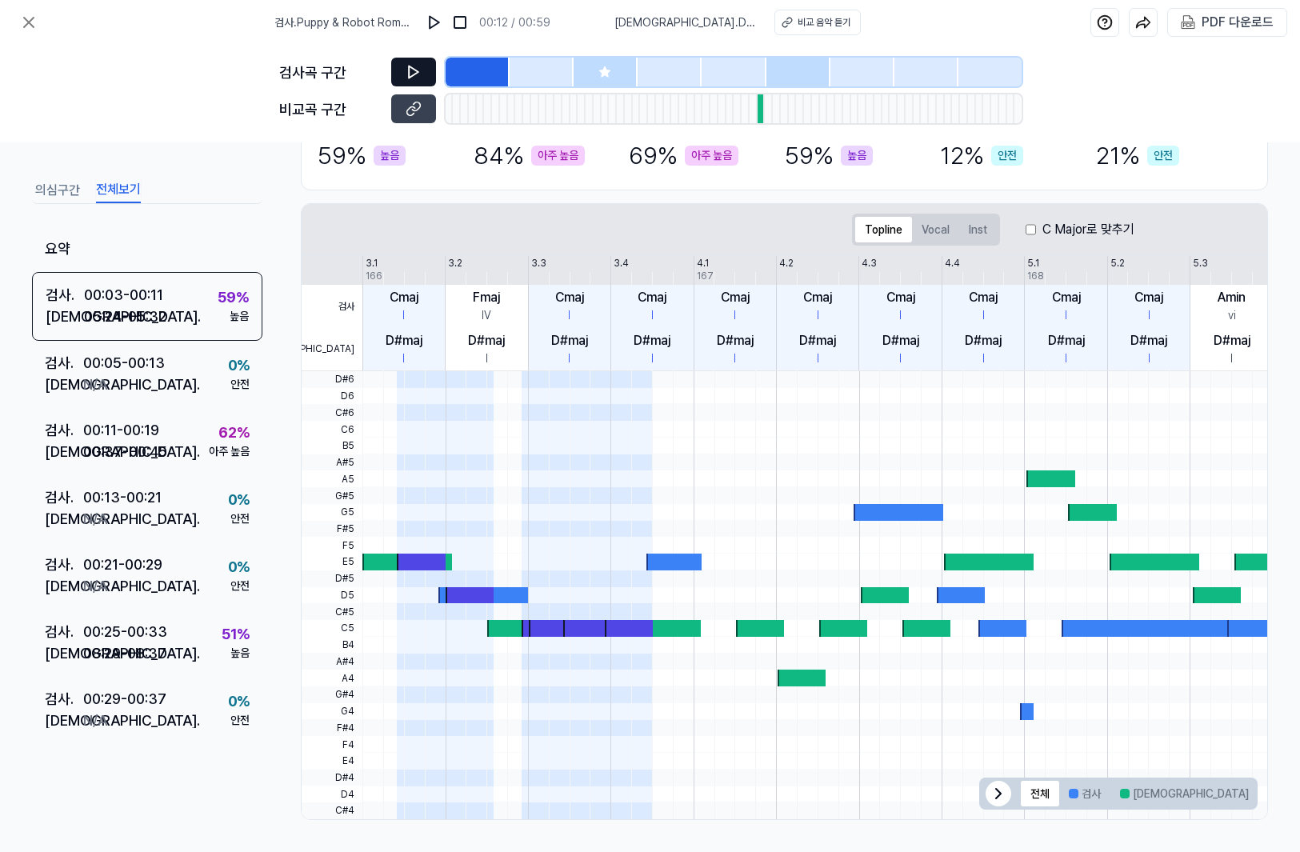
click at [420, 68] on icon at bounding box center [414, 72] width 16 height 16
click at [593, 63] on div at bounding box center [605, 72] width 64 height 29
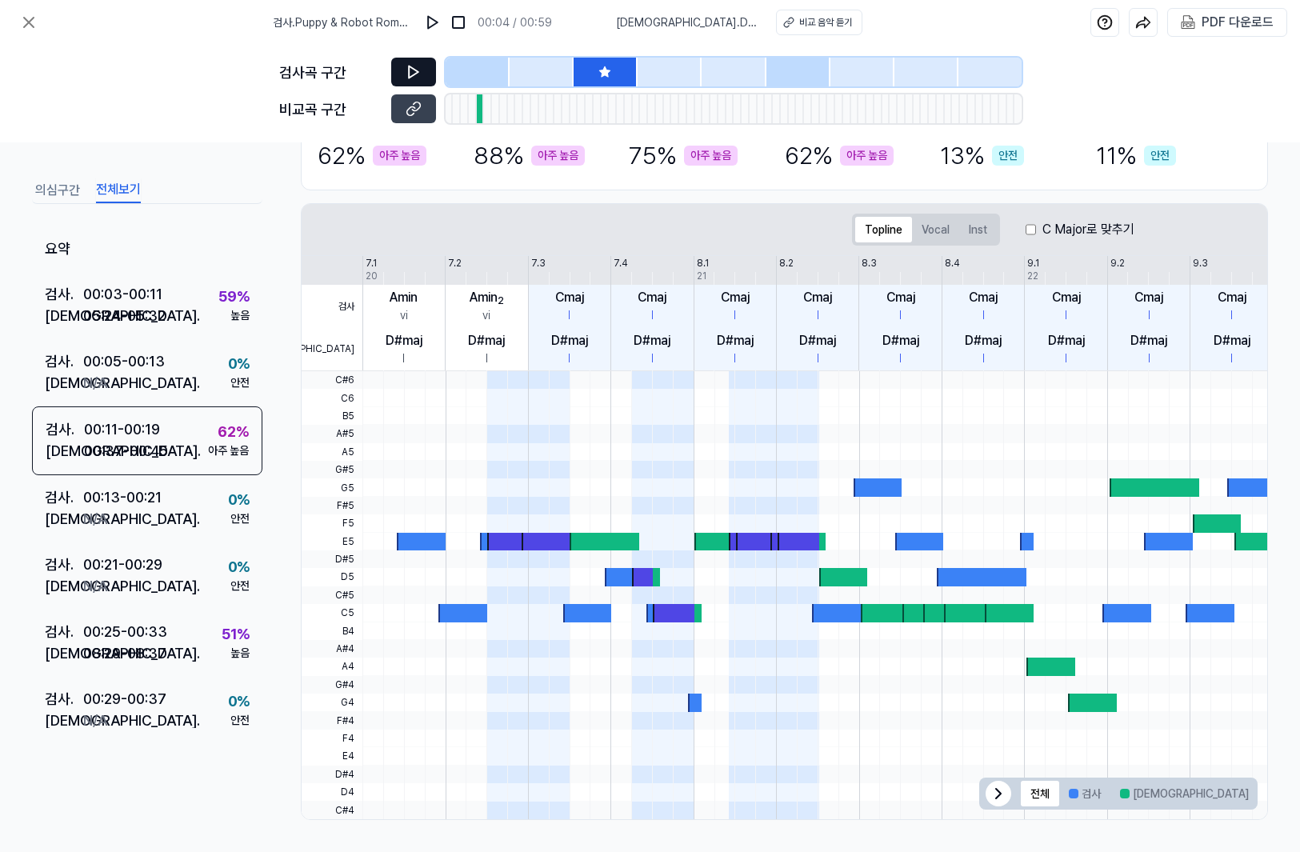
click at [410, 73] on icon at bounding box center [414, 72] width 16 height 16
click at [407, 70] on icon at bounding box center [414, 72] width 16 height 16
click at [940, 234] on button "Vocal" at bounding box center [935, 230] width 47 height 26
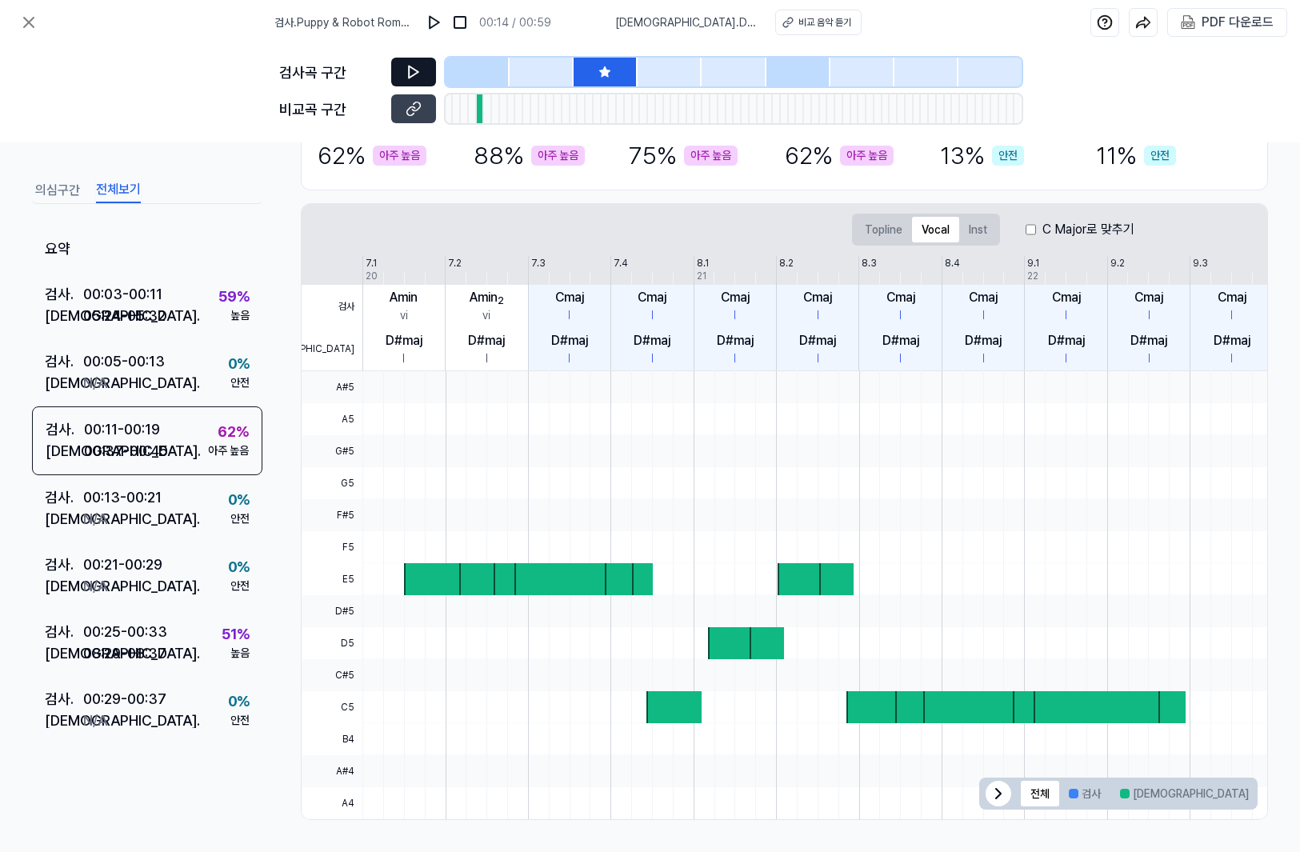
click at [417, 72] on icon at bounding box center [414, 72] width 10 height 12
click at [417, 72] on icon at bounding box center [415, 71] width 2 height 10
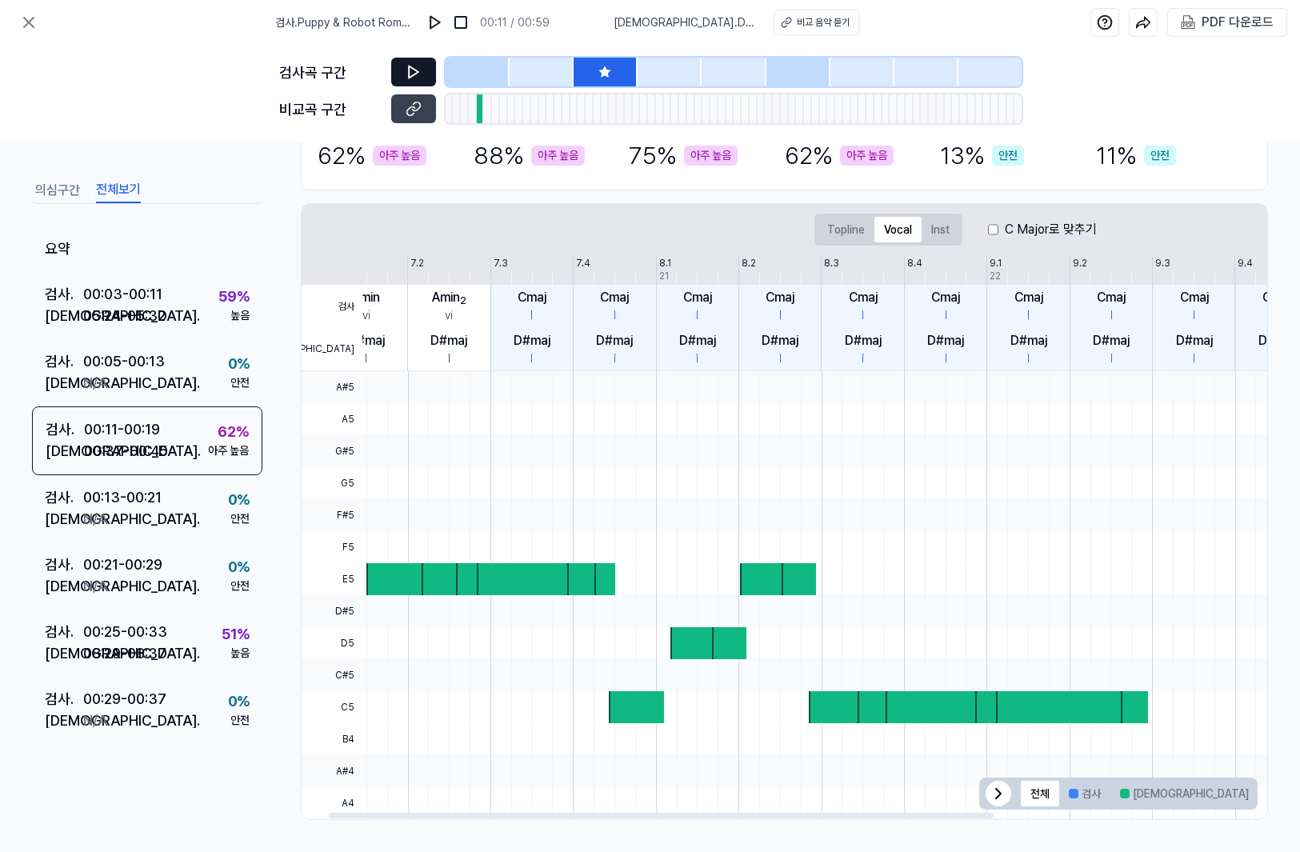
scroll to position [0, 0]
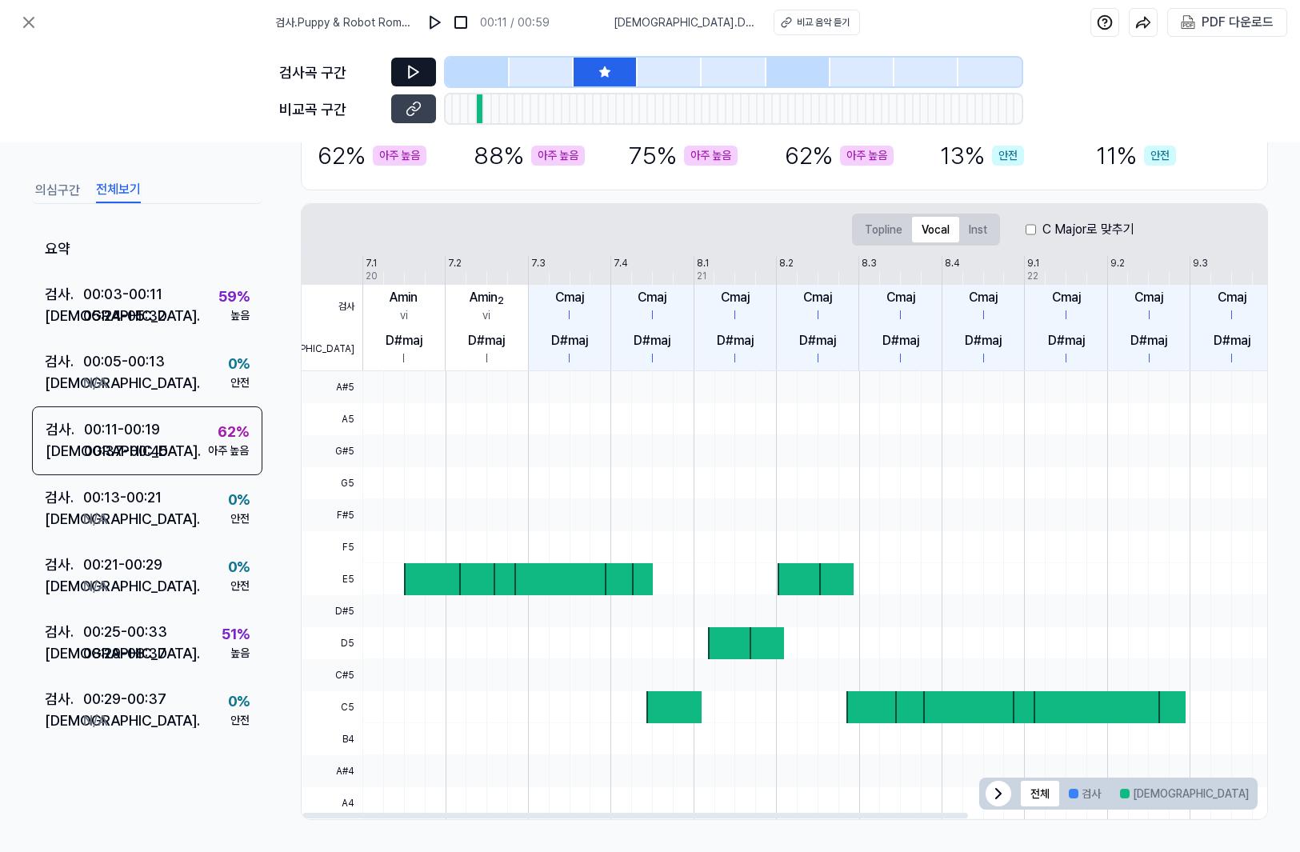
drag, startPoint x: 453, startPoint y: 271, endPoint x: 684, endPoint y: 250, distance: 232.2
click at [684, 250] on div "Topline Vocal Inst C Major로 맞추기 검사 비교 7.1 7.2 7.3 7.4 8.1 8.2 8.3 8.4 9.1 9.2 9…" at bounding box center [993, 511] width 1382 height 615
click at [650, 22] on span "[DEMOGRAPHIC_DATA] . Dab Dab Bhariya Bai Ra Nain" at bounding box center [683, 22] width 141 height 17
drag, startPoint x: 634, startPoint y: 22, endPoint x: 735, endPoint y: 21, distance: 100.8
click at [735, 21] on span "[DEMOGRAPHIC_DATA] . Dab Dab Bhariya Bai Ra Nain" at bounding box center [683, 22] width 141 height 17
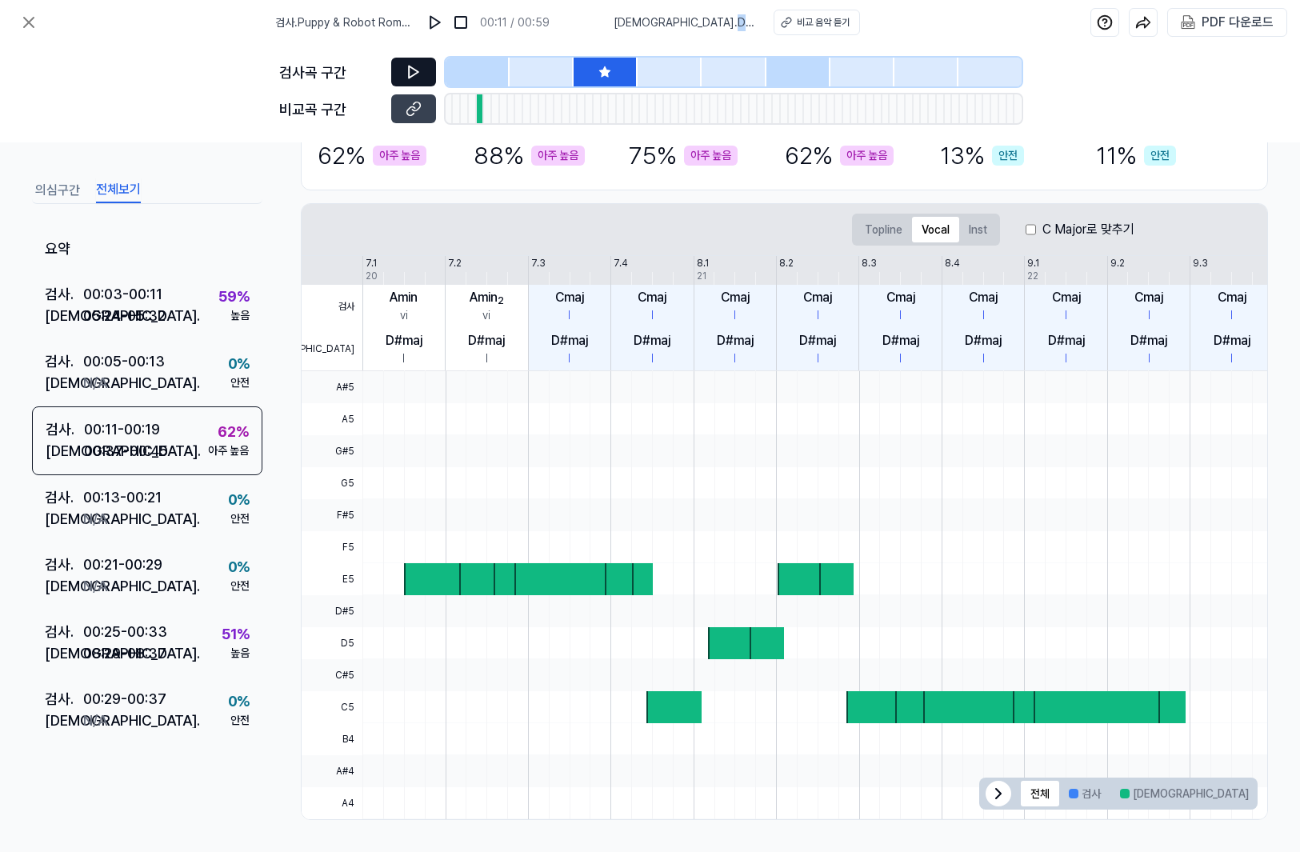
drag, startPoint x: 739, startPoint y: 23, endPoint x: 636, endPoint y: 26, distance: 103.2
click at [636, 26] on span "[DEMOGRAPHIC_DATA] . Dab Dab Bhariya Bai Ra Nain" at bounding box center [683, 22] width 141 height 17
copy span "Dab Dab Bhariya Bai"
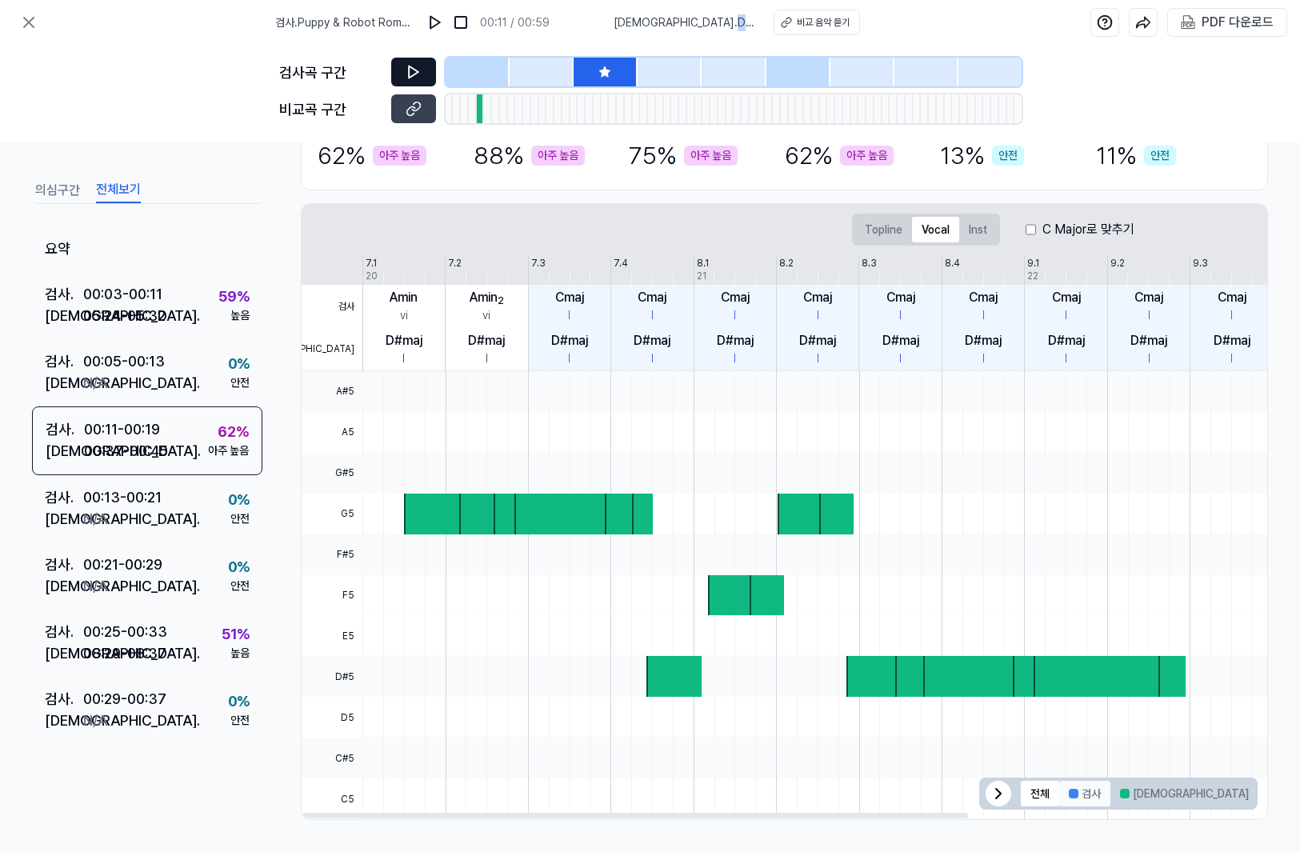
click at [1069, 800] on button "검사" at bounding box center [1084, 794] width 51 height 26
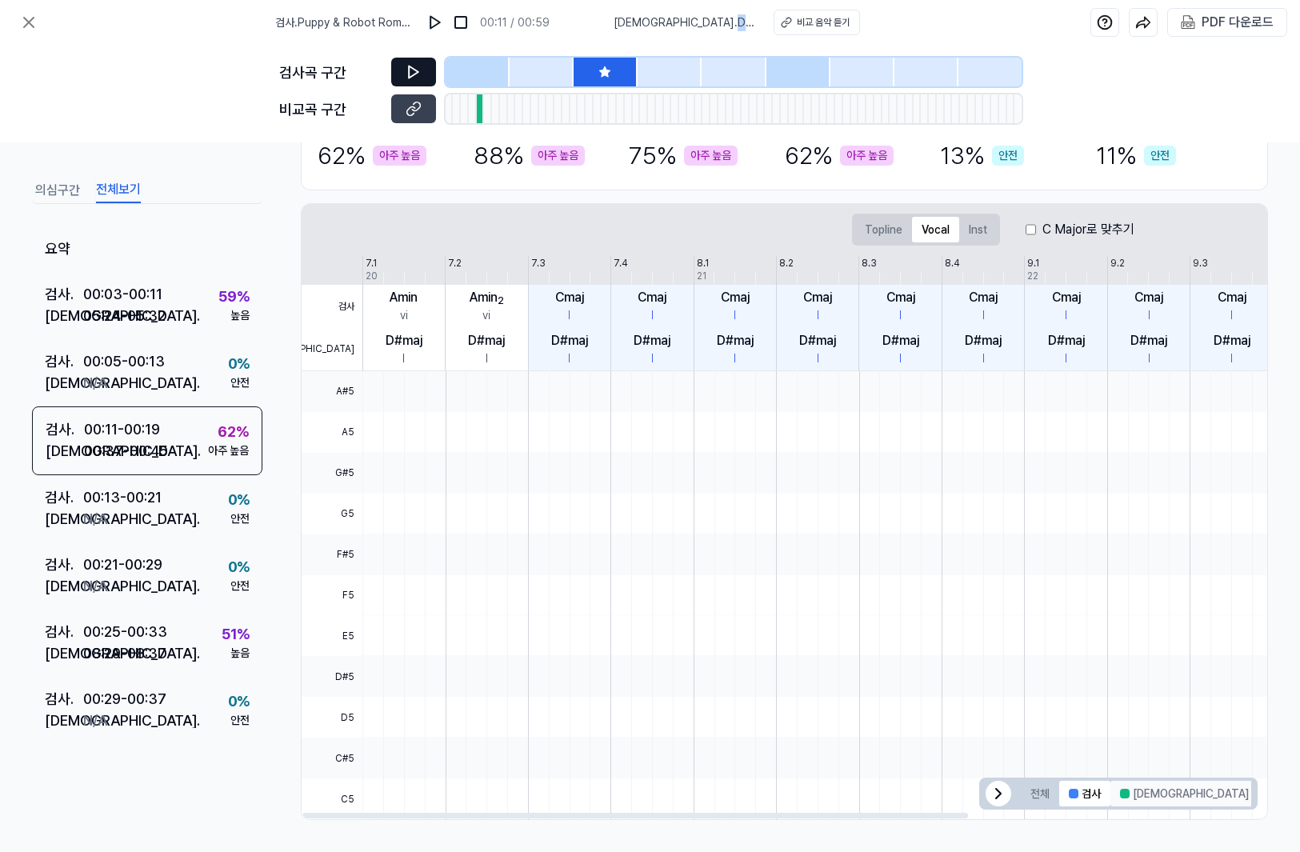
click at [1124, 785] on button "[DEMOGRAPHIC_DATA]" at bounding box center [1184, 794] width 148 height 26
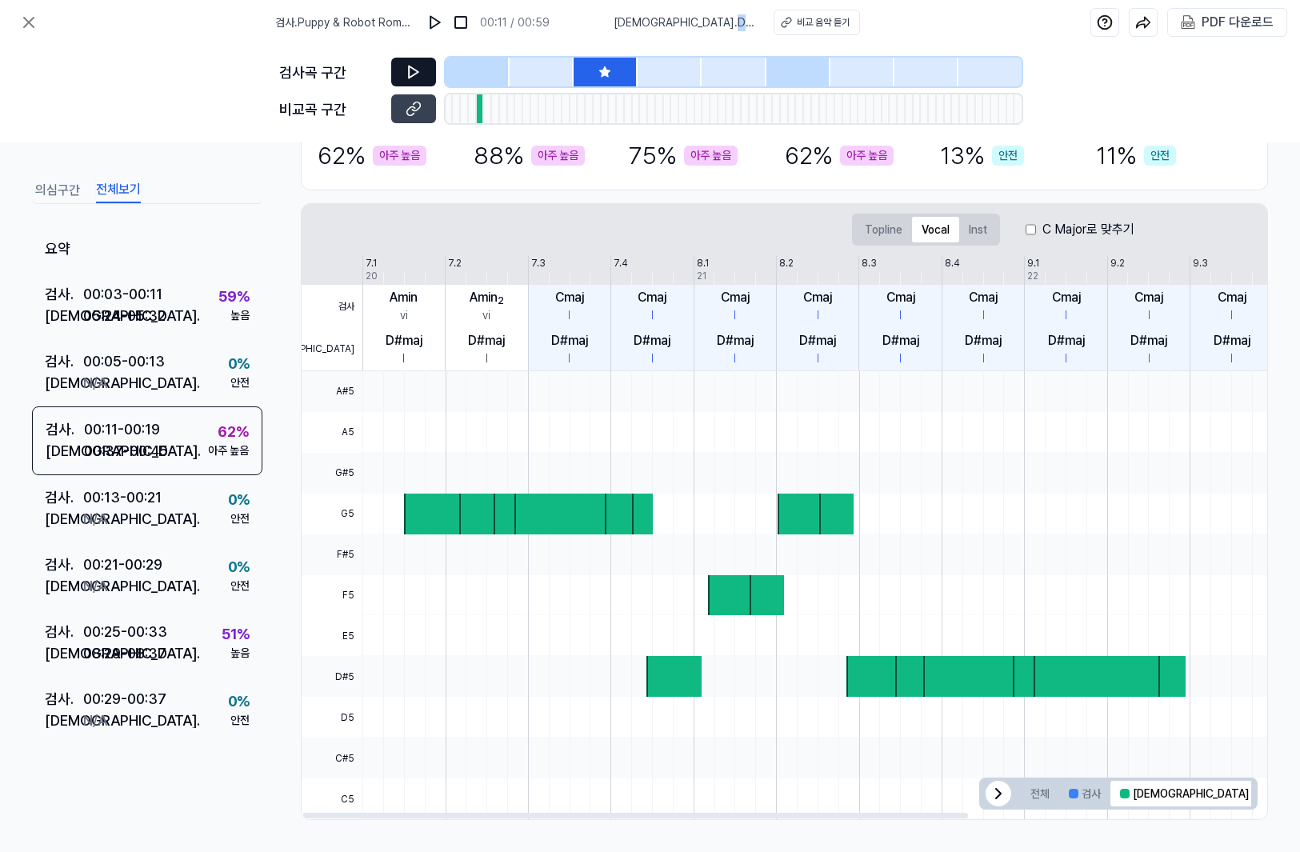
click at [1258, 793] on button "겹치는 부분" at bounding box center [1299, 794] width 82 height 26
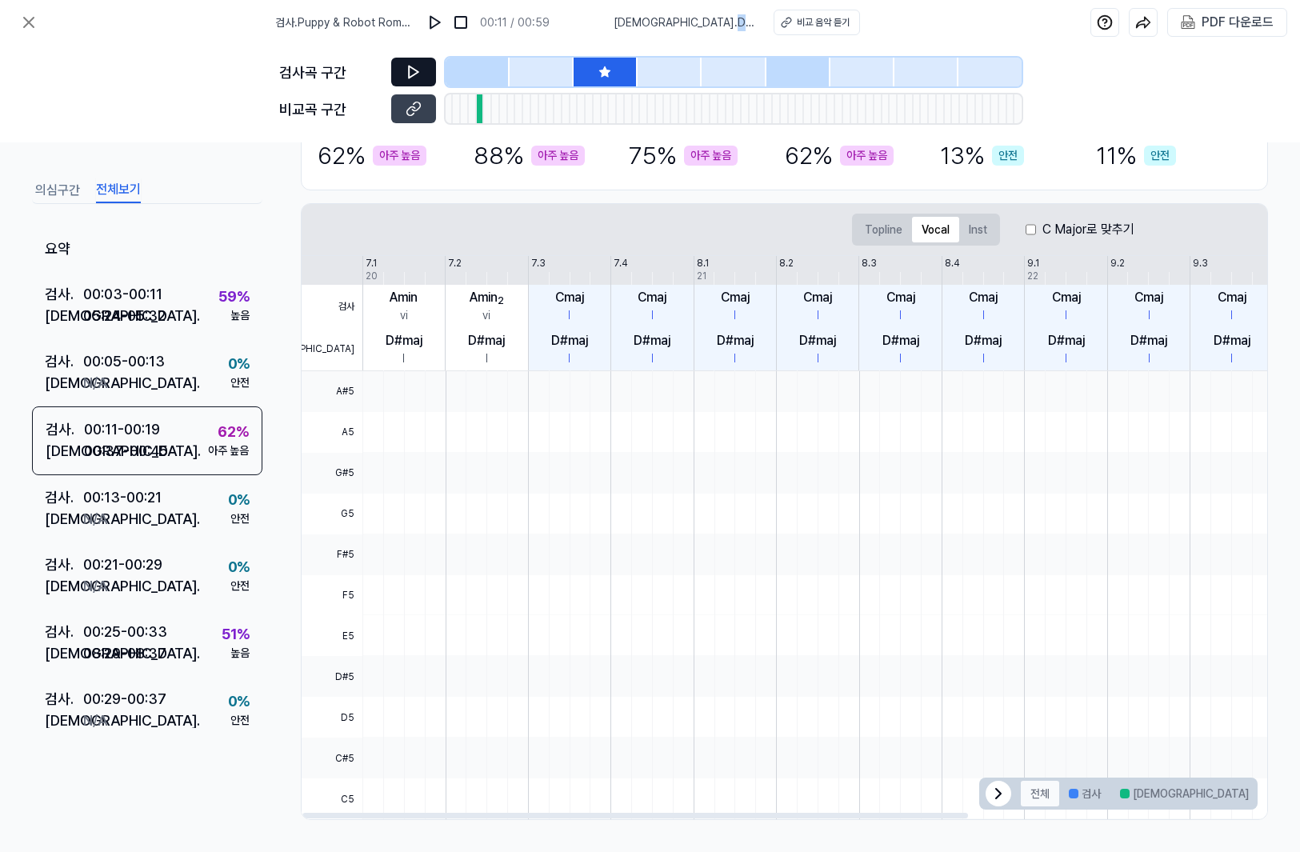
click at [1041, 796] on button "전체" at bounding box center [1040, 794] width 38 height 26
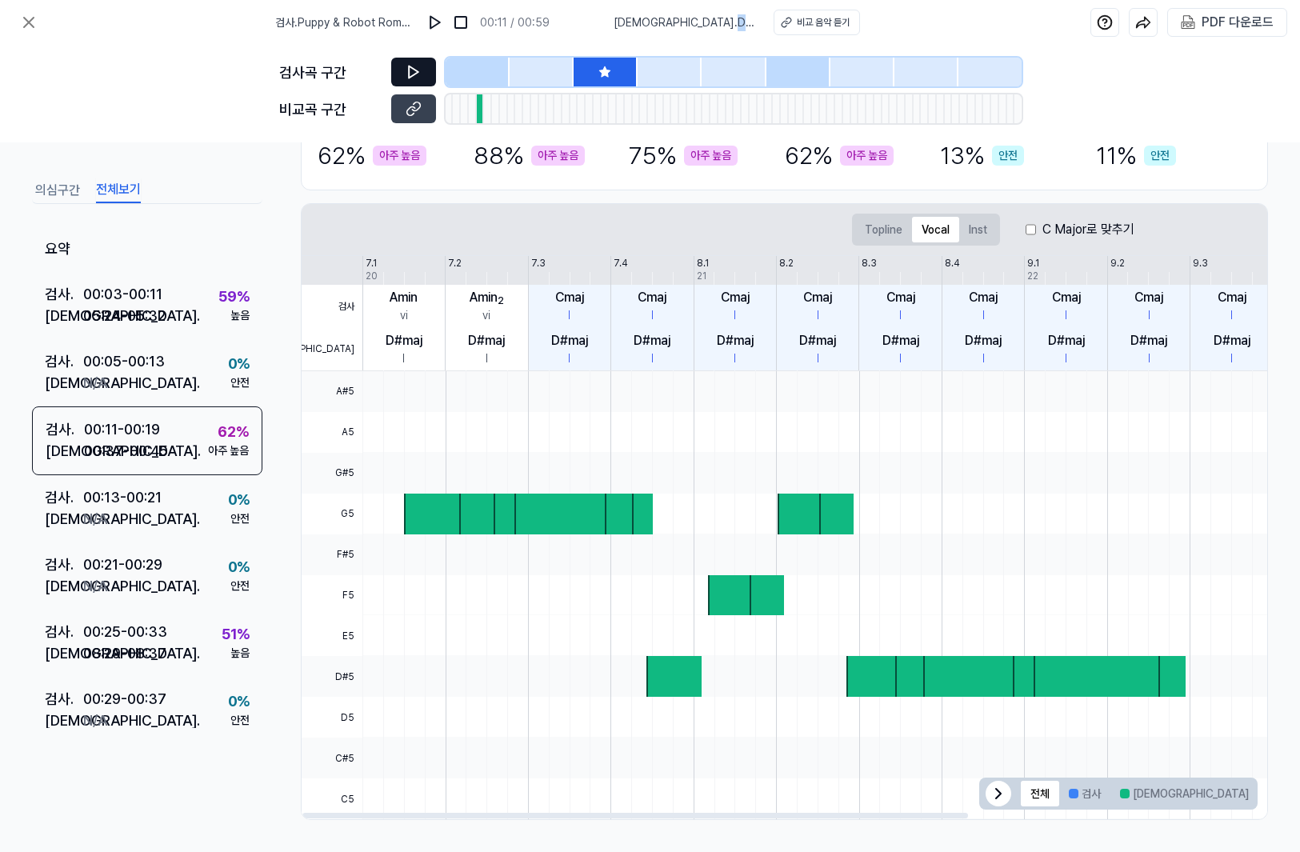
click at [995, 795] on icon at bounding box center [998, 793] width 19 height 19
click at [1229, 789] on icon at bounding box center [1238, 793] width 19 height 19
click at [1258, 793] on button "겹치는 부분" at bounding box center [1299, 794] width 82 height 26
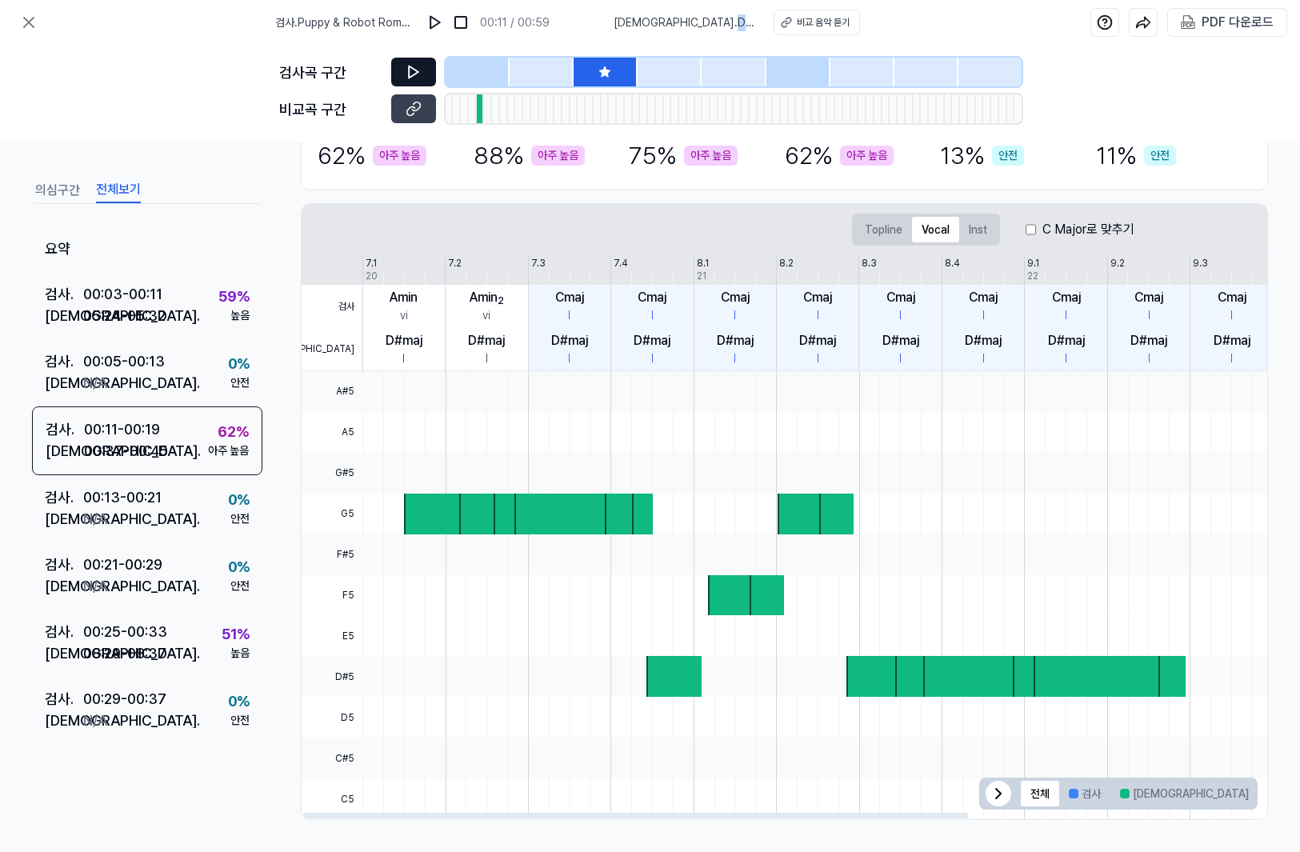
scroll to position [0, 2]
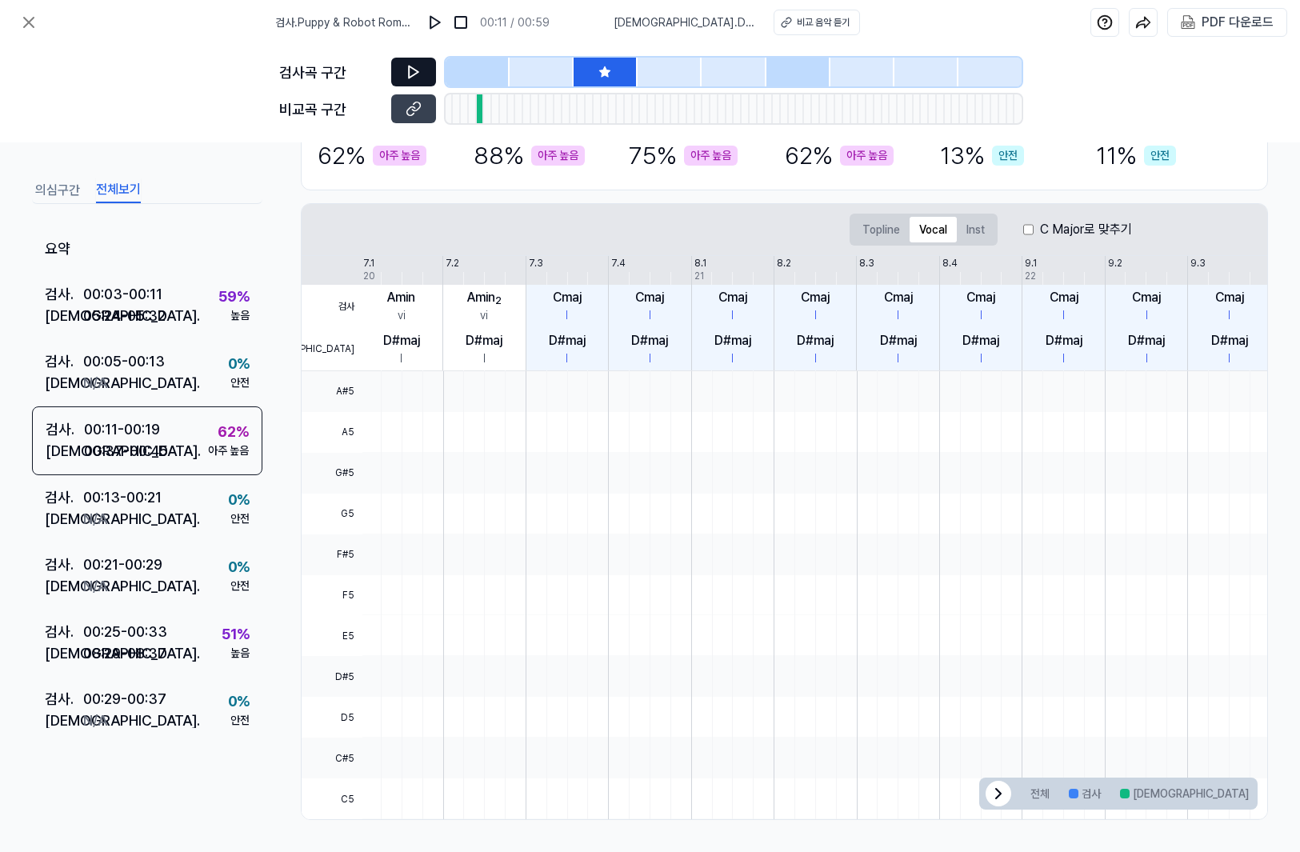
click at [489, 70] on div at bounding box center [478, 72] width 64 height 29
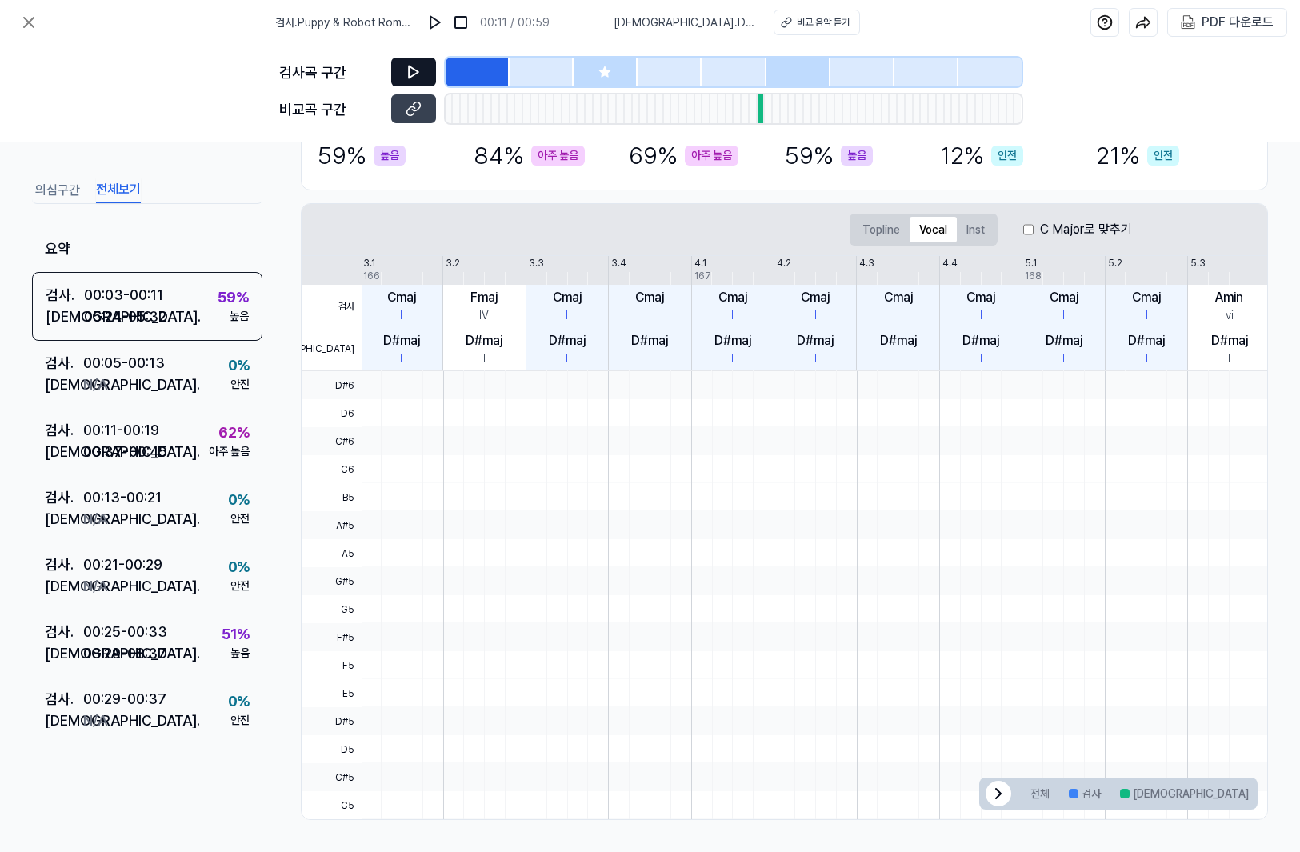
click at [543, 72] on div at bounding box center [542, 72] width 64 height 29
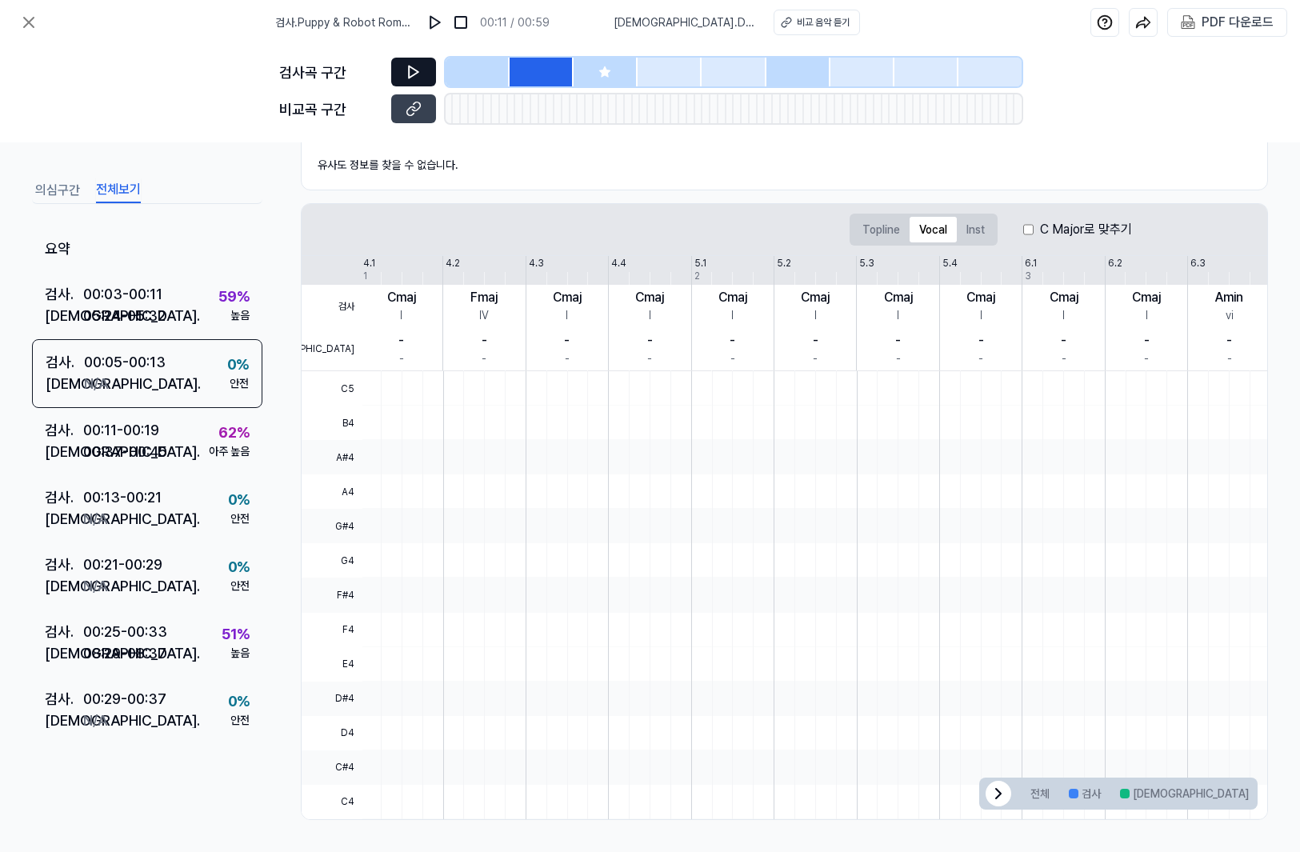
click at [604, 72] on icon at bounding box center [604, 71] width 10 height 10
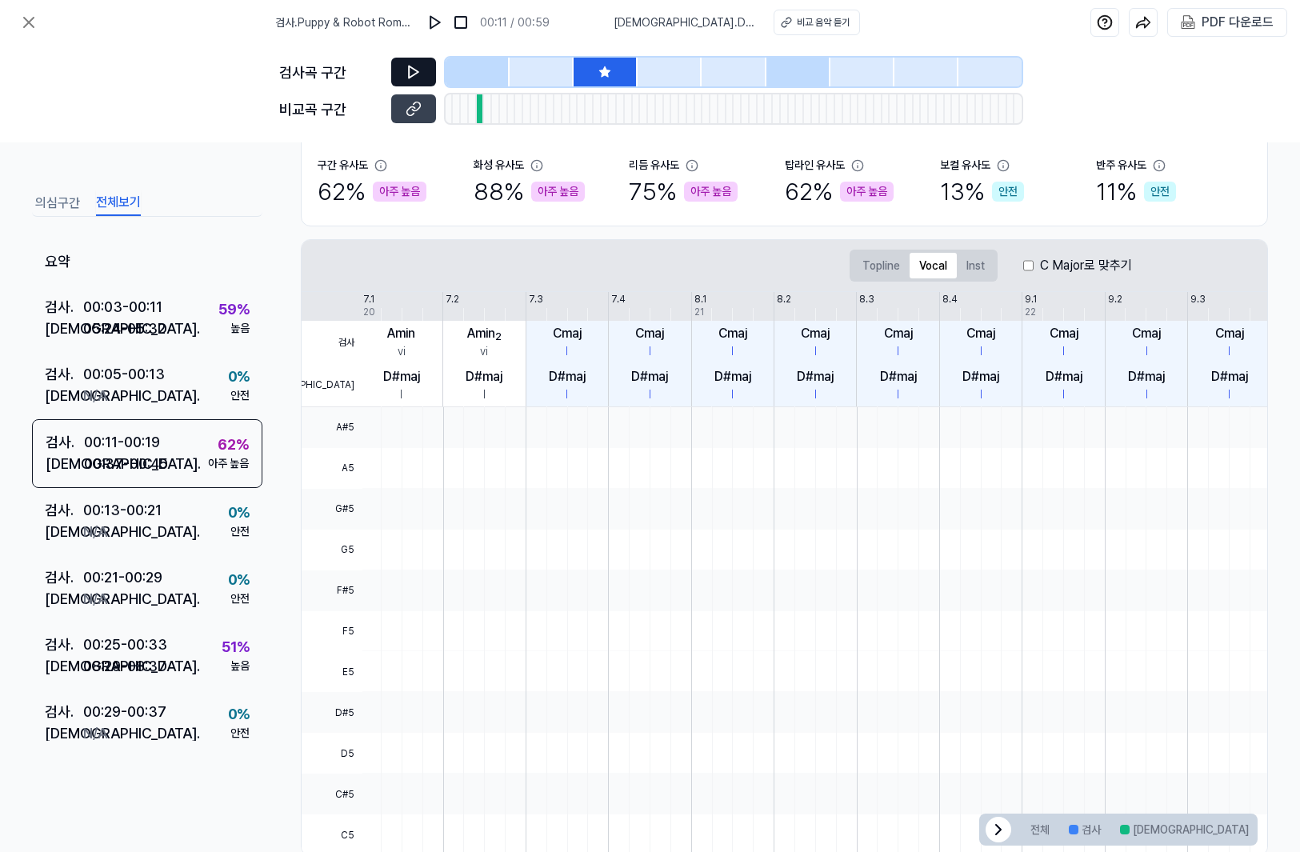
scroll to position [183, 0]
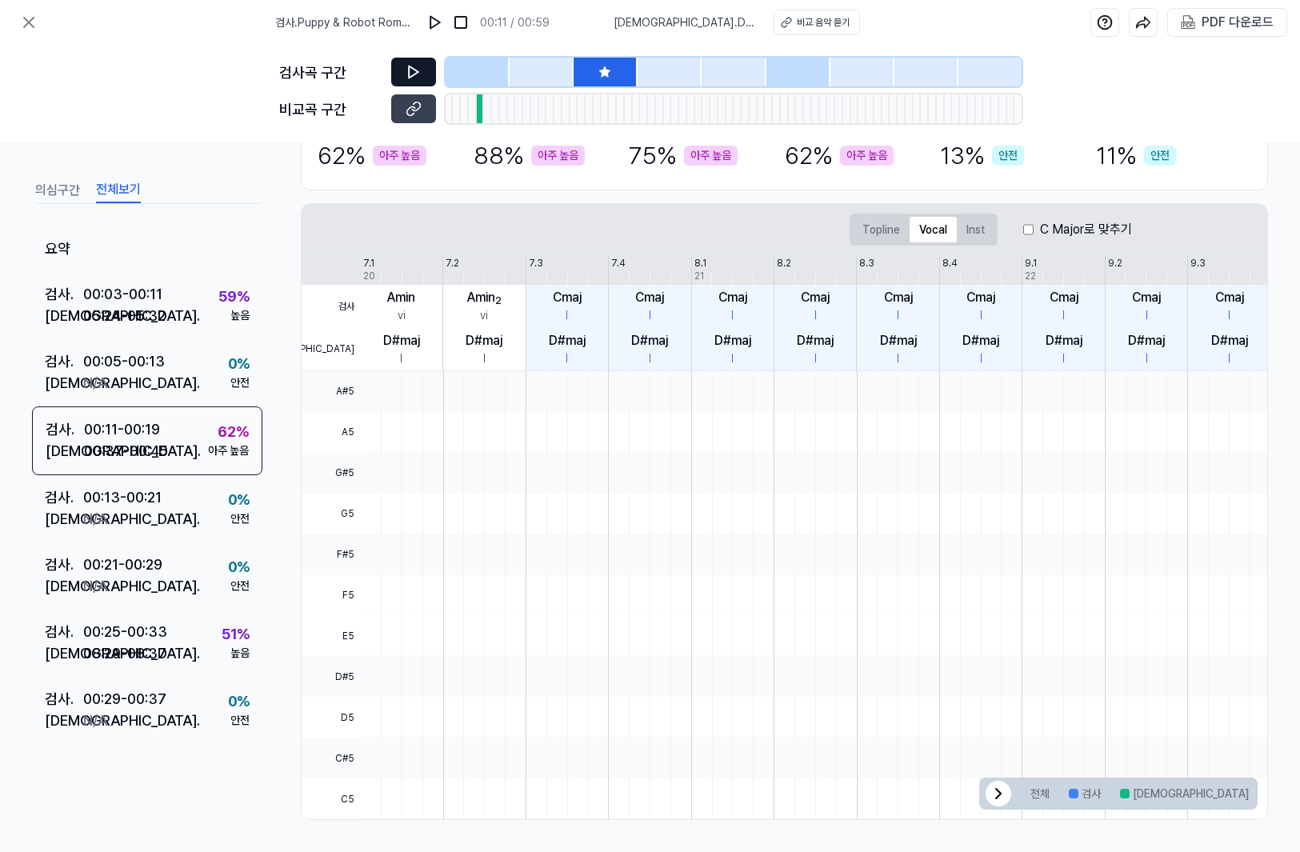
drag, startPoint x: 677, startPoint y: 72, endPoint x: 697, endPoint y: 69, distance: 19.5
click at [678, 72] on div at bounding box center [669, 72] width 64 height 29
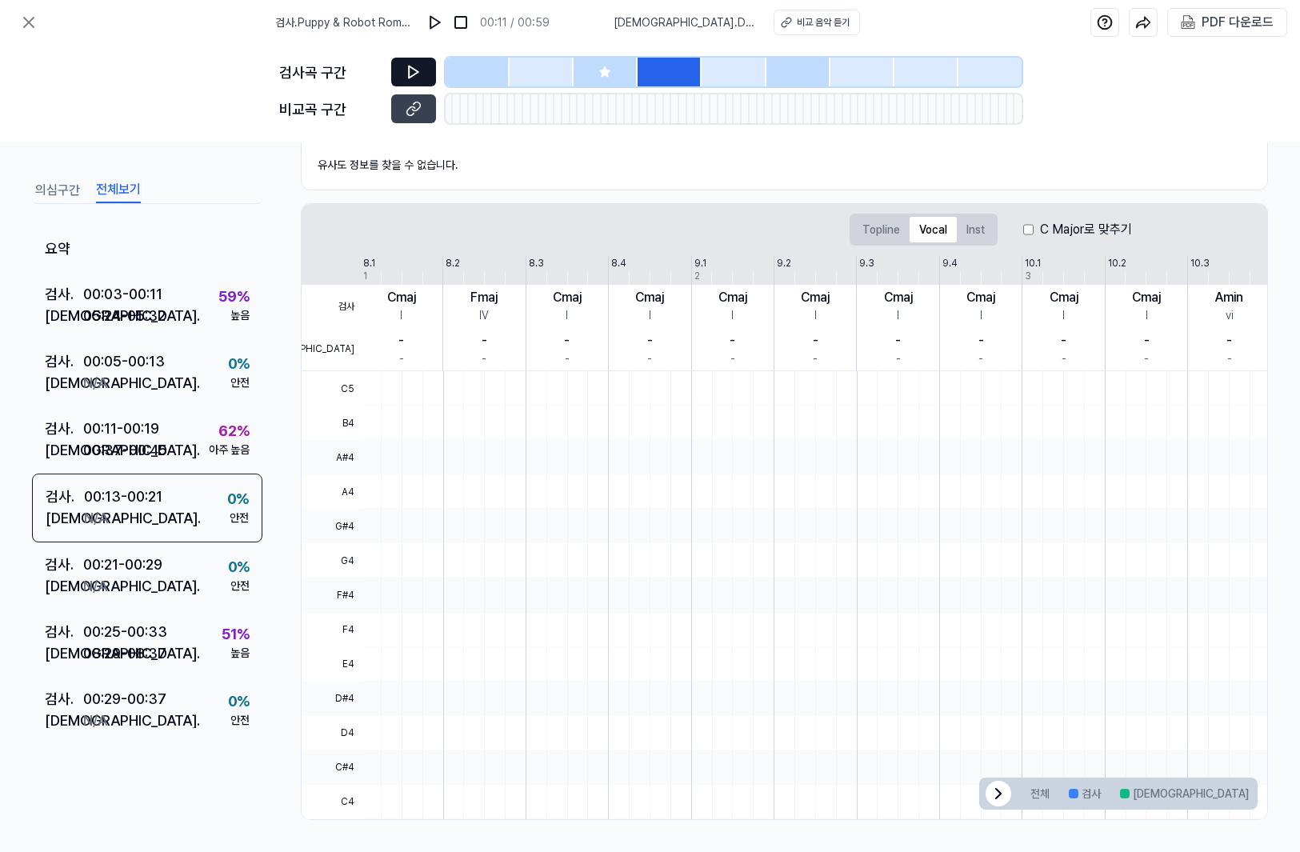
click at [735, 68] on div at bounding box center [733, 72] width 64 height 29
click at [785, 66] on div at bounding box center [798, 72] width 64 height 29
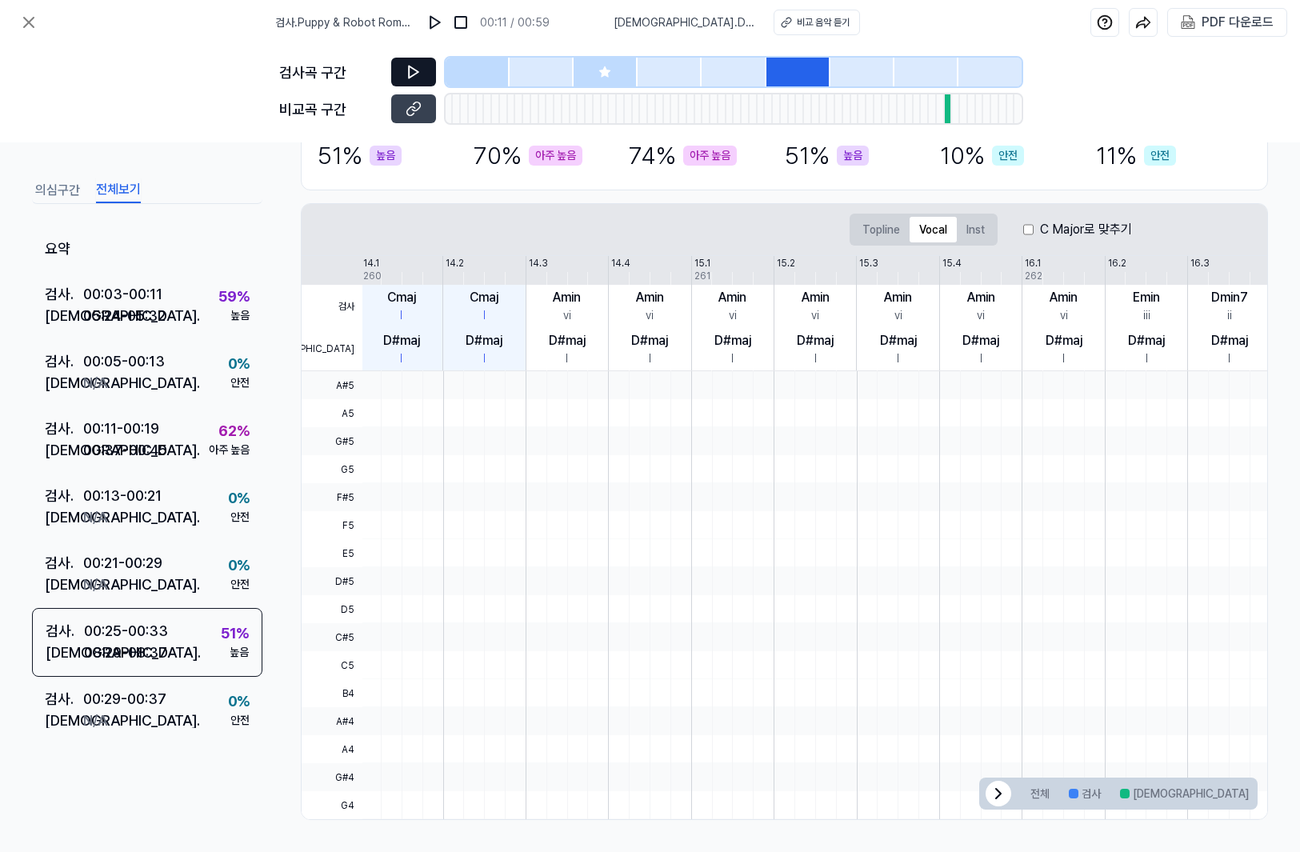
click at [875, 74] on div at bounding box center [862, 72] width 64 height 29
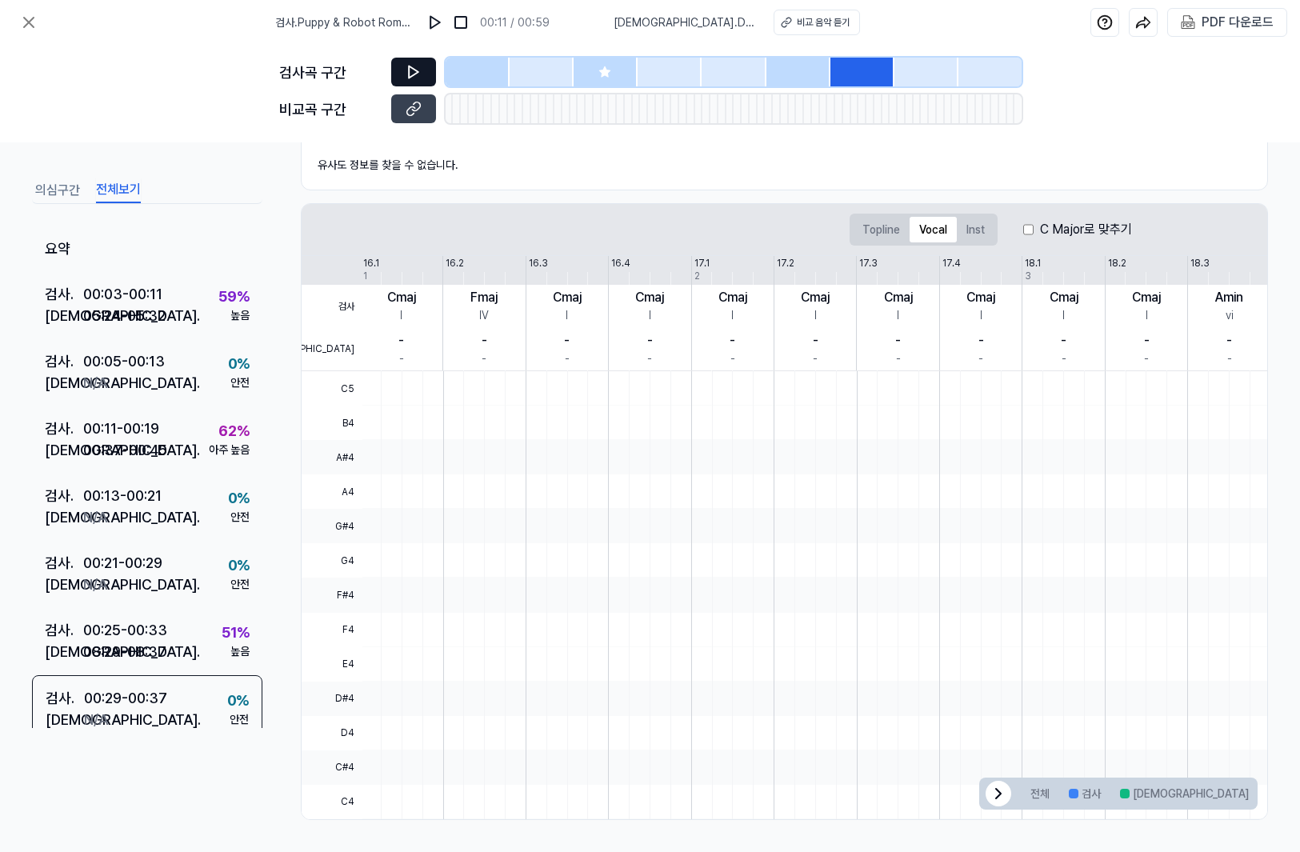
click at [965, 74] on div at bounding box center [989, 72] width 62 height 29
click at [932, 71] on div at bounding box center [926, 72] width 64 height 29
click at [482, 68] on div at bounding box center [478, 72] width 64 height 29
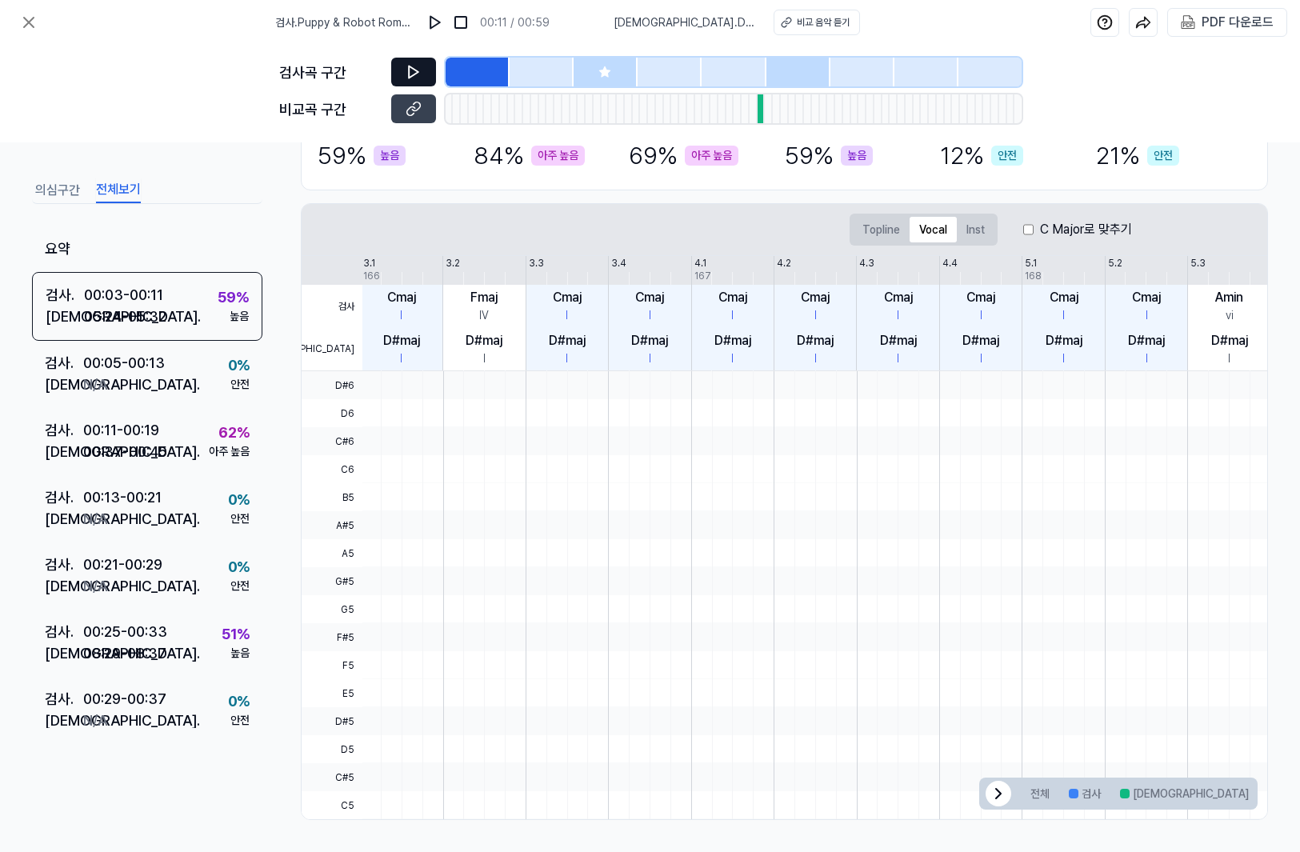
click at [406, 71] on icon at bounding box center [414, 72] width 16 height 16
click at [731, 61] on div at bounding box center [733, 72] width 64 height 29
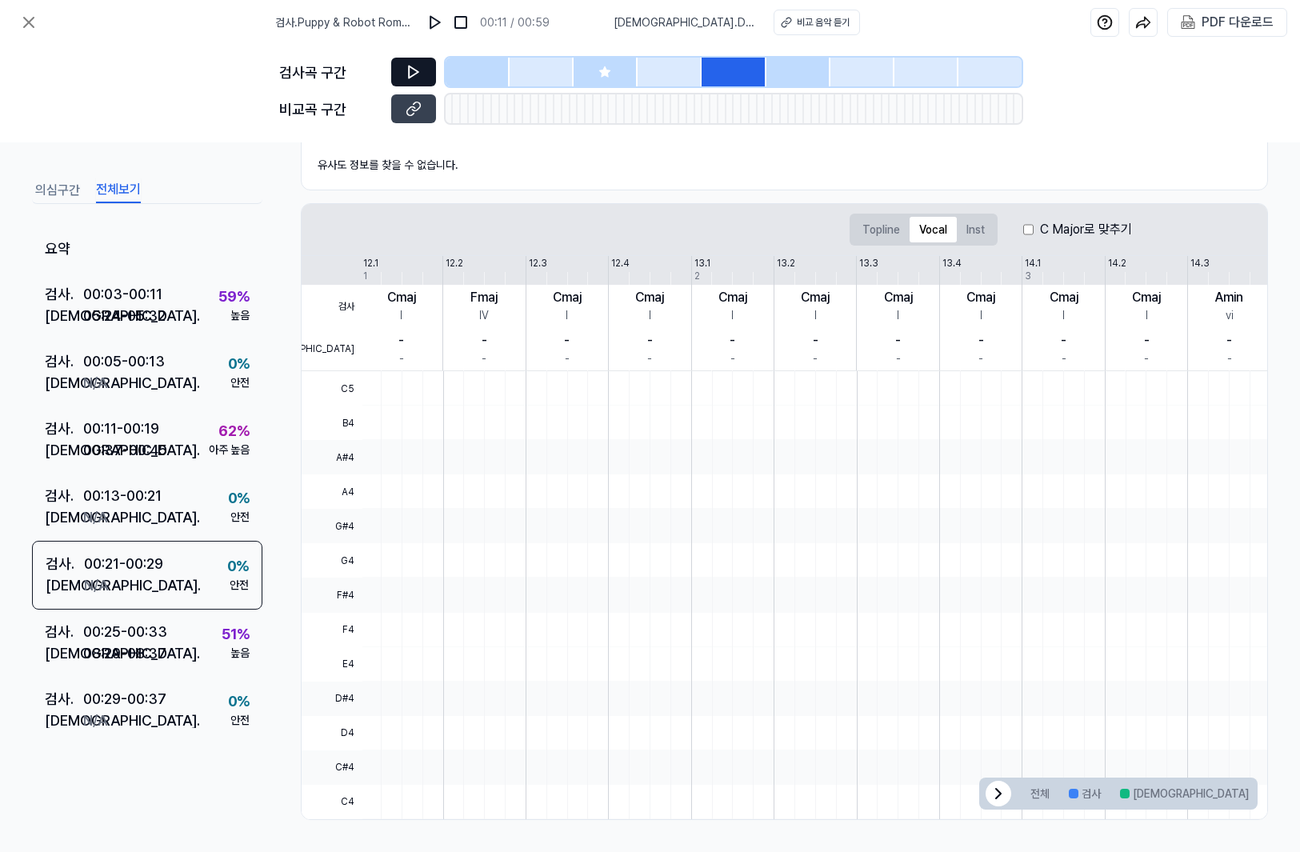
click at [678, 66] on div at bounding box center [669, 72] width 64 height 29
click at [476, 66] on div at bounding box center [478, 72] width 64 height 29
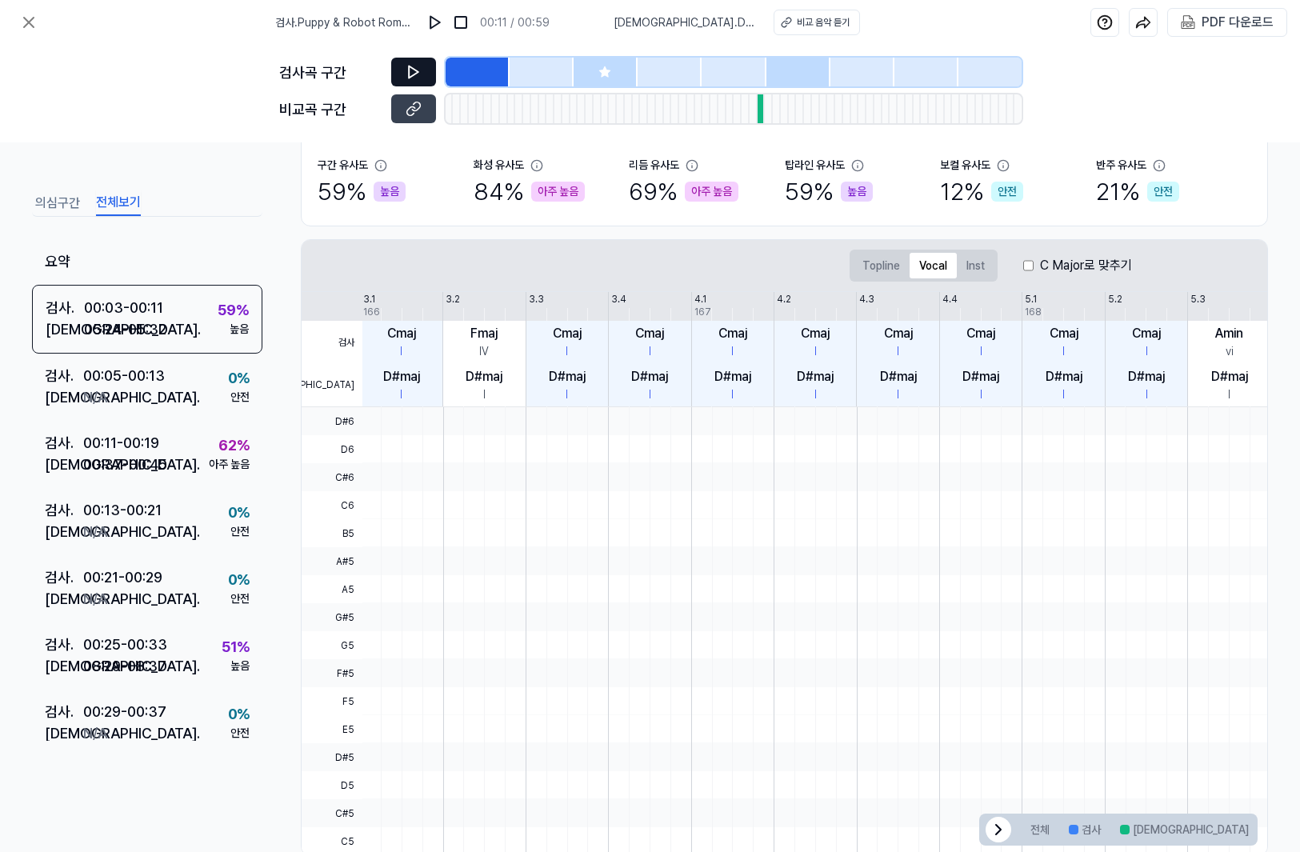
scroll to position [183, 0]
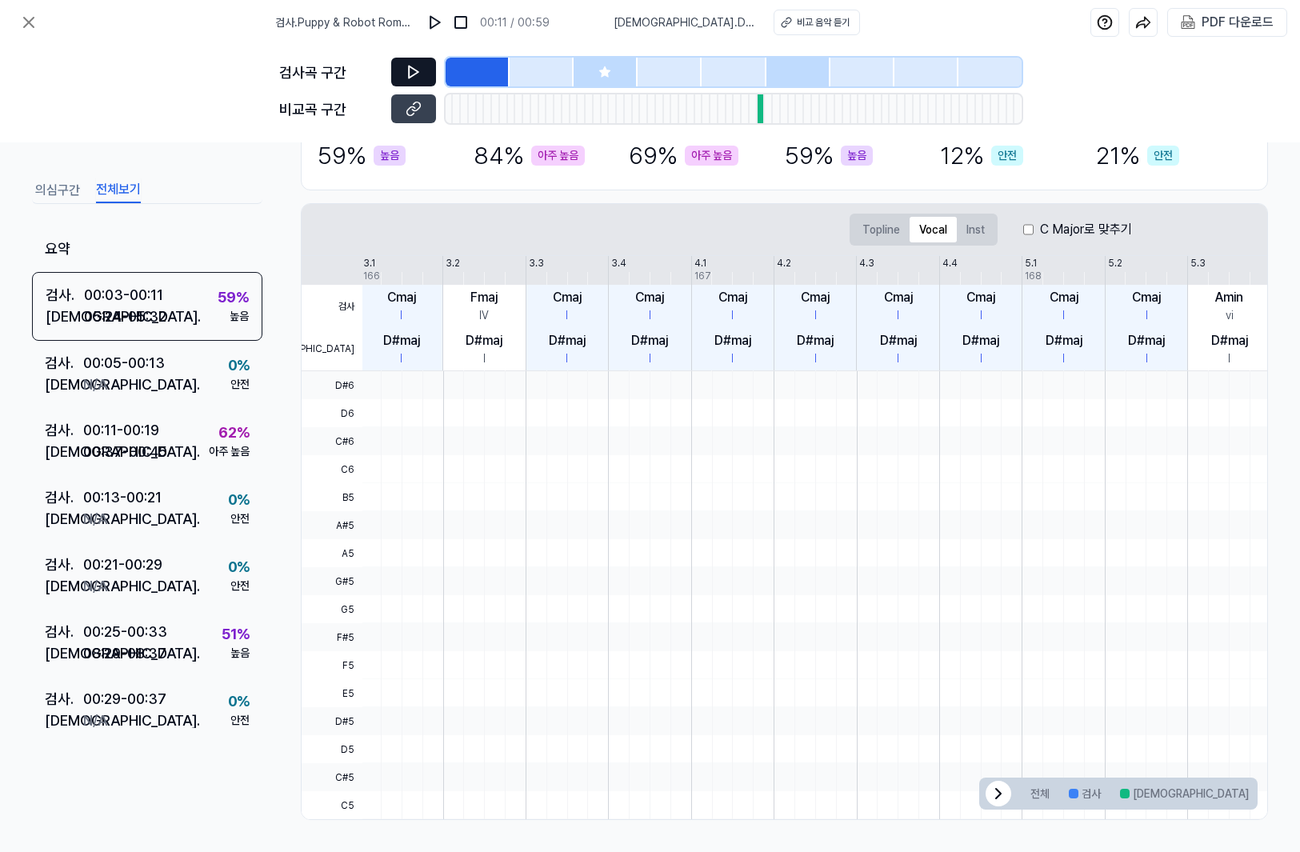
click at [56, 186] on button "의심구간" at bounding box center [57, 191] width 45 height 26
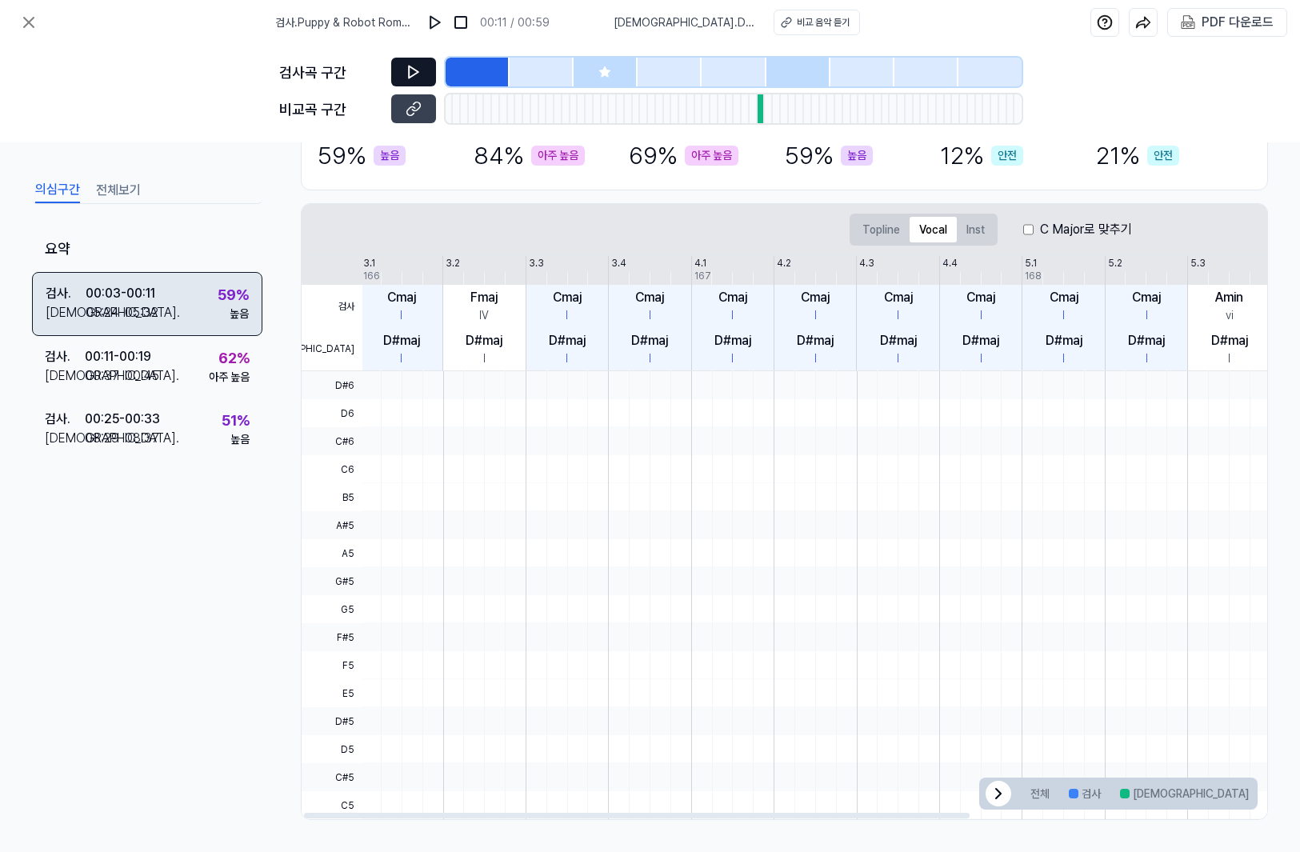
click at [184, 292] on div "검사 . 00:03 - 00:11 비교 . 05:24 - 05:32 59 % 높음" at bounding box center [147, 304] width 230 height 64
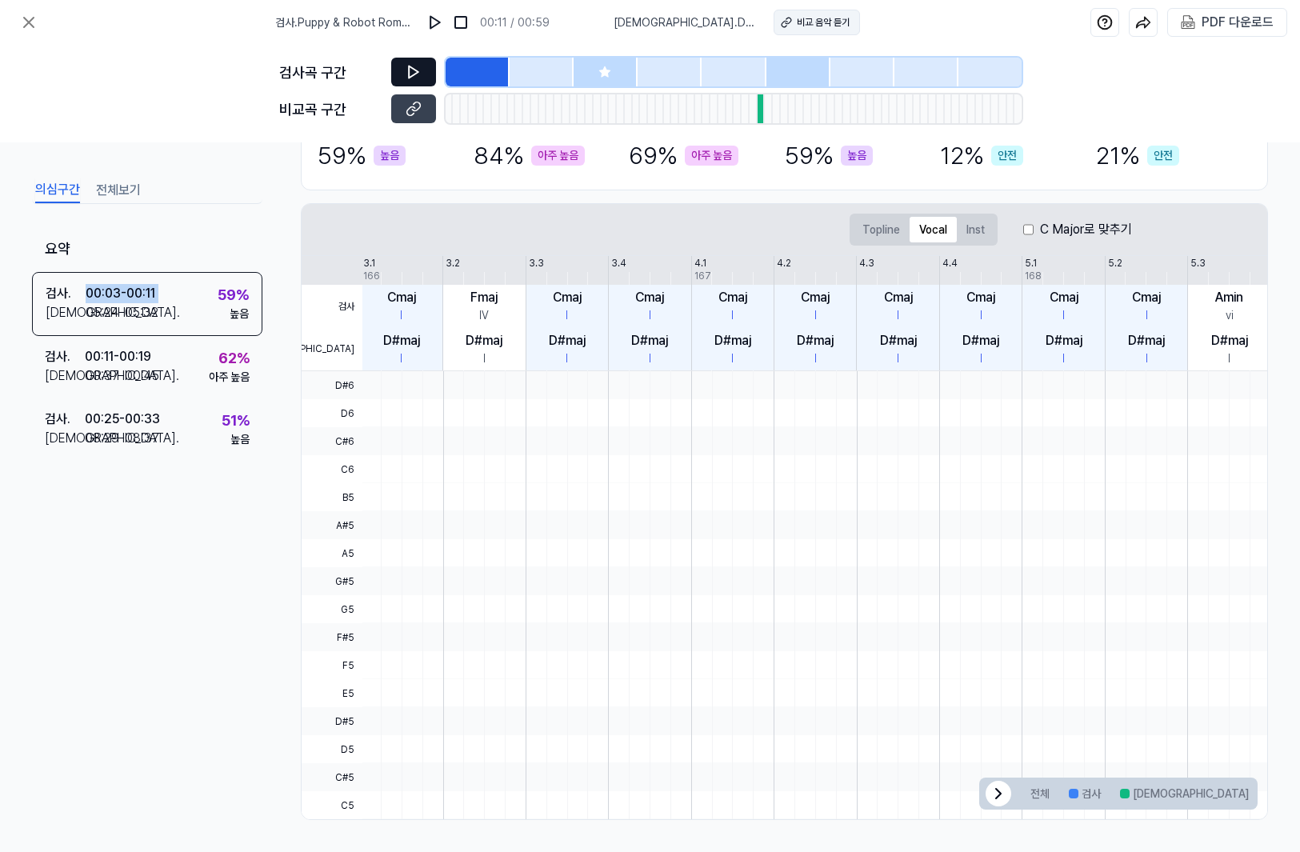
click at [820, 26] on div "비교 음악 듣기" at bounding box center [823, 22] width 53 height 14
click at [30, 30] on icon at bounding box center [28, 22] width 19 height 19
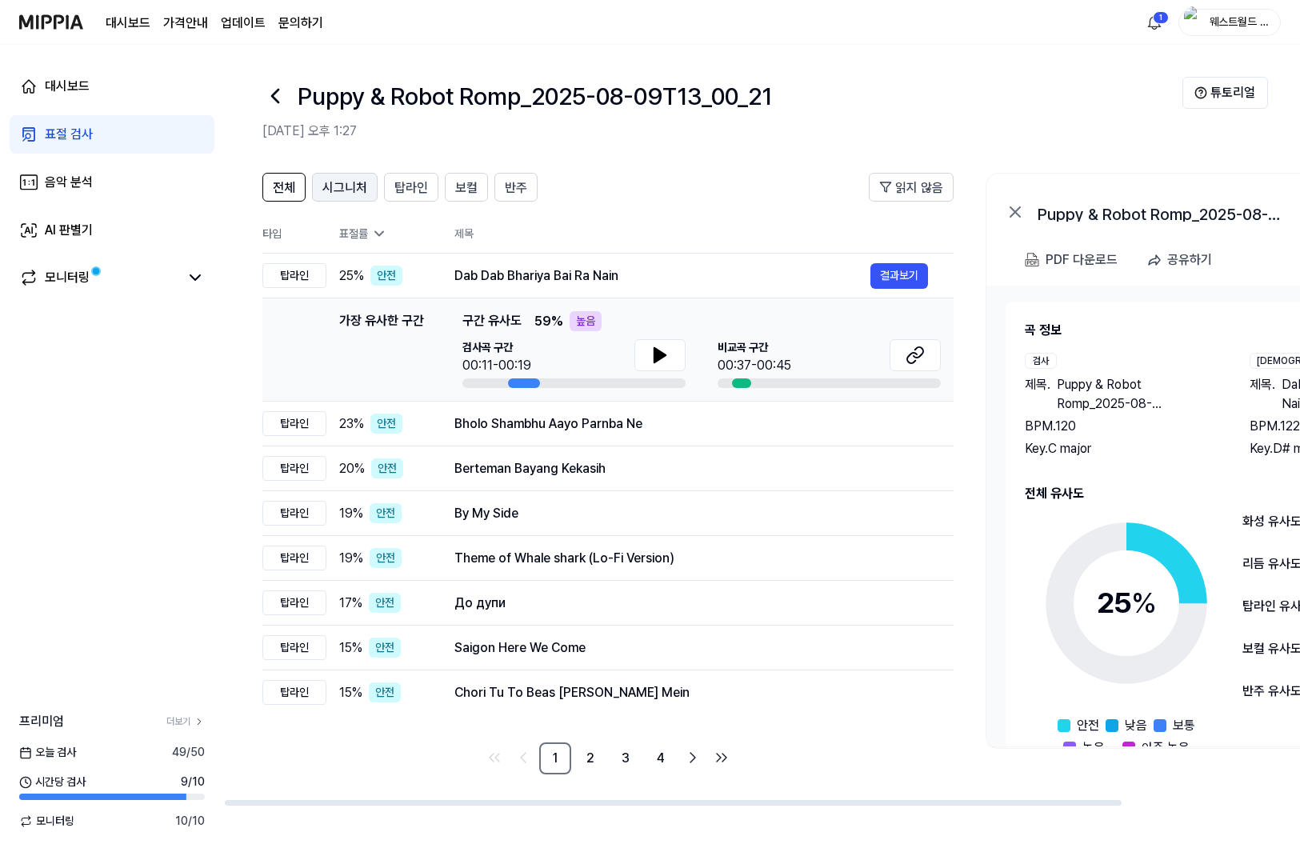
click at [350, 196] on span "시그니처" at bounding box center [344, 187] width 45 height 19
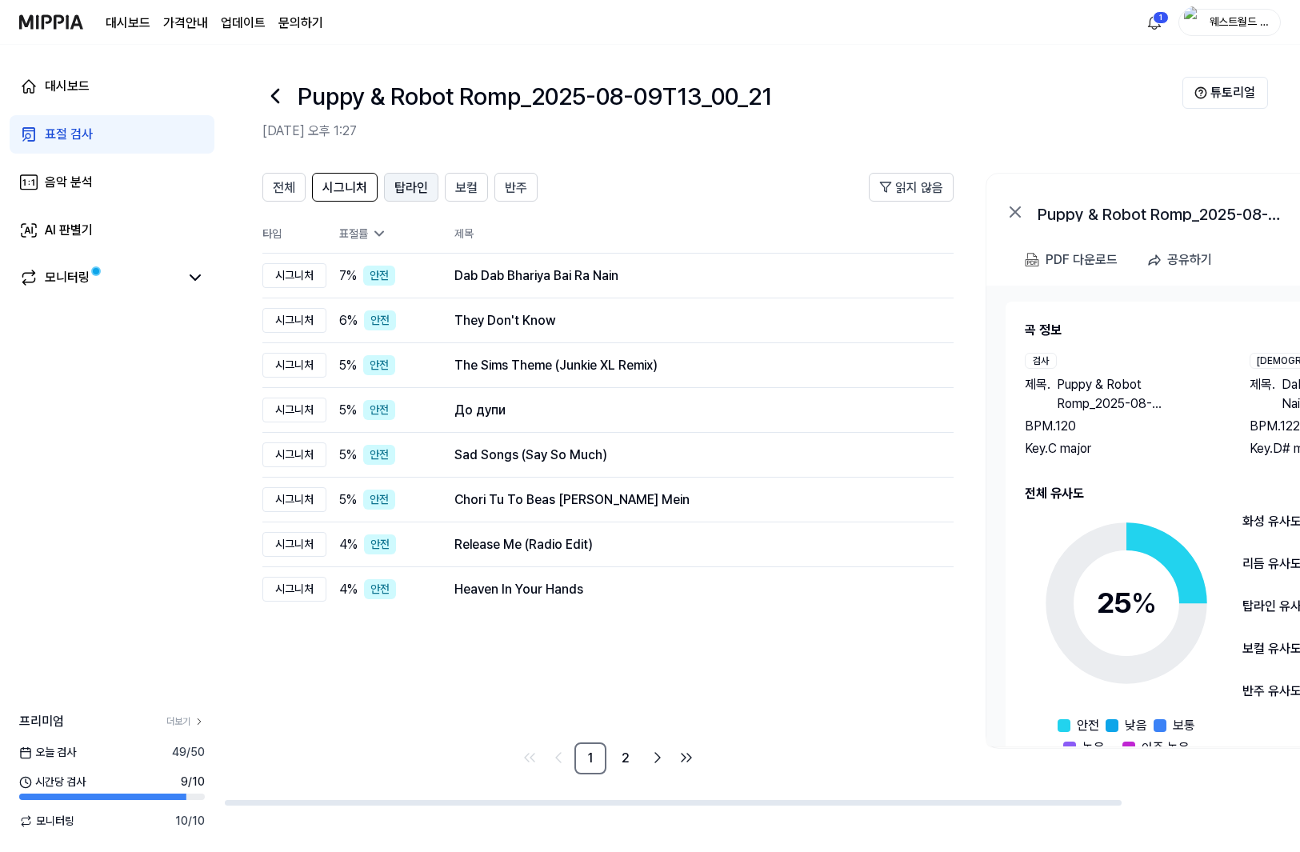
click at [413, 186] on span "탑라인" at bounding box center [411, 187] width 34 height 19
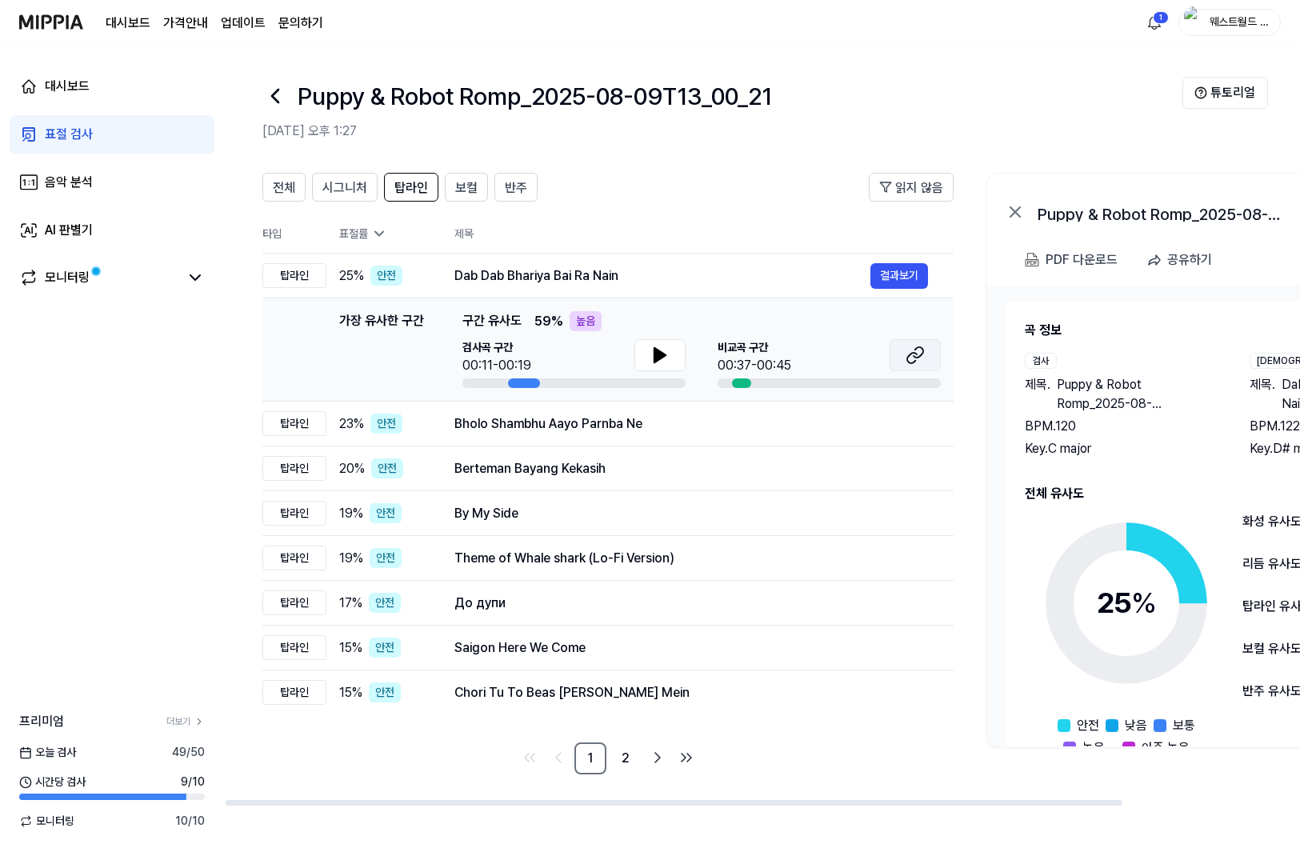
click at [917, 359] on icon at bounding box center [914, 355] width 19 height 19
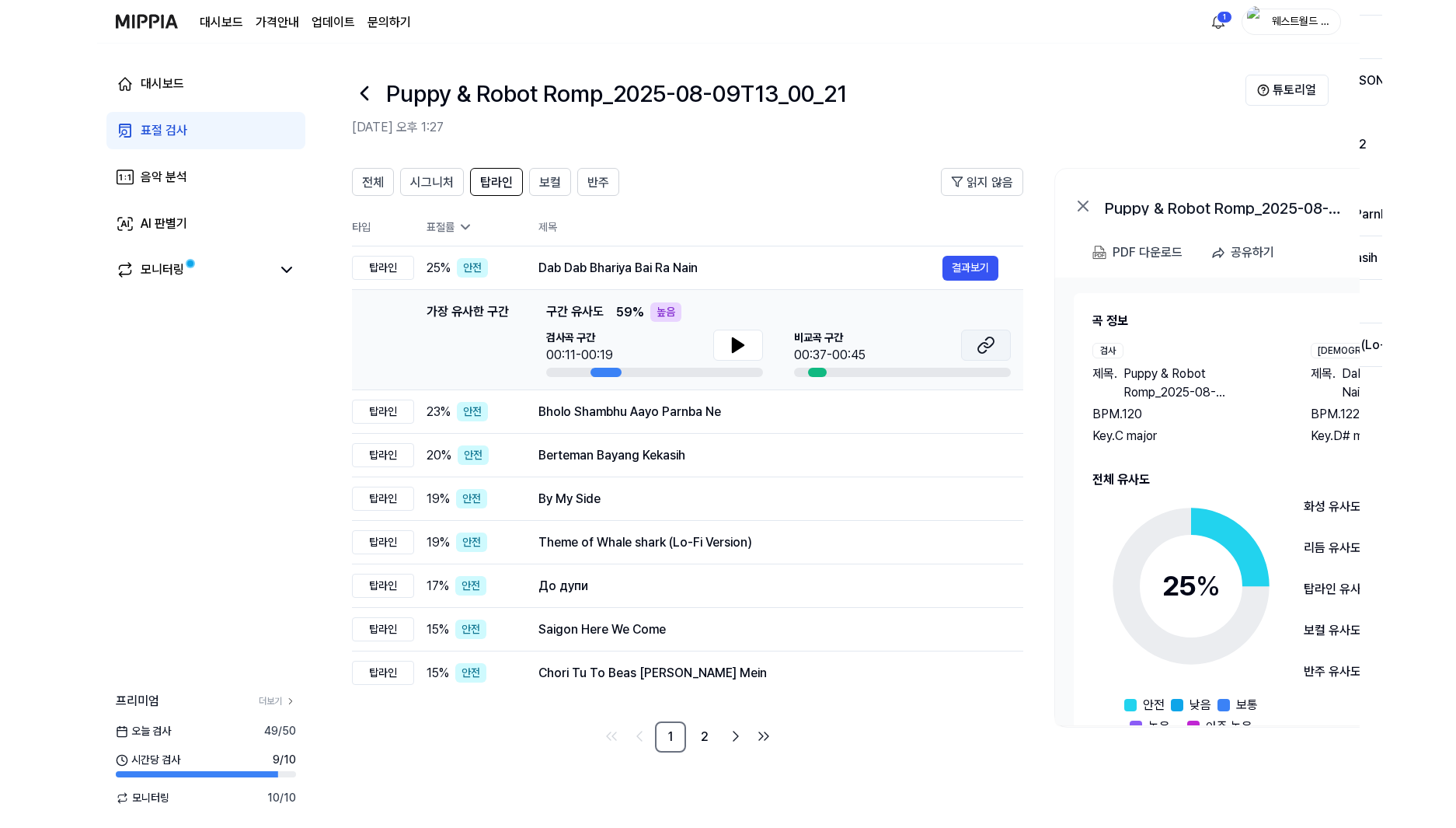
scroll to position [0, 1]
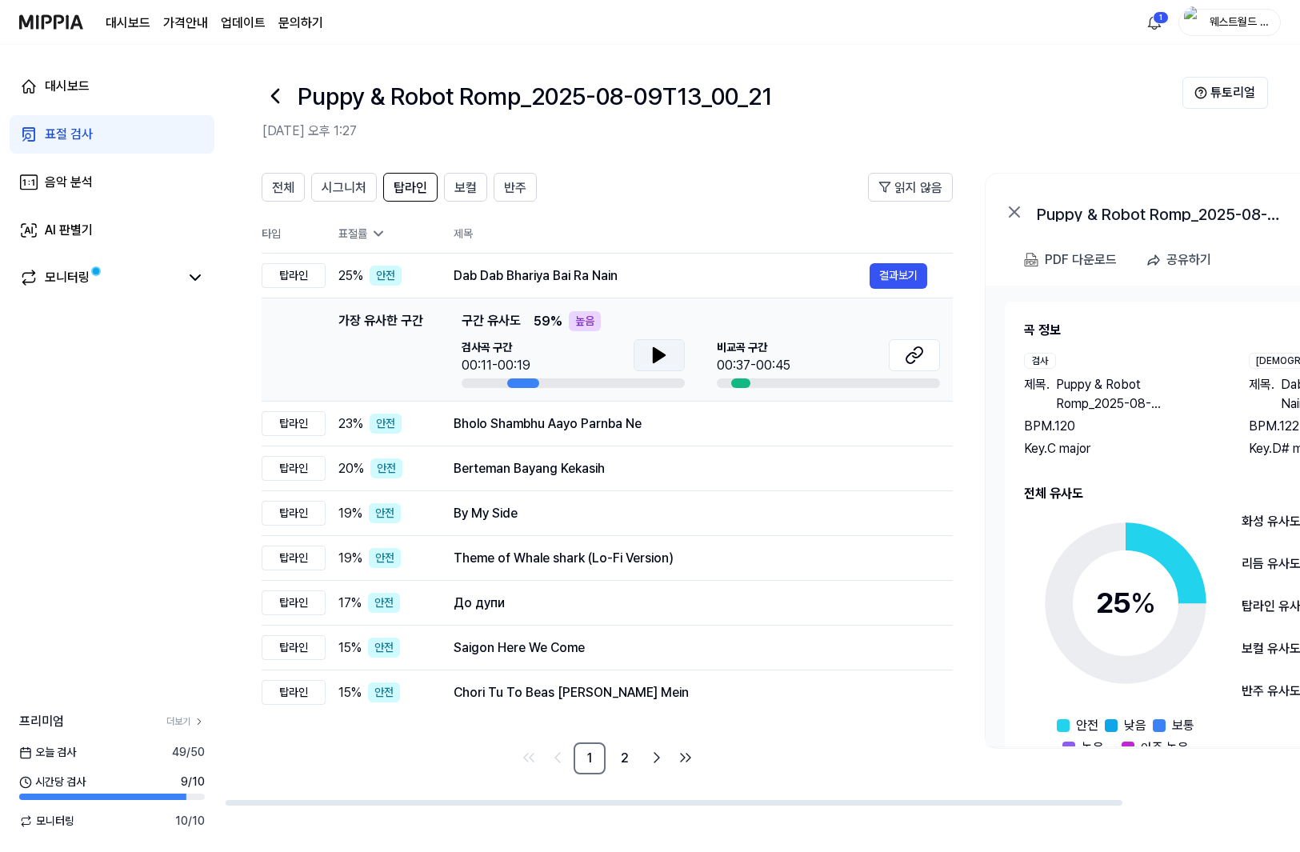
click at [653, 354] on icon at bounding box center [658, 355] width 11 height 14
click at [661, 353] on icon at bounding box center [662, 355] width 3 height 13
click at [922, 350] on icon at bounding box center [918, 352] width 10 height 10
click at [66, 275] on div "모니터링" at bounding box center [67, 277] width 45 height 19
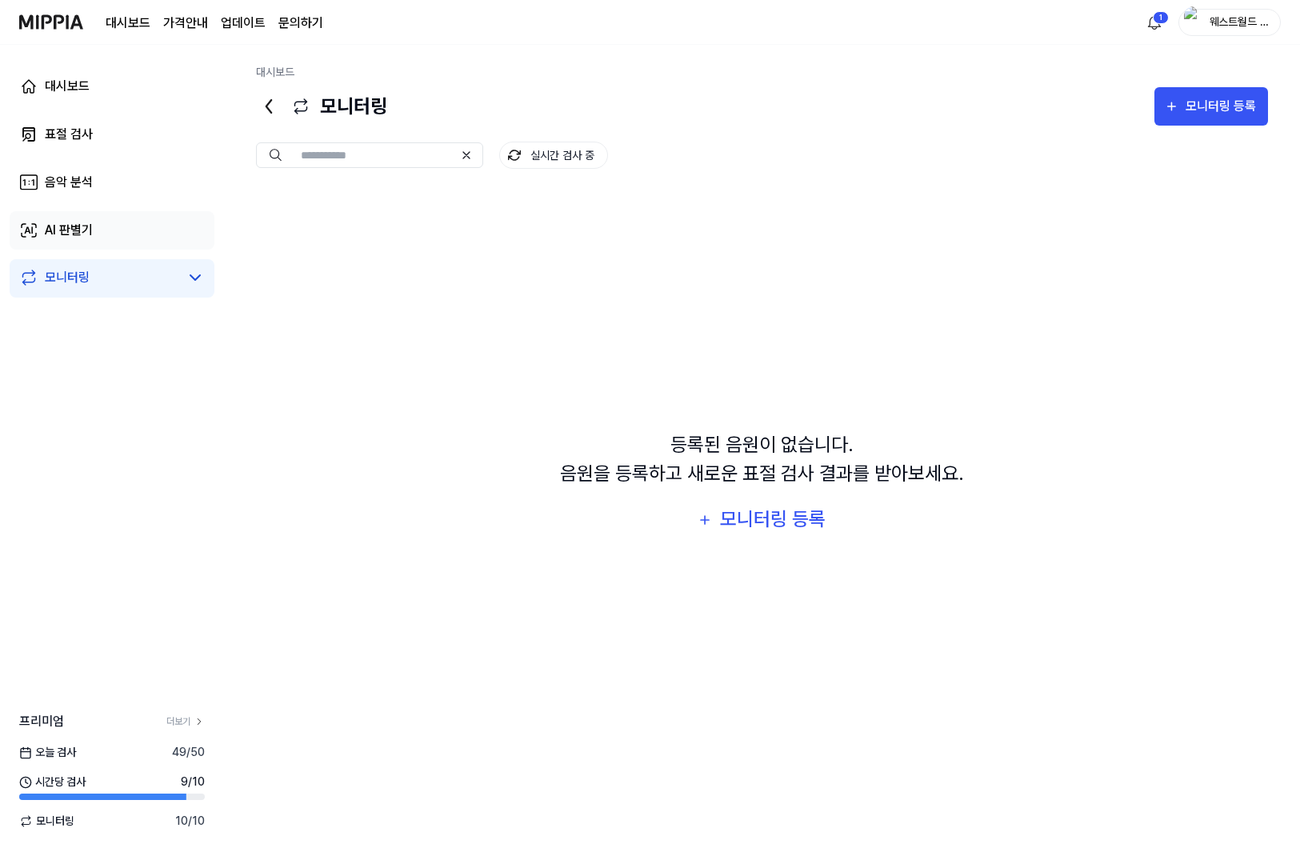
click at [79, 222] on div "AI 판별기" at bounding box center [69, 230] width 48 height 19
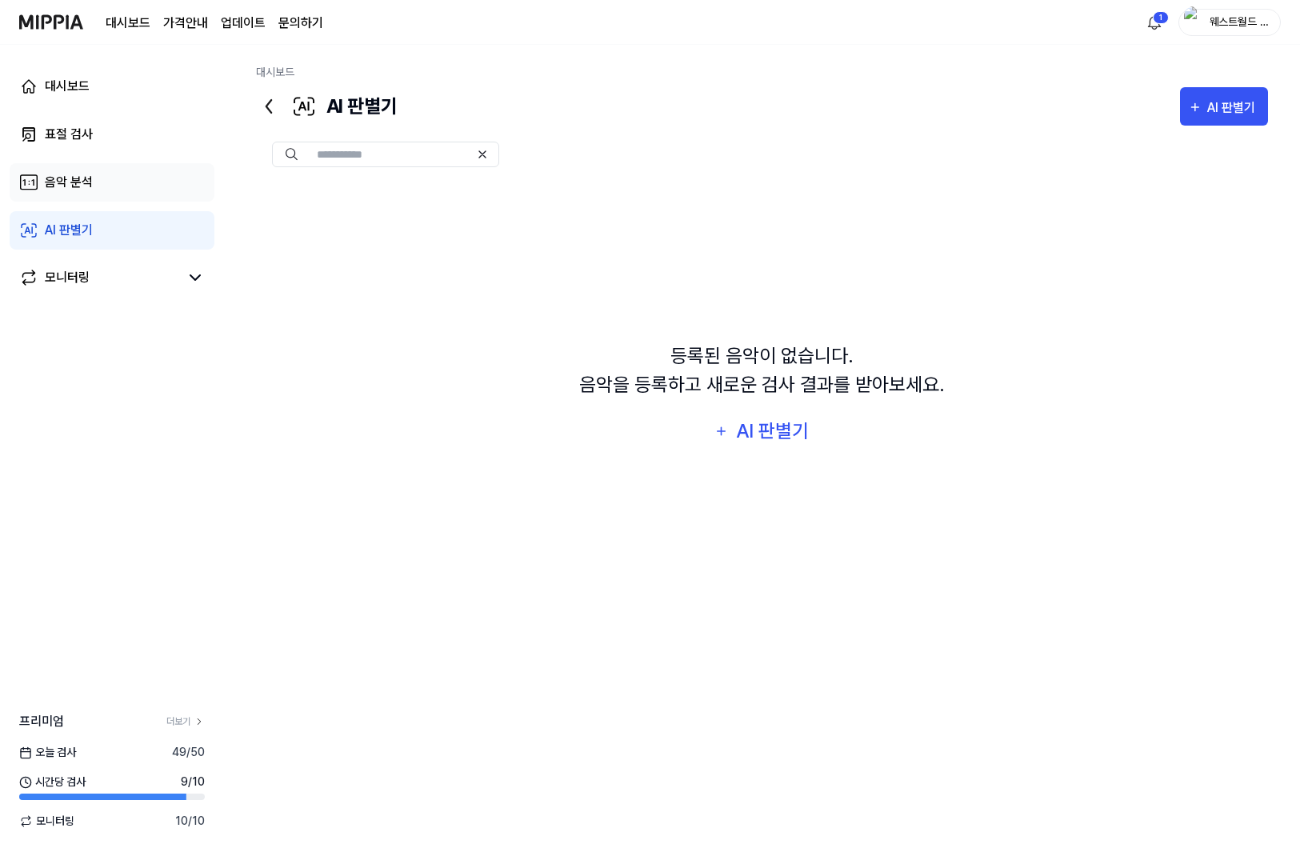
click at [77, 175] on div "음악 분석" at bounding box center [69, 182] width 48 height 19
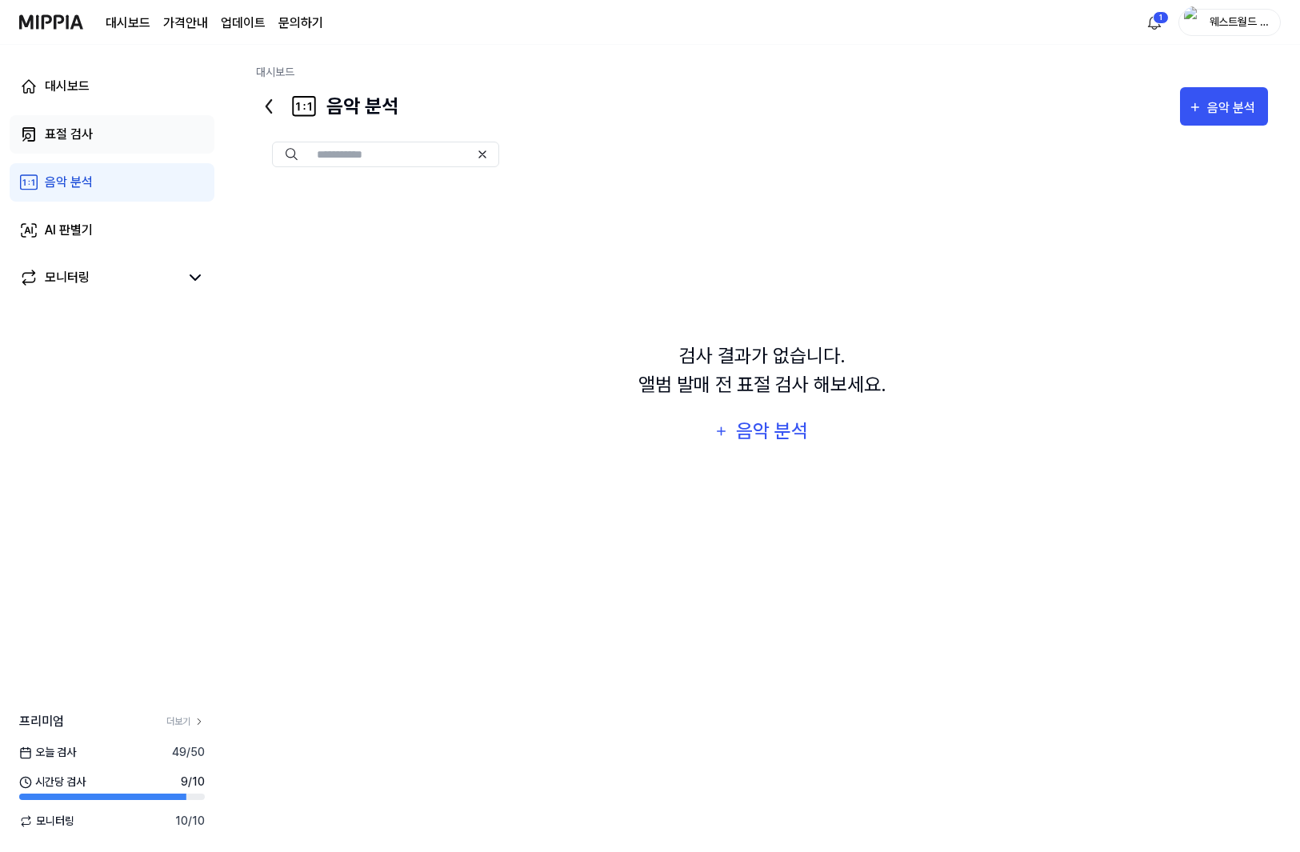
click at [68, 134] on div "표절 검사" at bounding box center [69, 134] width 48 height 19
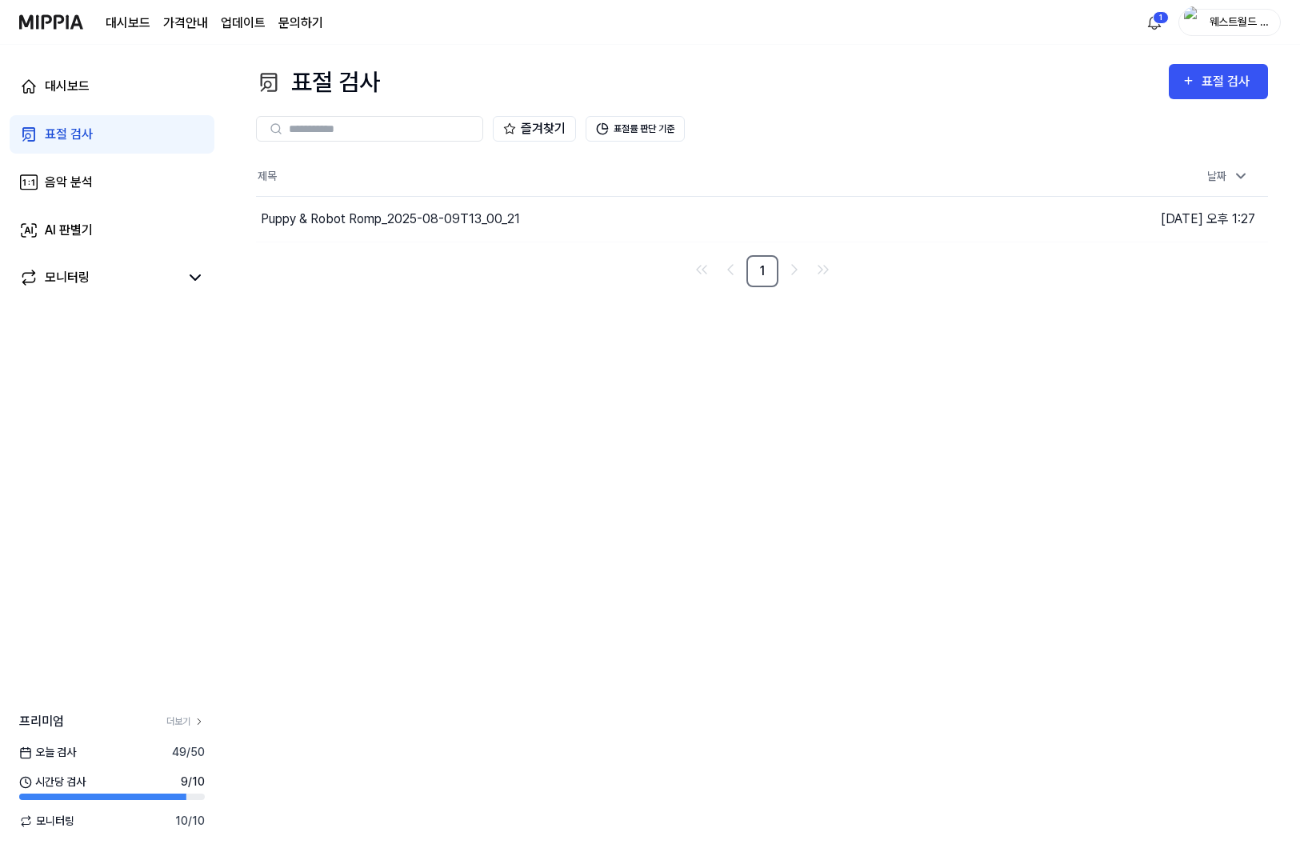
click at [87, 131] on div "표절 검사" at bounding box center [69, 134] width 48 height 19
click at [1203, 79] on div "표절 검사" at bounding box center [1228, 81] width 54 height 21
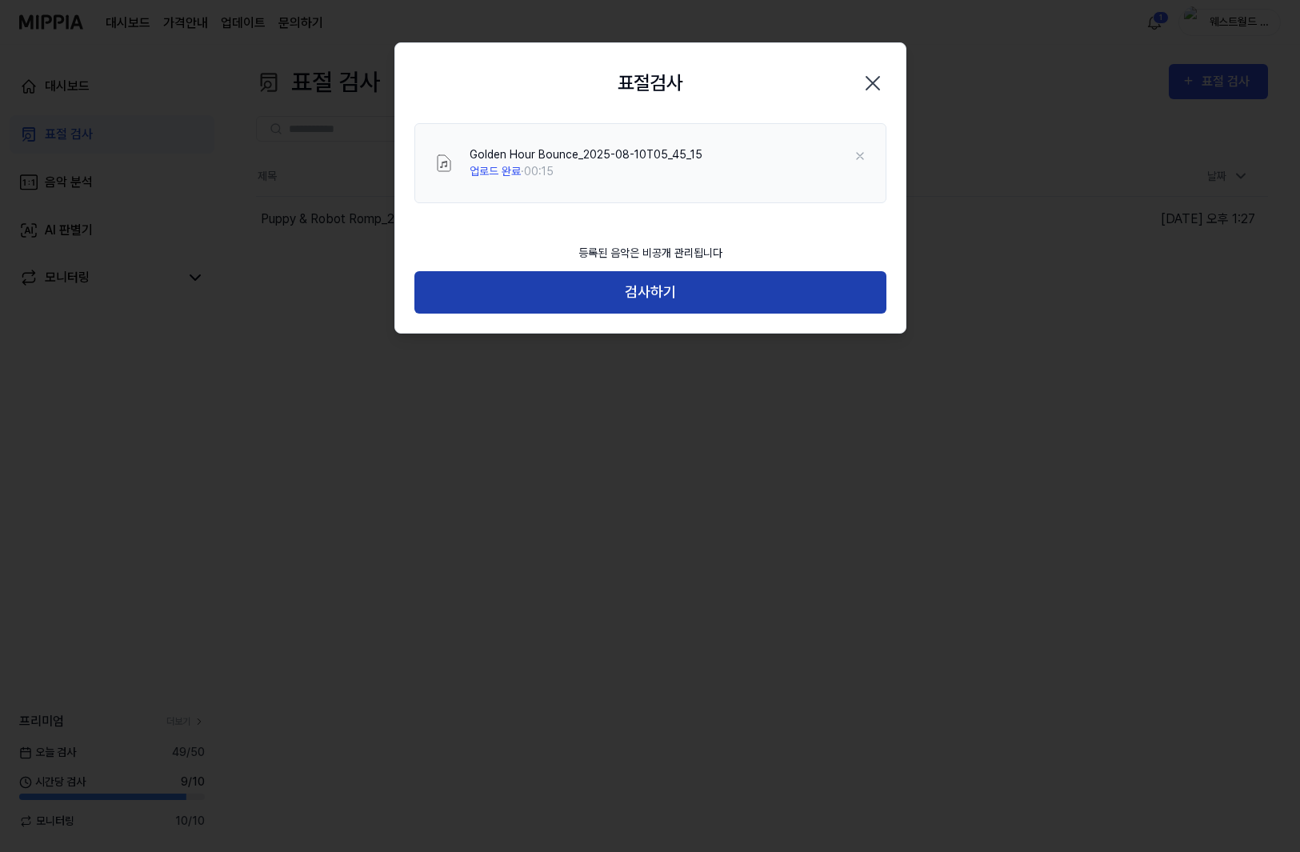
click at [572, 297] on button "검사하기" at bounding box center [650, 292] width 472 height 42
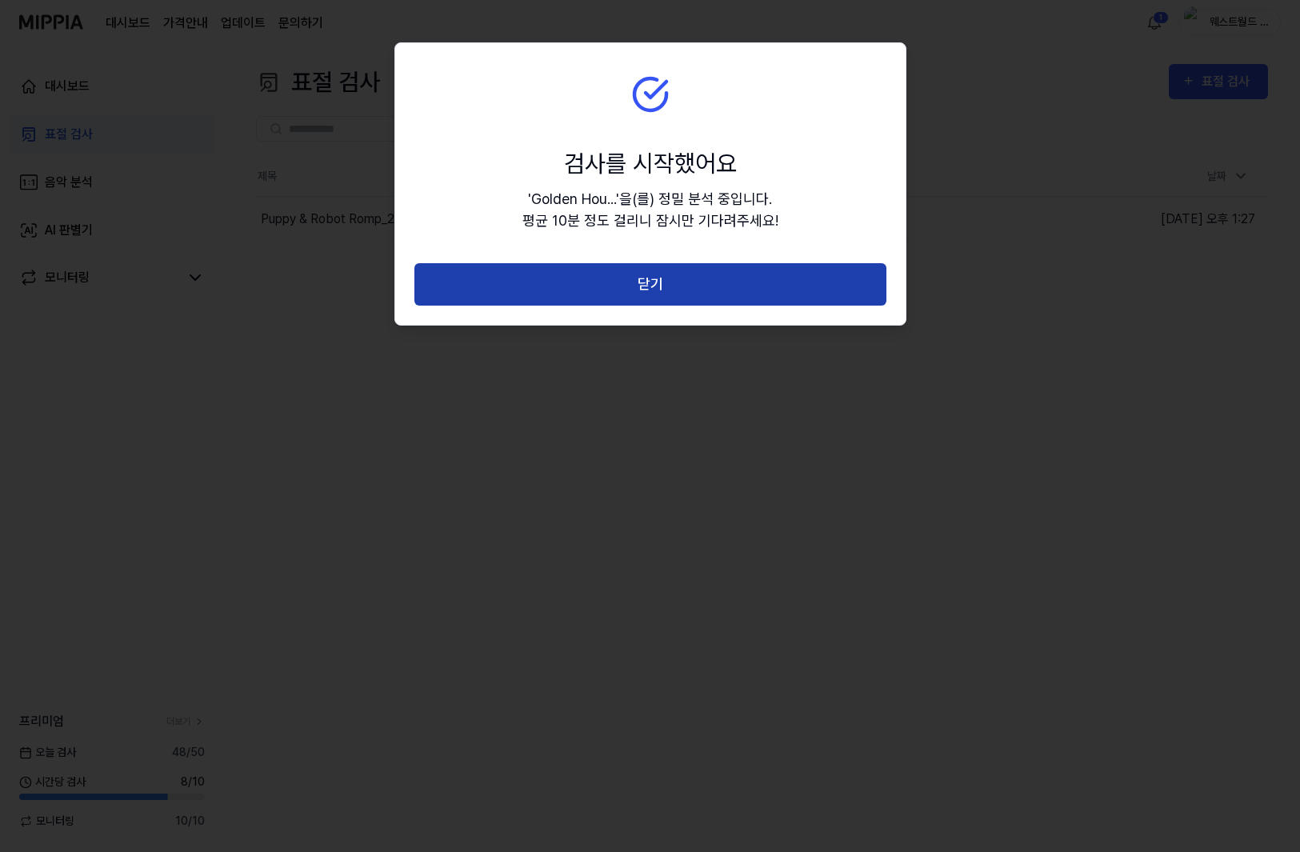
click at [581, 284] on button "닫기" at bounding box center [650, 284] width 472 height 42
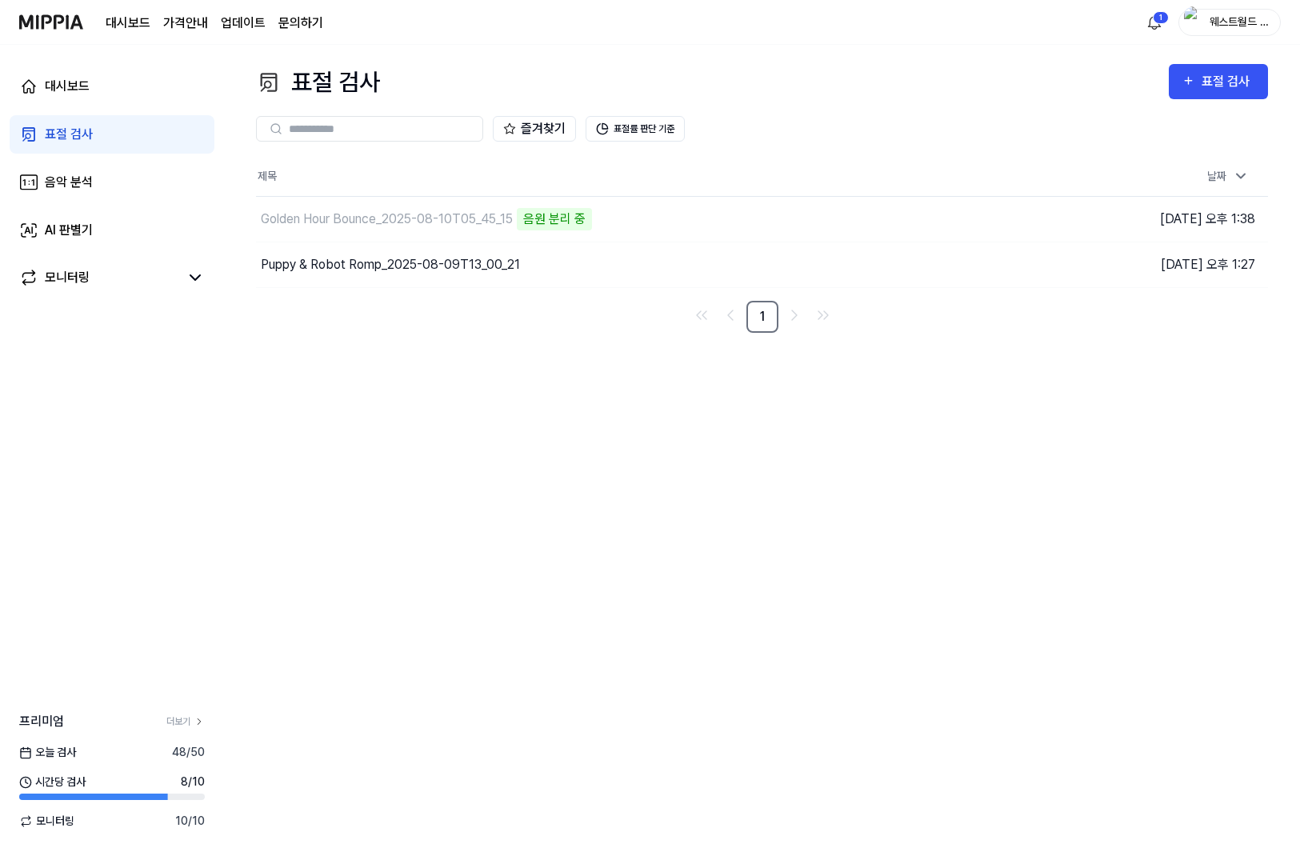
click at [86, 133] on div "표절 검사" at bounding box center [69, 134] width 48 height 19
click at [78, 88] on div "대시보드" at bounding box center [67, 86] width 45 height 19
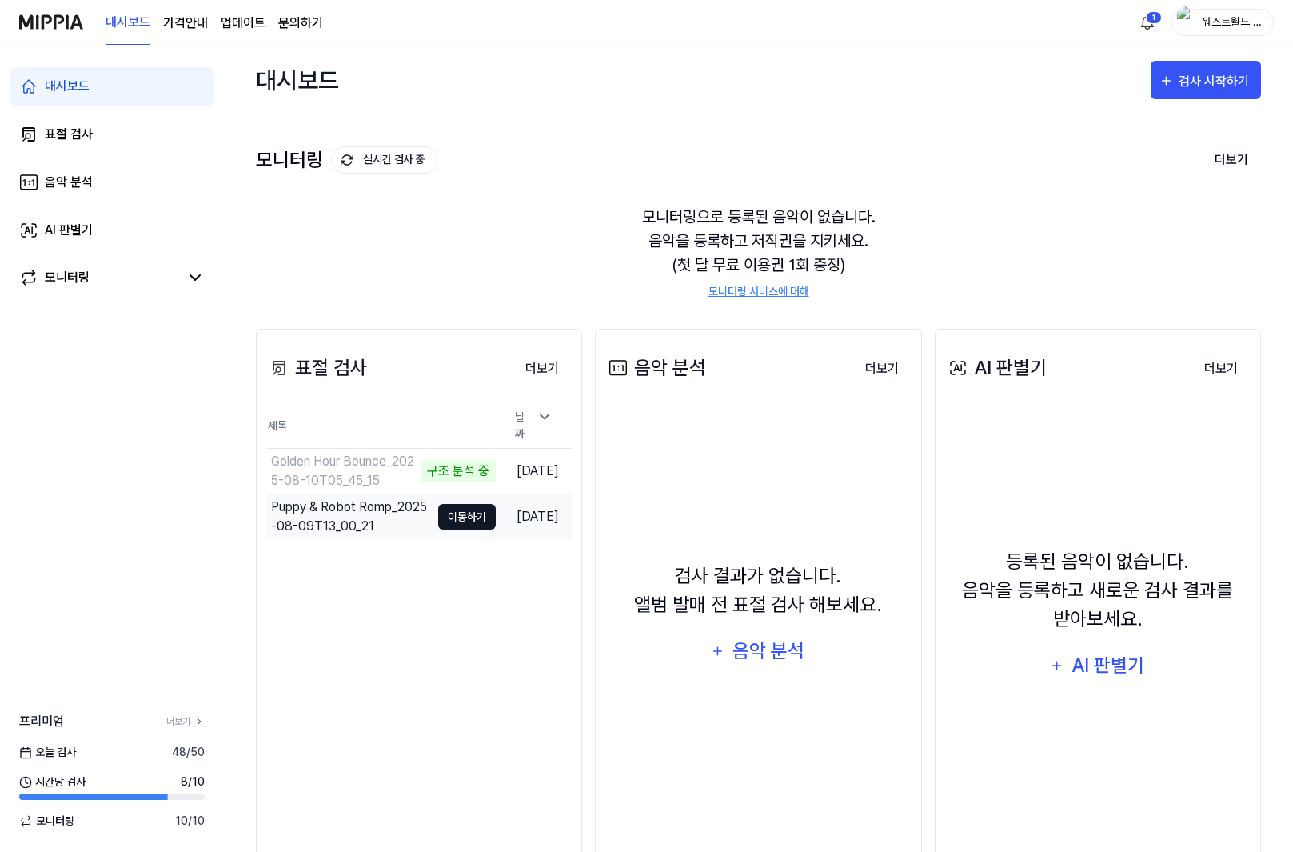
click at [440, 509] on button "이동하기" at bounding box center [467, 517] width 58 height 26
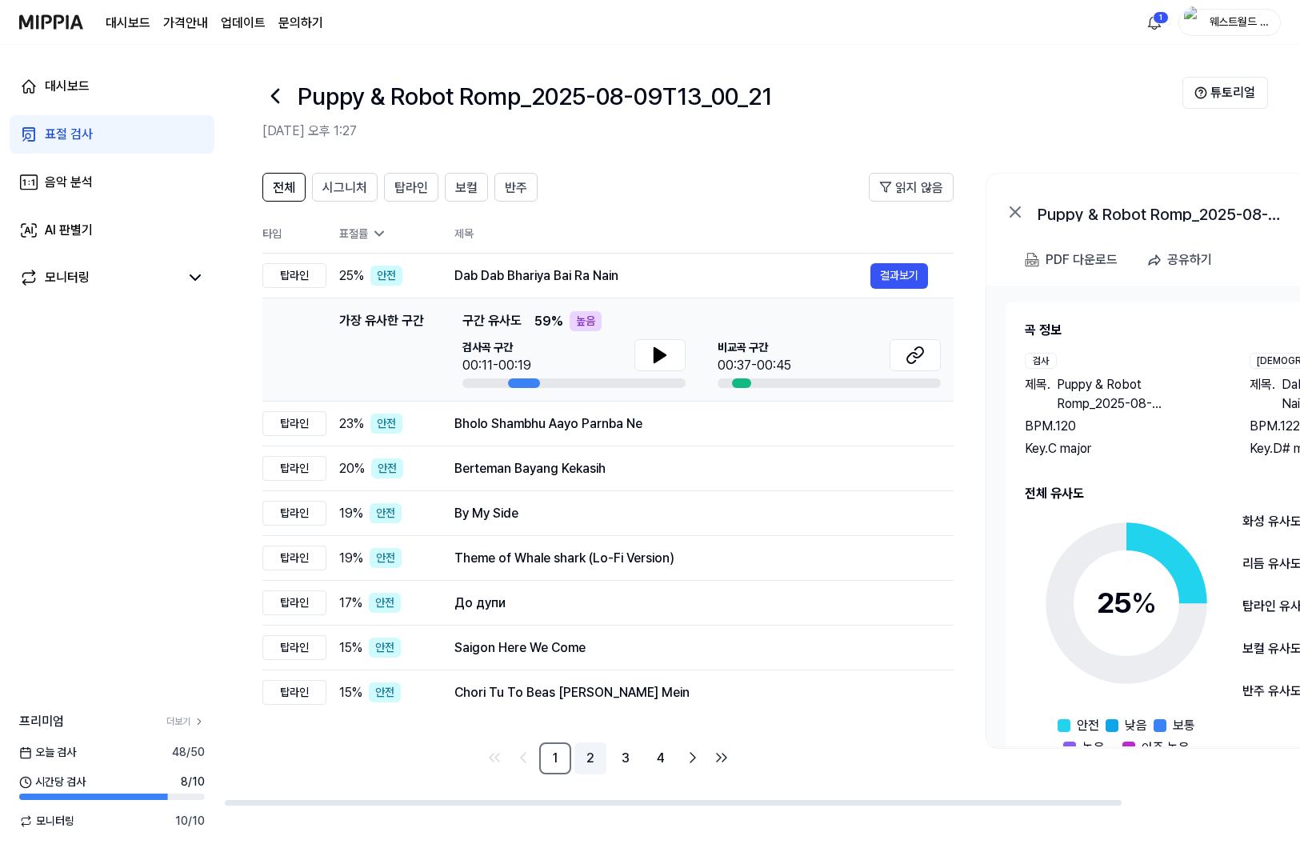
click at [599, 762] on link "2" at bounding box center [590, 758] width 32 height 32
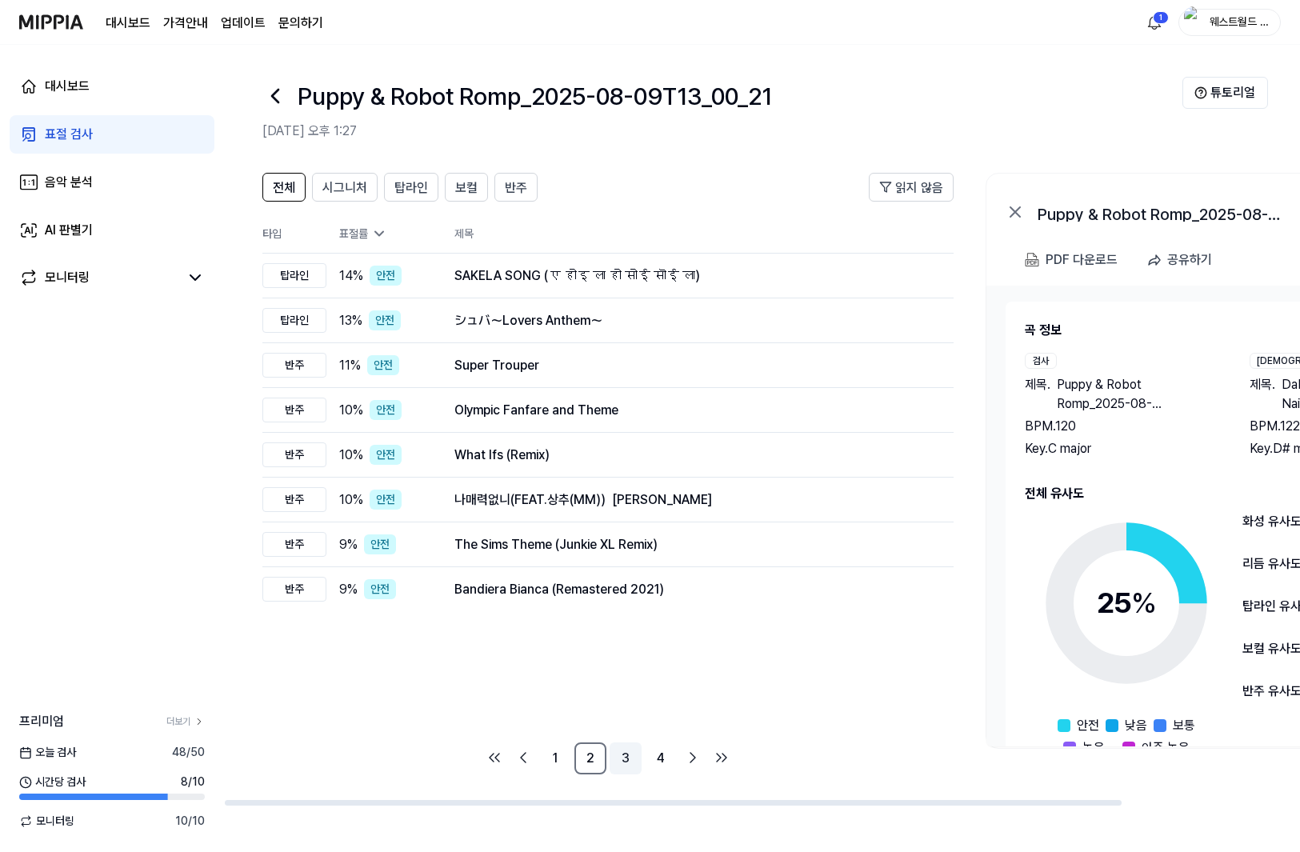
click at [620, 761] on link "3" at bounding box center [625, 758] width 32 height 32
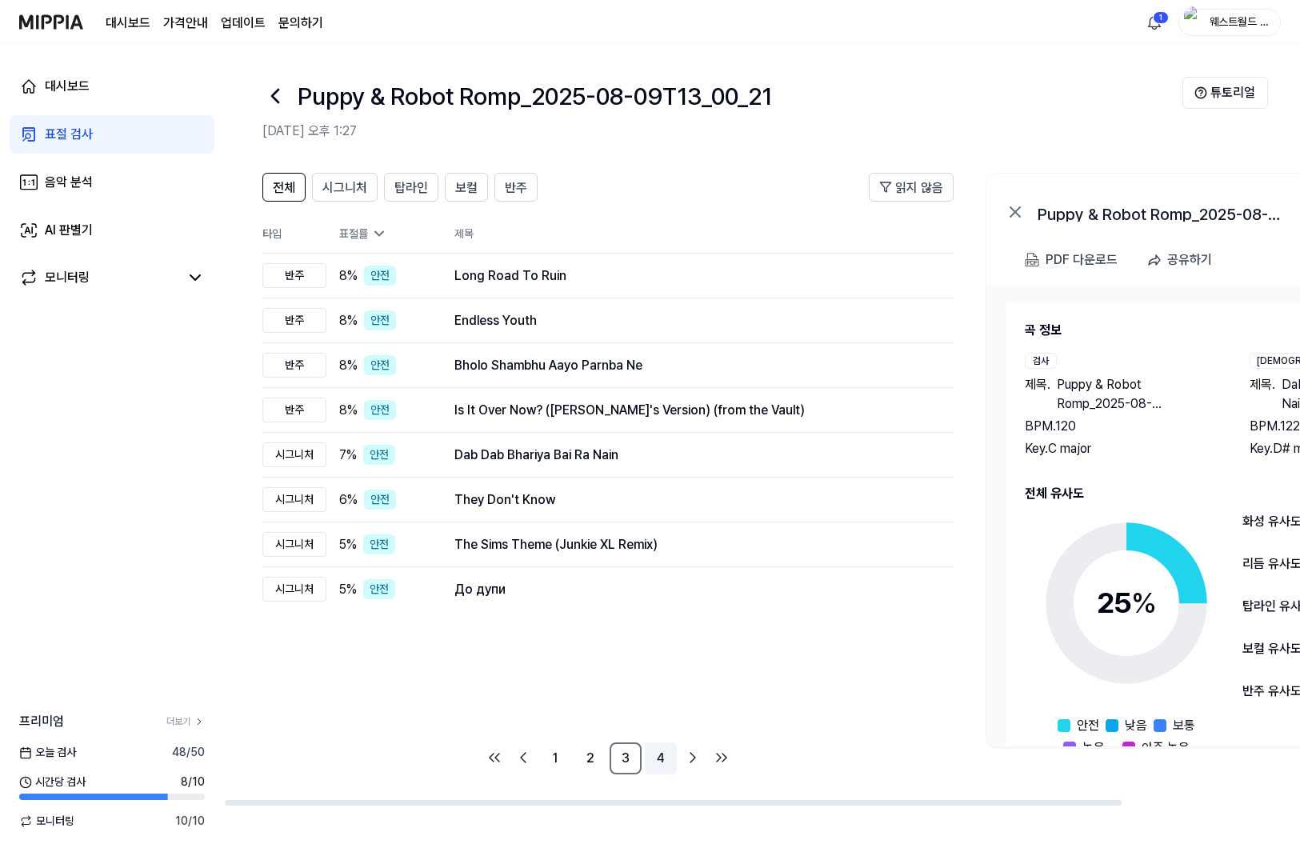
click at [651, 760] on link "4" at bounding box center [661, 758] width 32 height 32
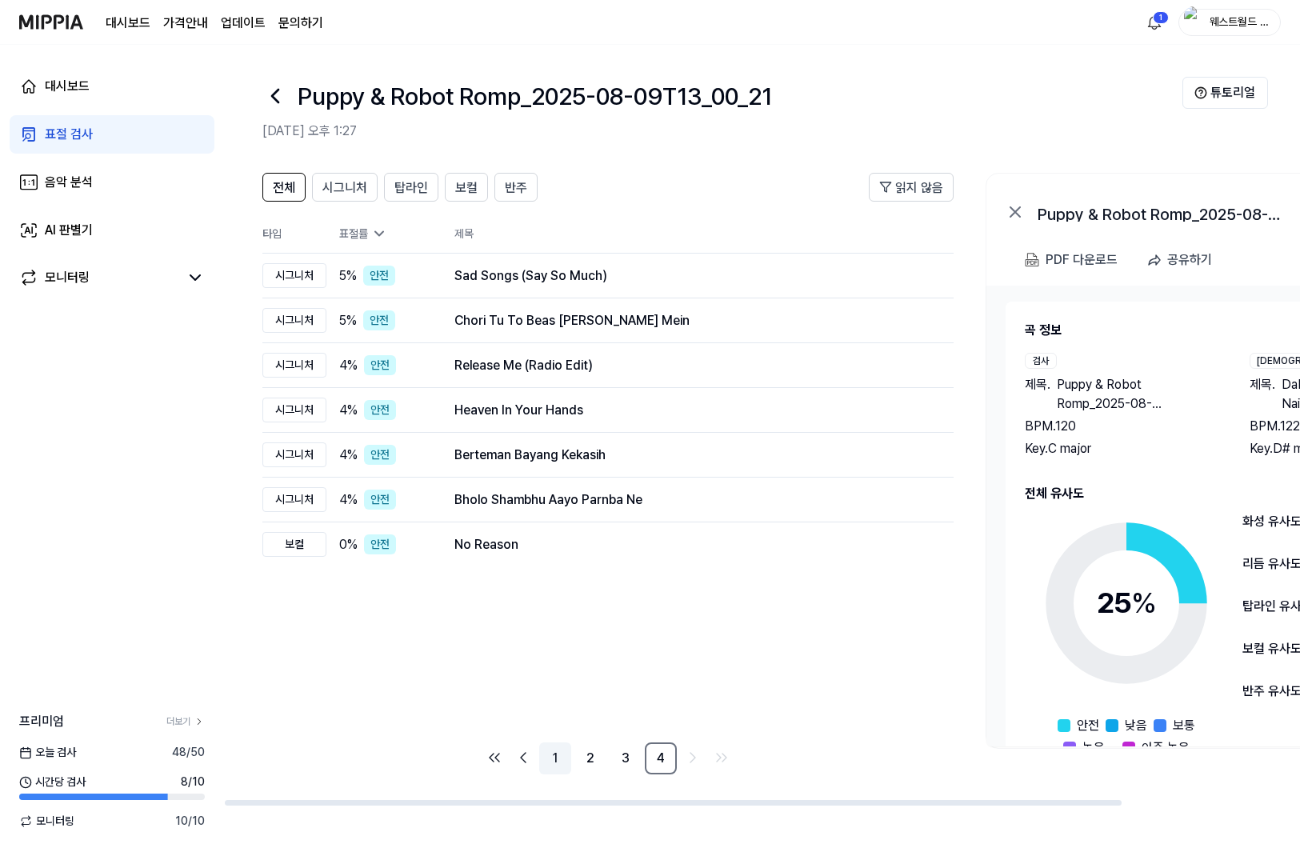
click at [546, 758] on link "1" at bounding box center [555, 758] width 32 height 32
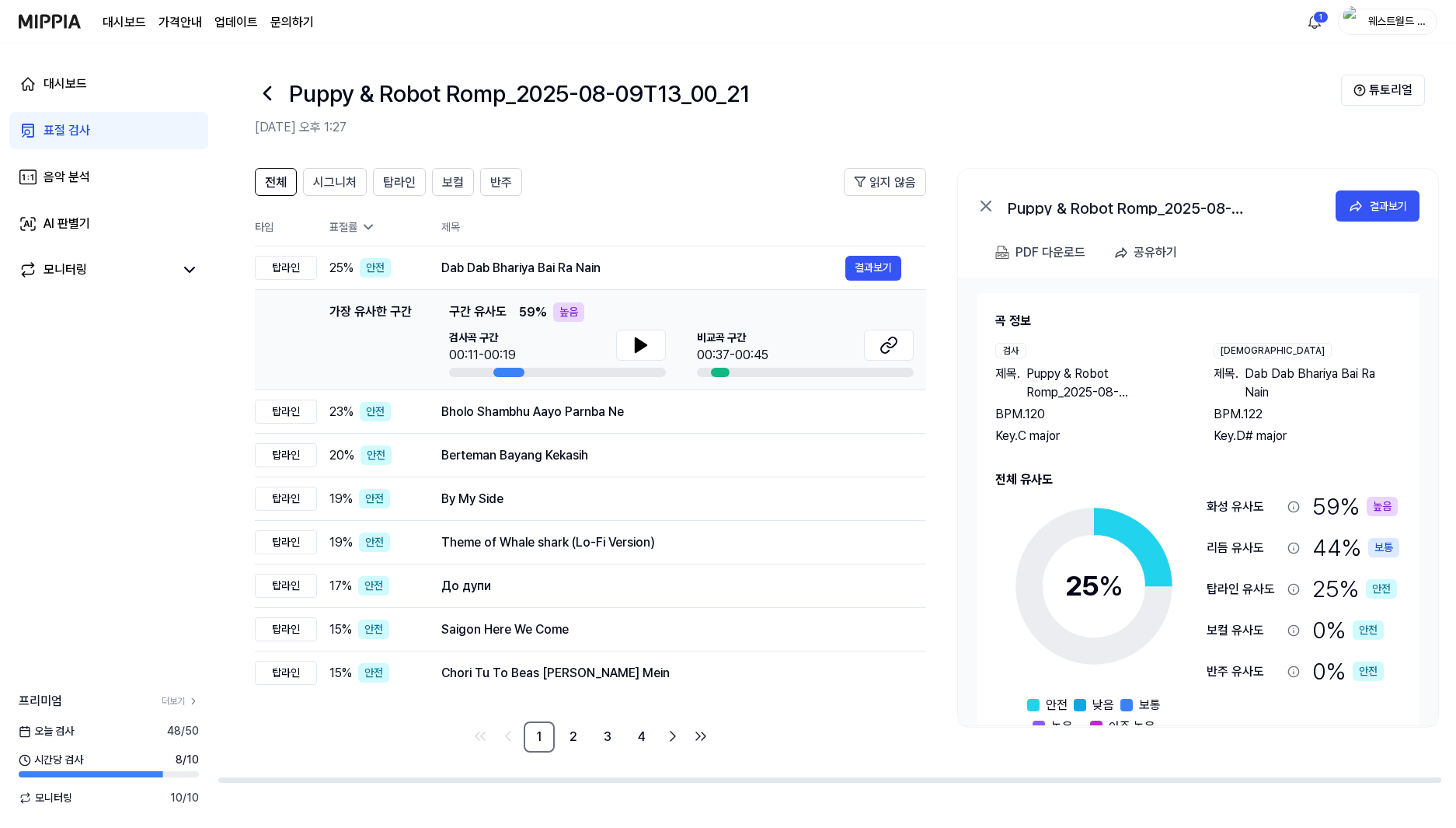
click at [1262, 505] on icon at bounding box center [1293, 506] width 13 height 13
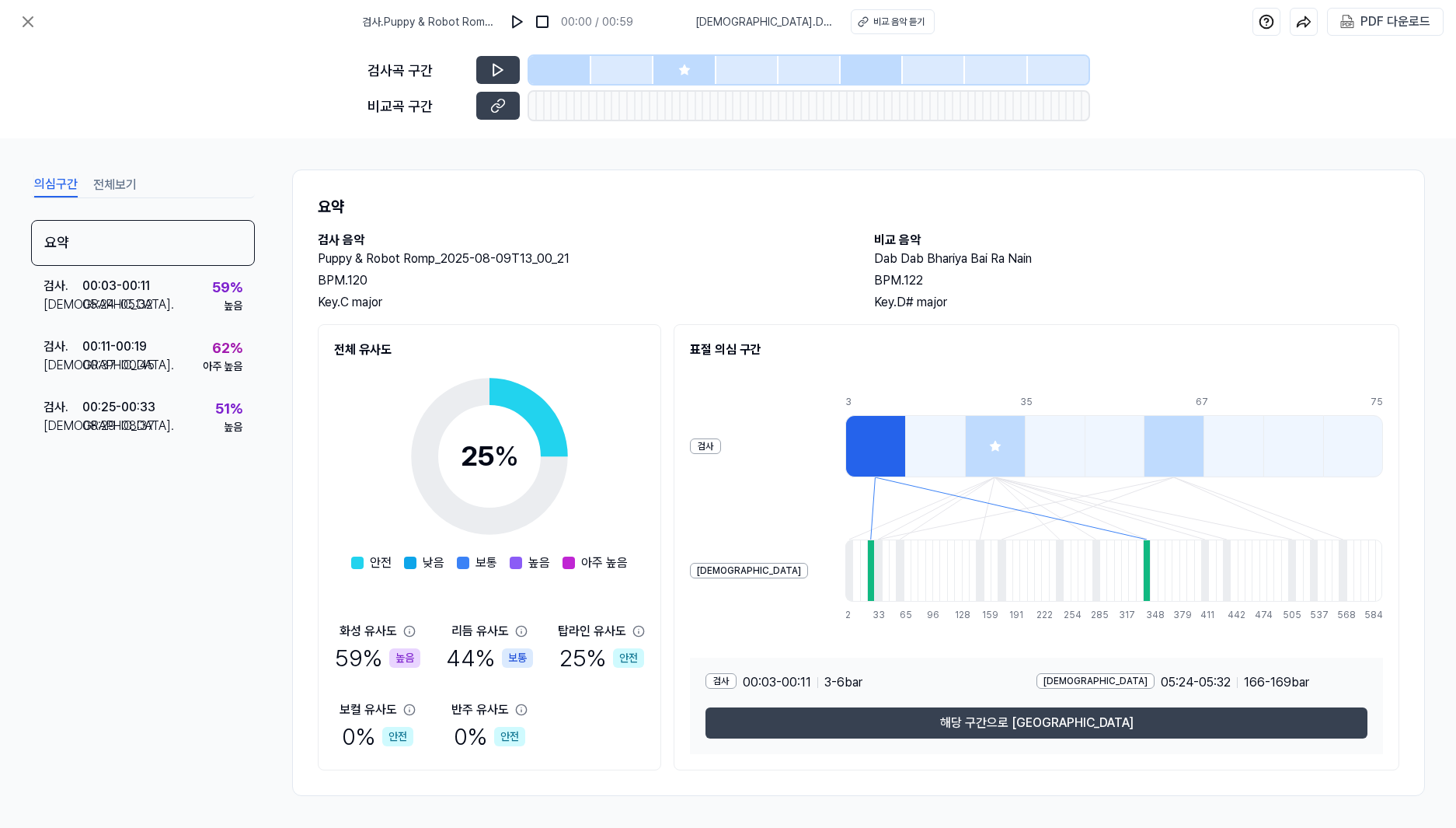
click at [845, 438] on div at bounding box center [875, 446] width 60 height 62
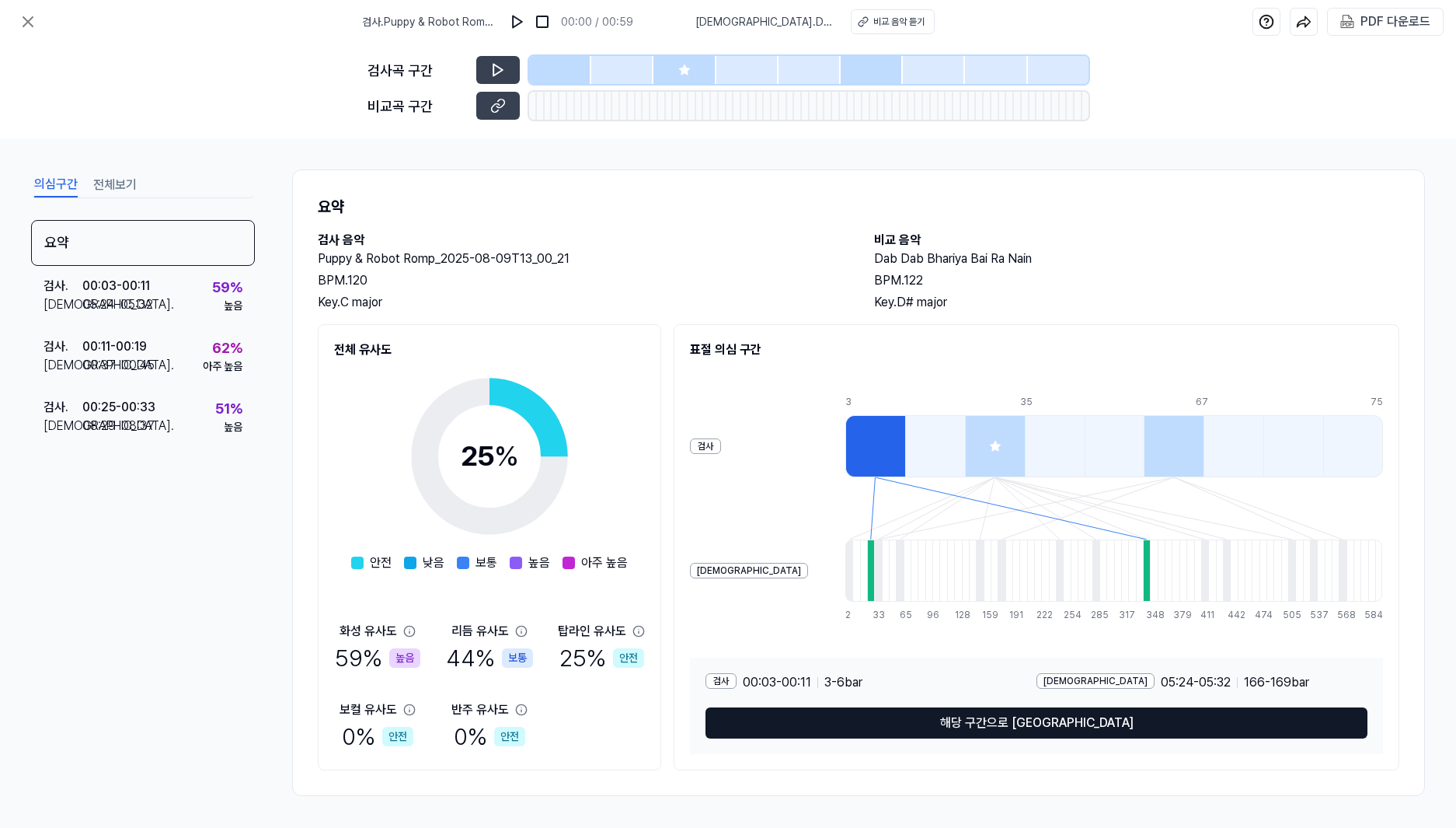
click at [922, 720] on button "해당 구간으로 [GEOGRAPHIC_DATA]" at bounding box center [1035, 723] width 661 height 31
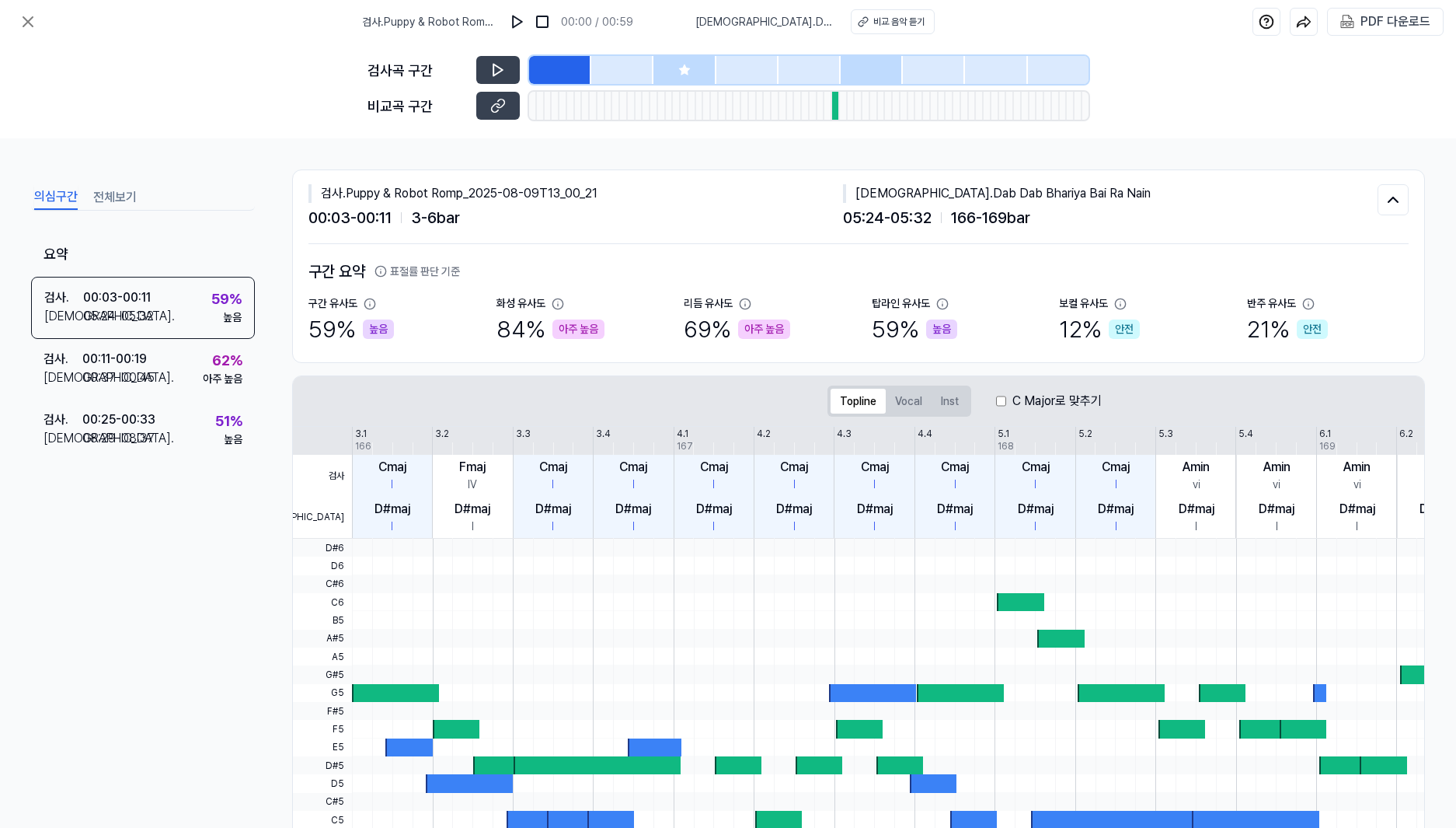
scroll to position [178, 0]
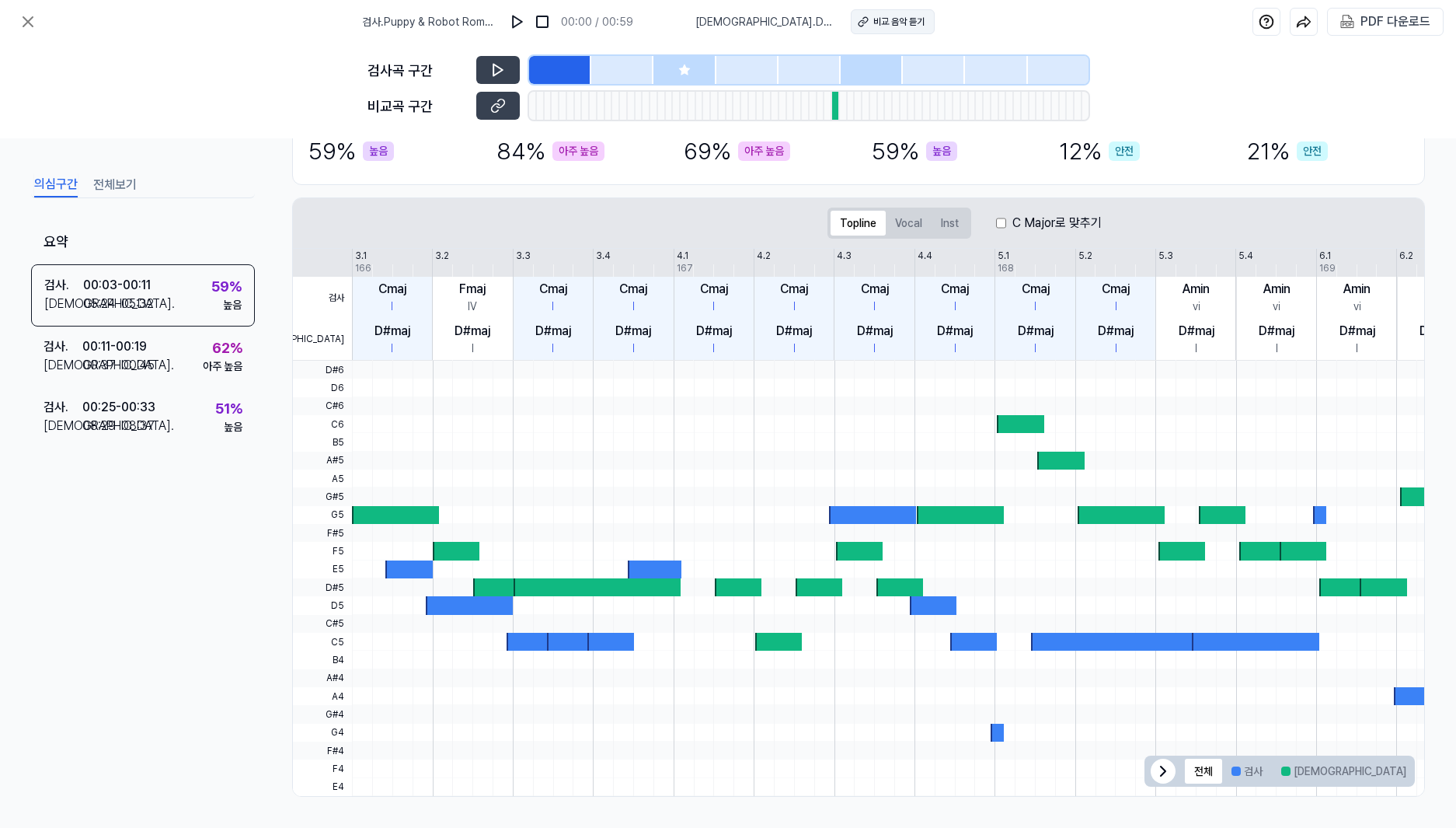
click at [906, 20] on div "비교 음악 듣기" at bounding box center [898, 21] width 51 height 14
click at [504, 154] on div "84 % 아주 높음" at bounding box center [550, 152] width 108 height 35
click at [33, 26] on icon at bounding box center [28, 22] width 10 height 10
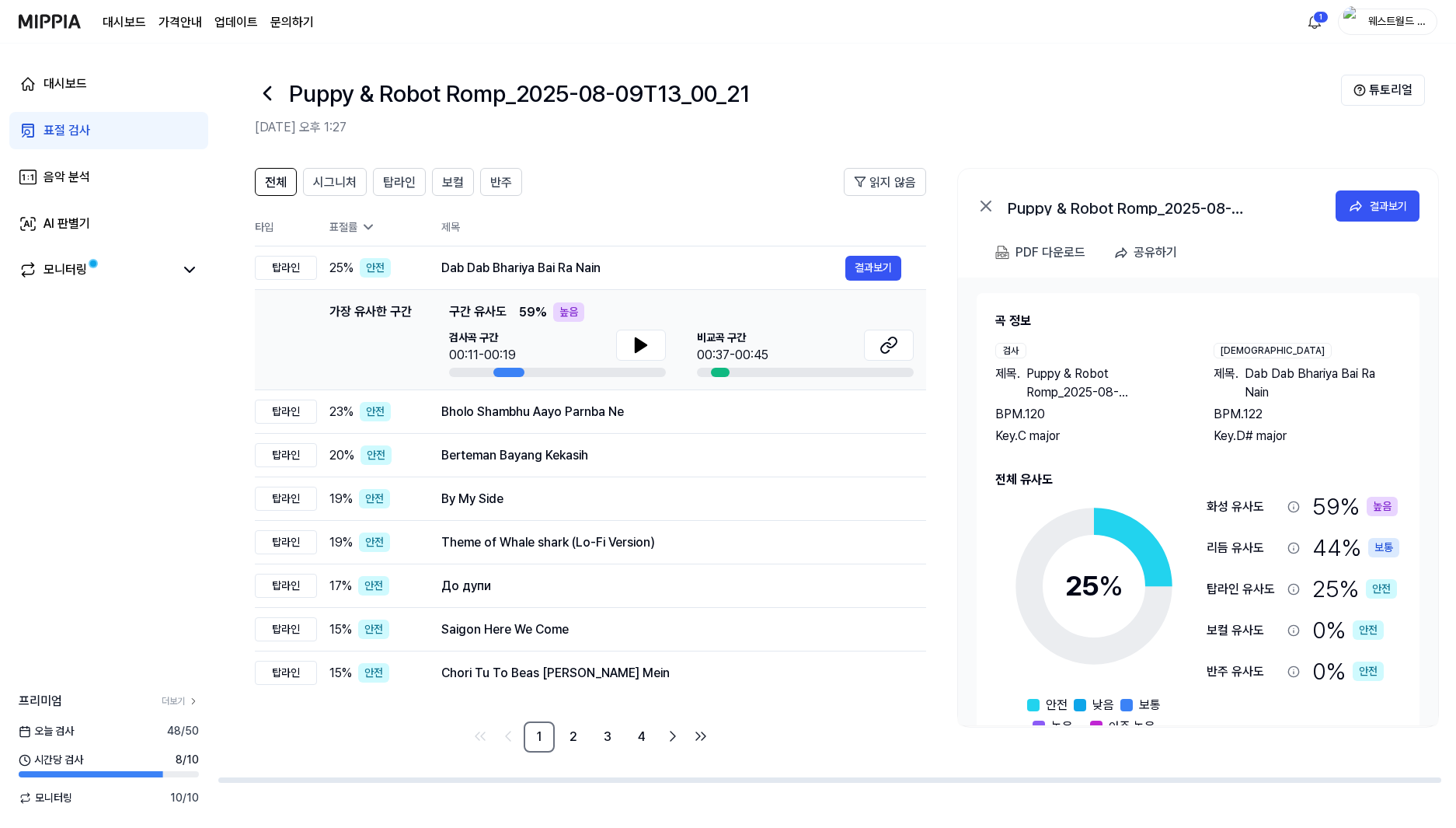
scroll to position [45, 0]
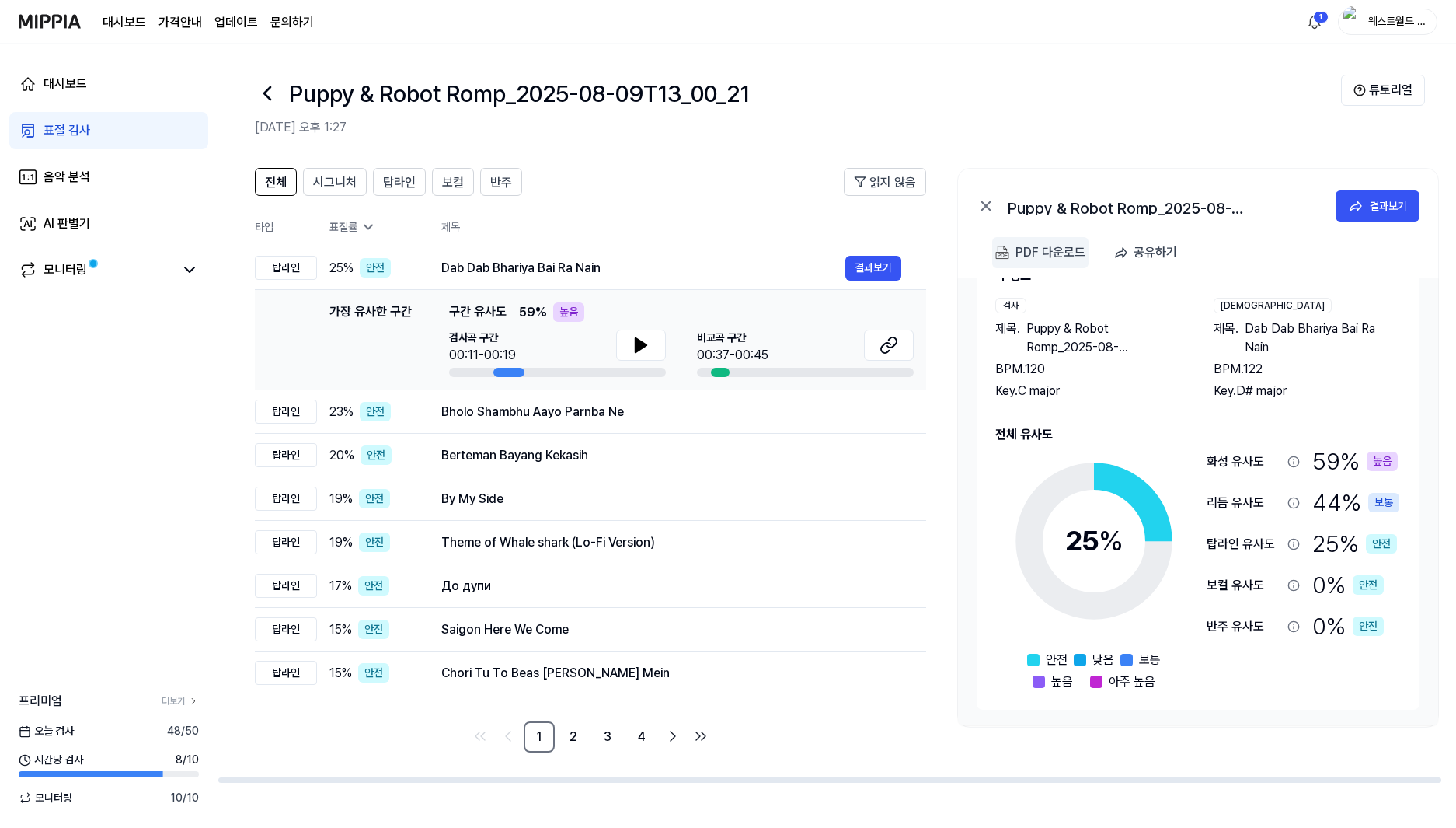
click at [1040, 254] on div "PDF 다운로드" at bounding box center [1050, 253] width 70 height 20
click at [64, 178] on div "음악 분석" at bounding box center [67, 177] width 47 height 18
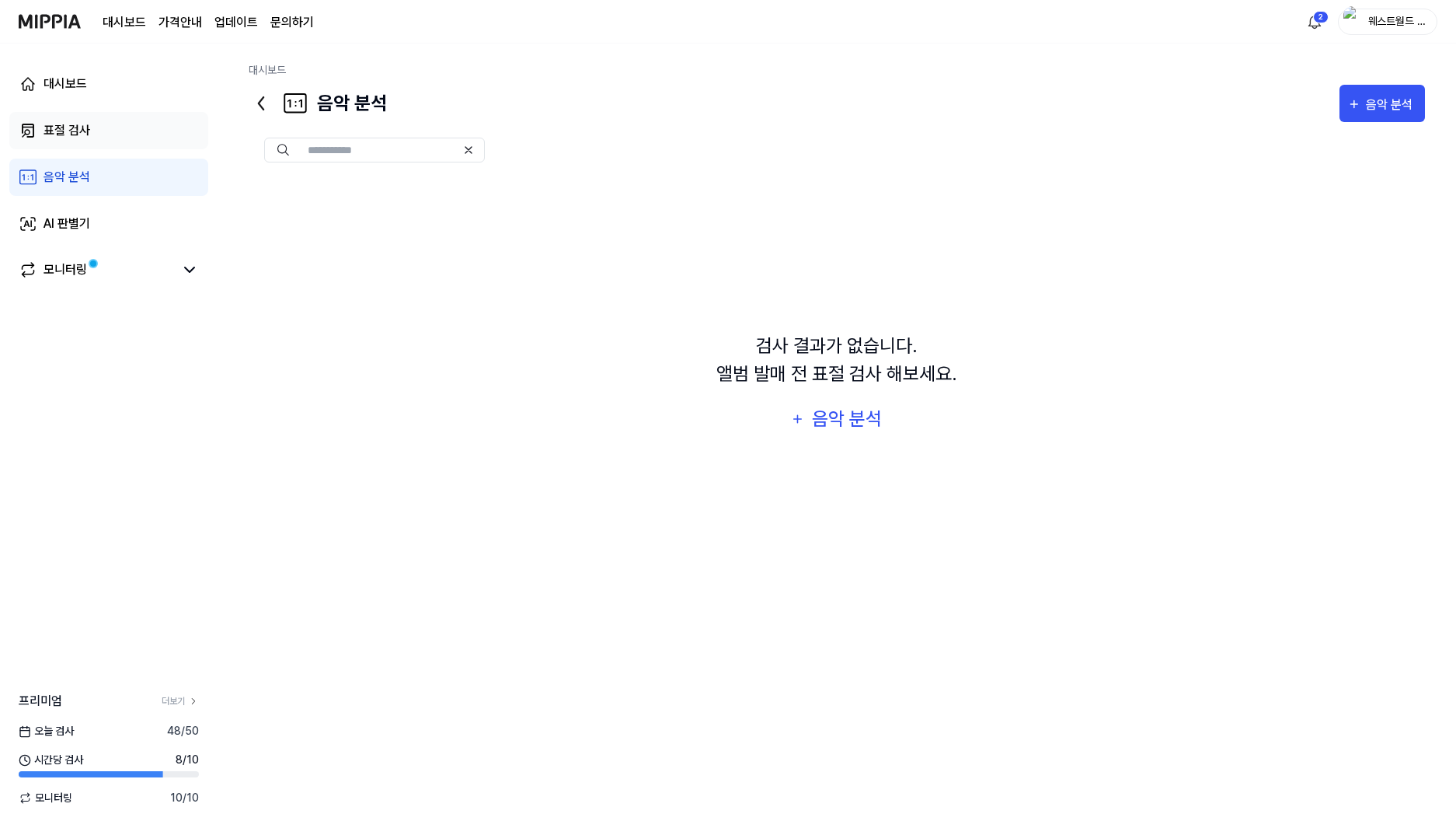
click at [68, 126] on div "표절 검사" at bounding box center [67, 130] width 47 height 18
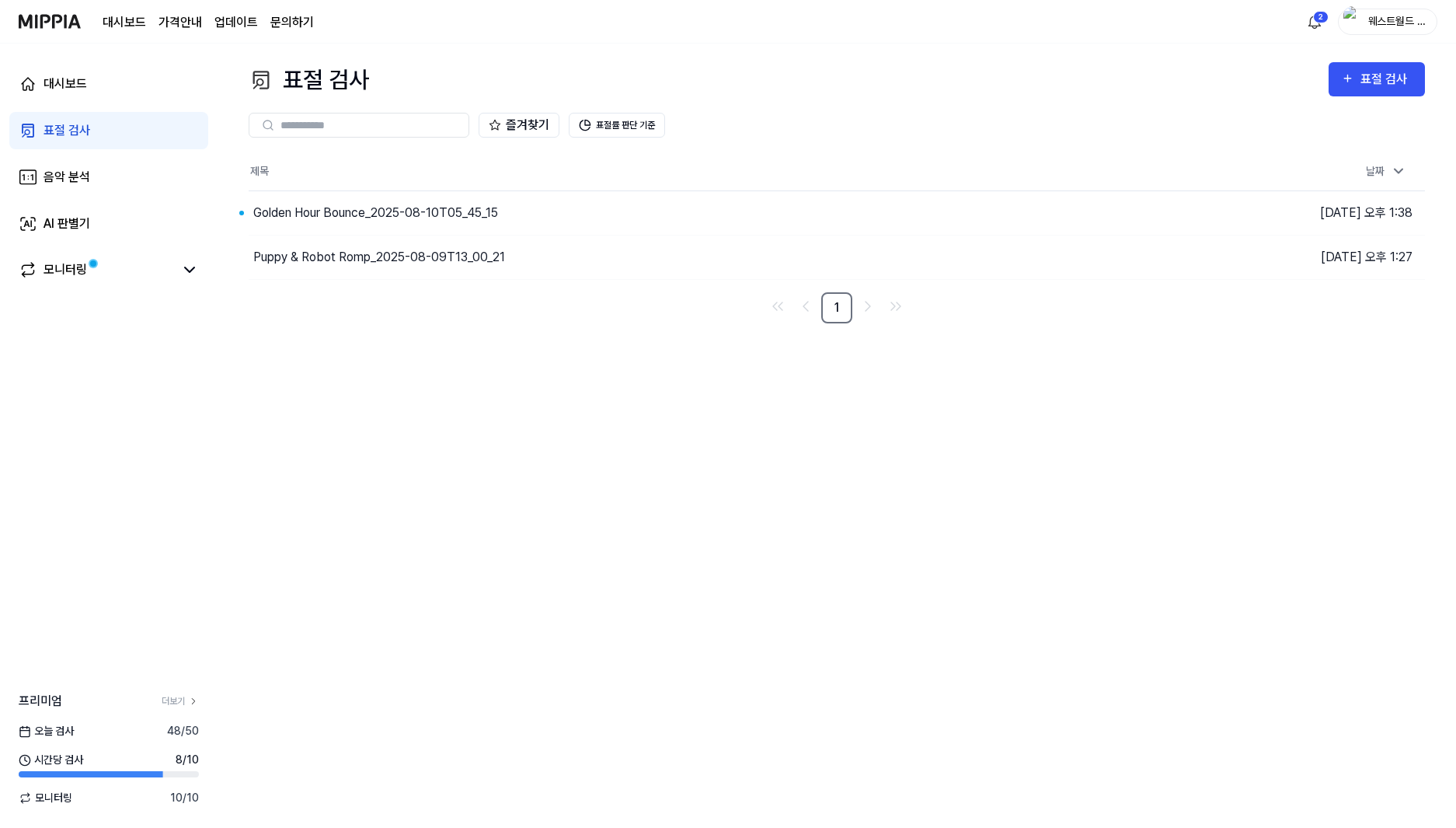
click at [85, 134] on div "표절 검사" at bounding box center [67, 130] width 47 height 18
click at [1262, 74] on div "표절 검사" at bounding box center [1387, 79] width 52 height 20
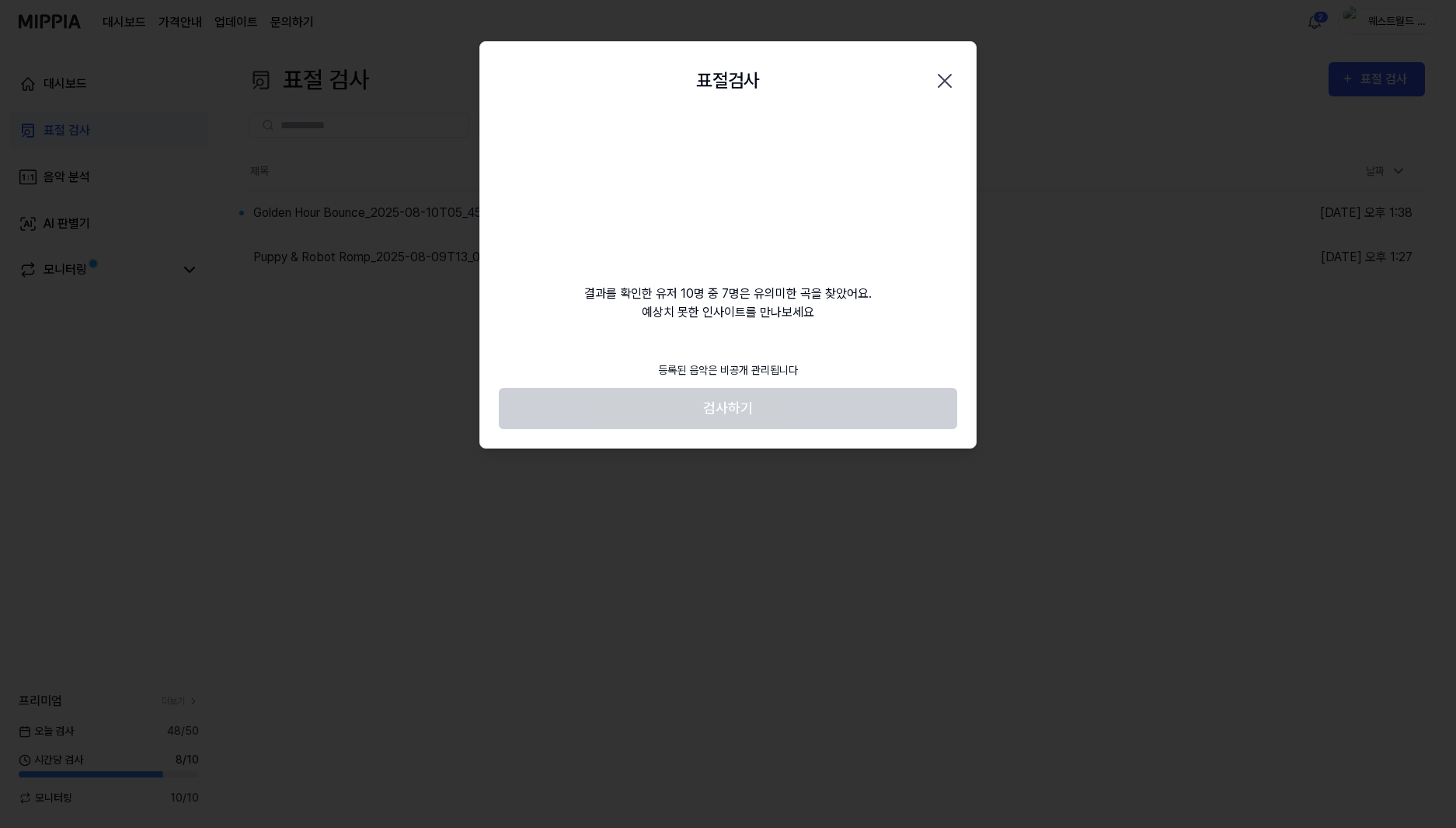
click at [309, 454] on div at bounding box center [728, 414] width 1456 height 828
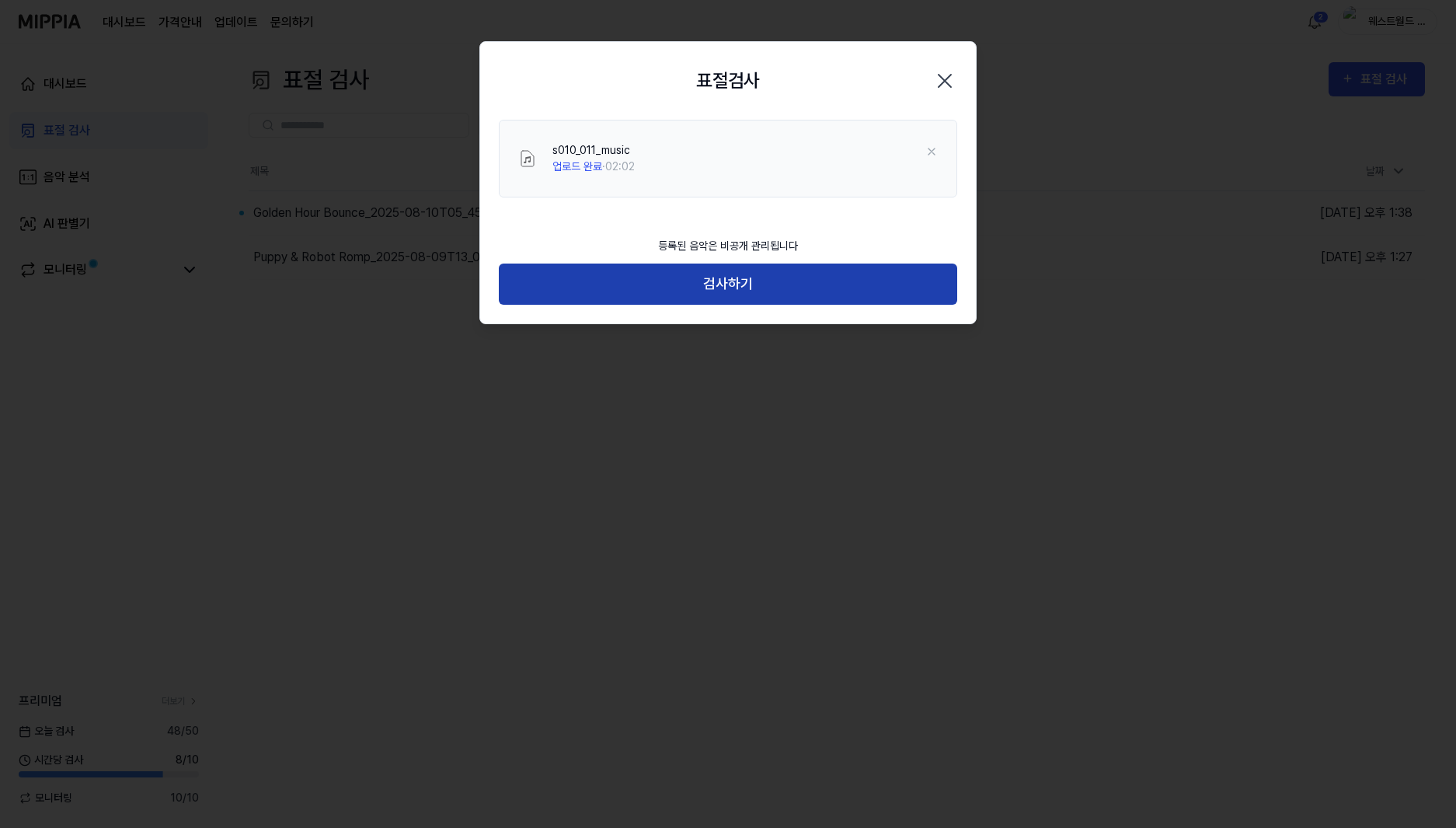
click at [765, 279] on button "검사하기" at bounding box center [728, 284] width 458 height 41
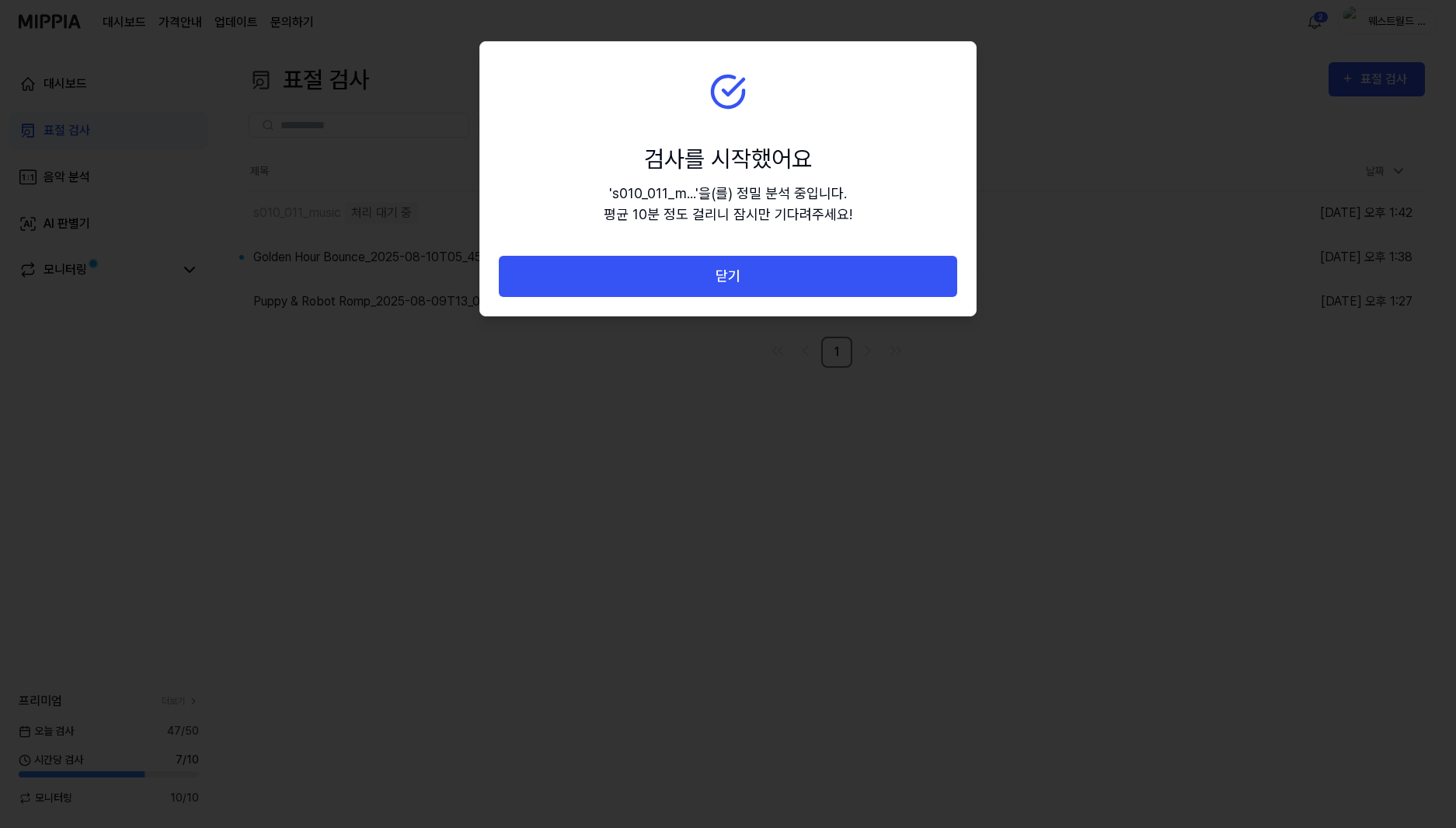
click at [765, 279] on button "닫기" at bounding box center [728, 276] width 458 height 41
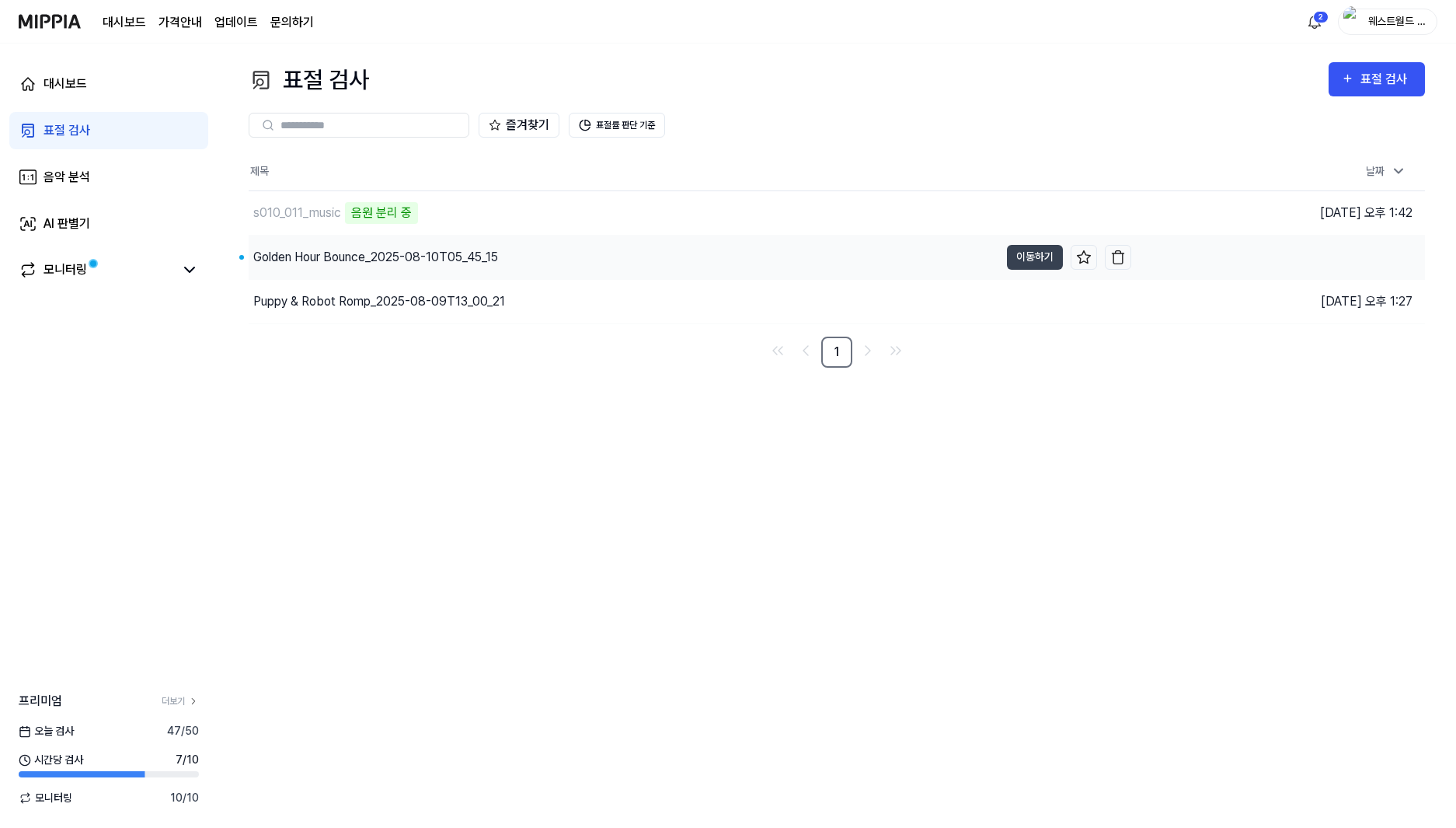
click at [430, 265] on div "Golden Hour Bounce_2025-08-10T05_45_15" at bounding box center [376, 257] width 245 height 18
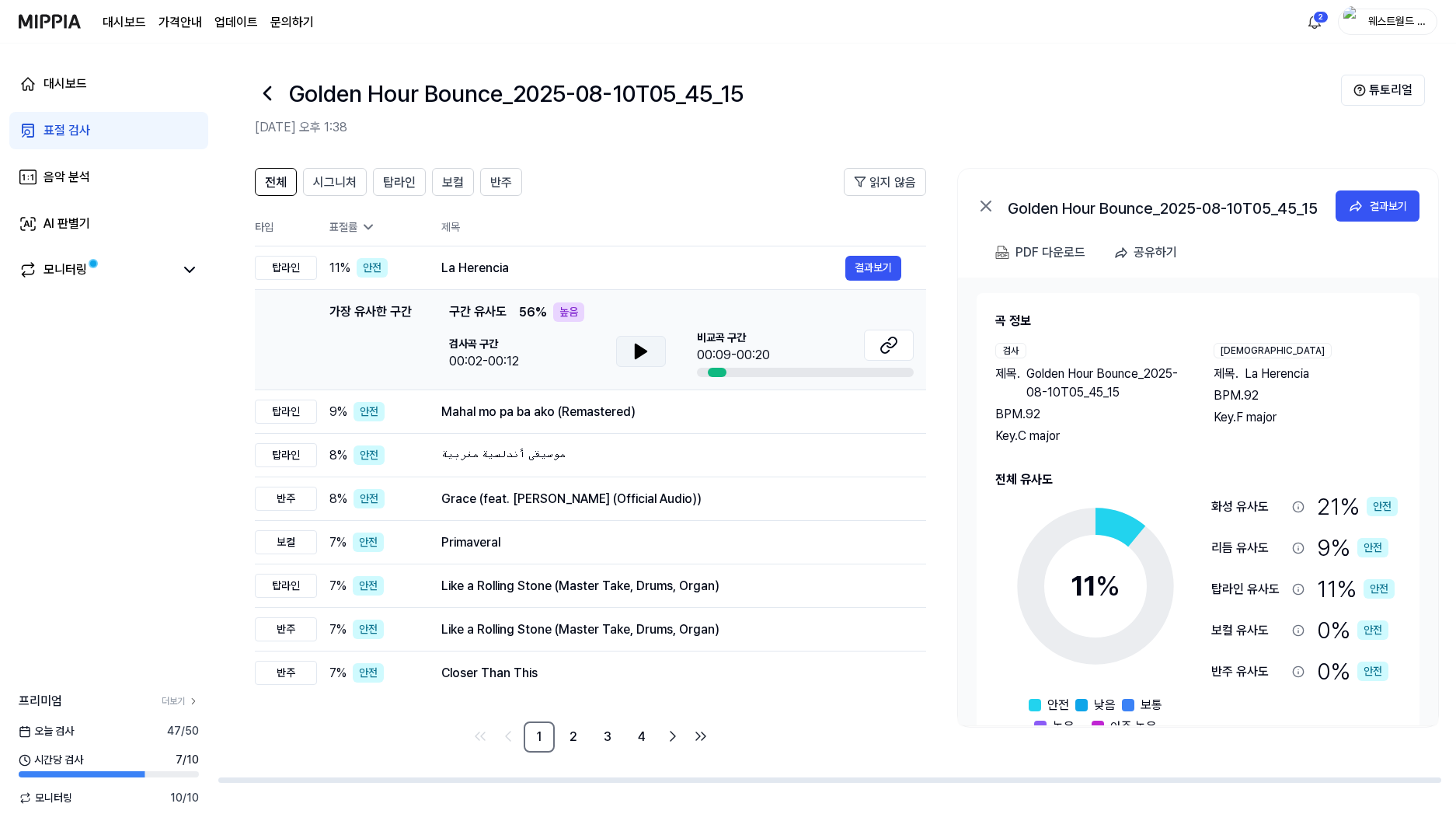
click at [653, 349] on button at bounding box center [640, 352] width 50 height 31
click at [646, 349] on icon at bounding box center [640, 351] width 18 height 18
click at [643, 349] on icon at bounding box center [643, 351] width 3 height 13
click at [56, 276] on div "모니터링" at bounding box center [65, 269] width 44 height 18
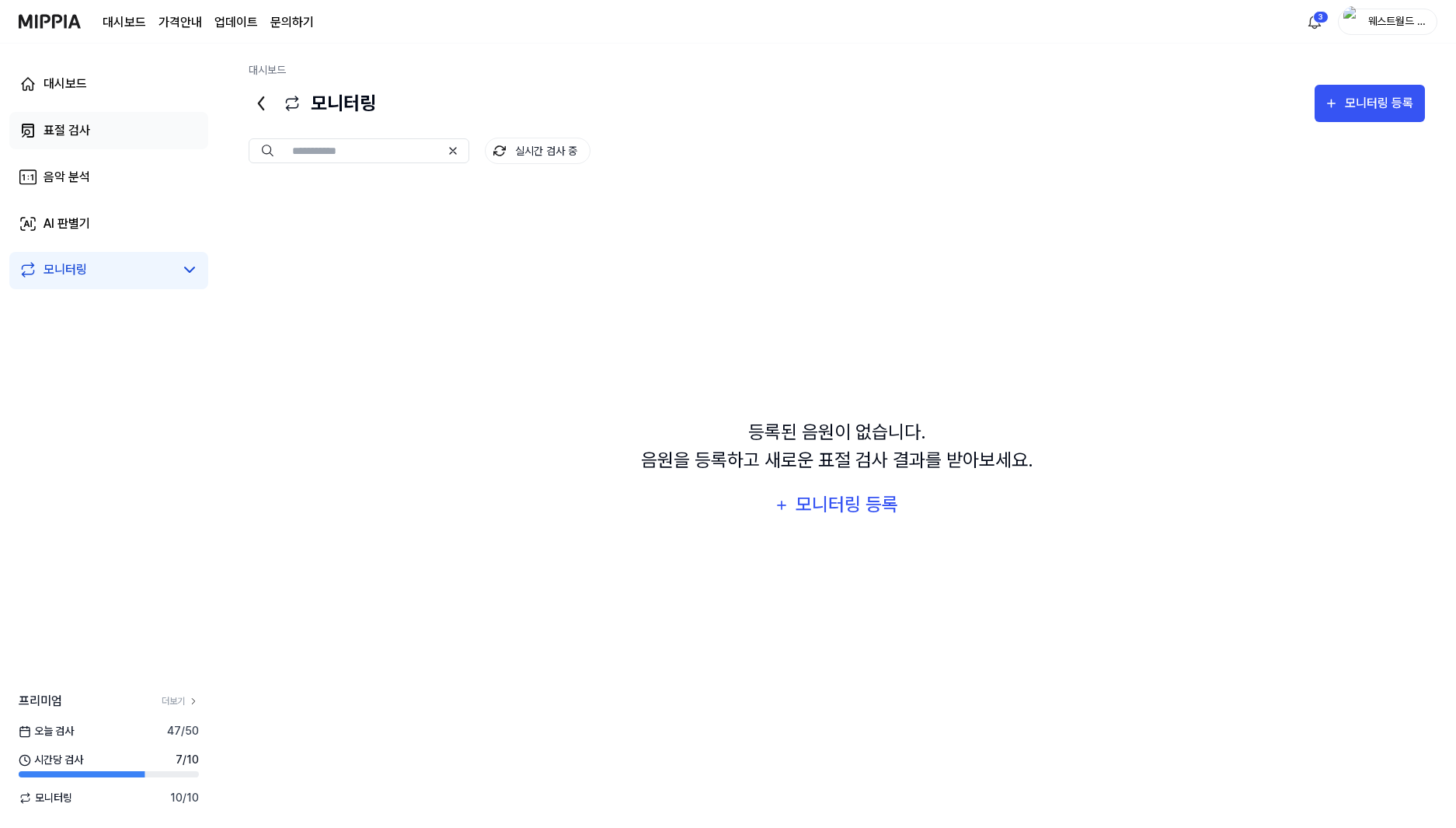
click at [91, 134] on link "표절 검사" at bounding box center [109, 130] width 199 height 37
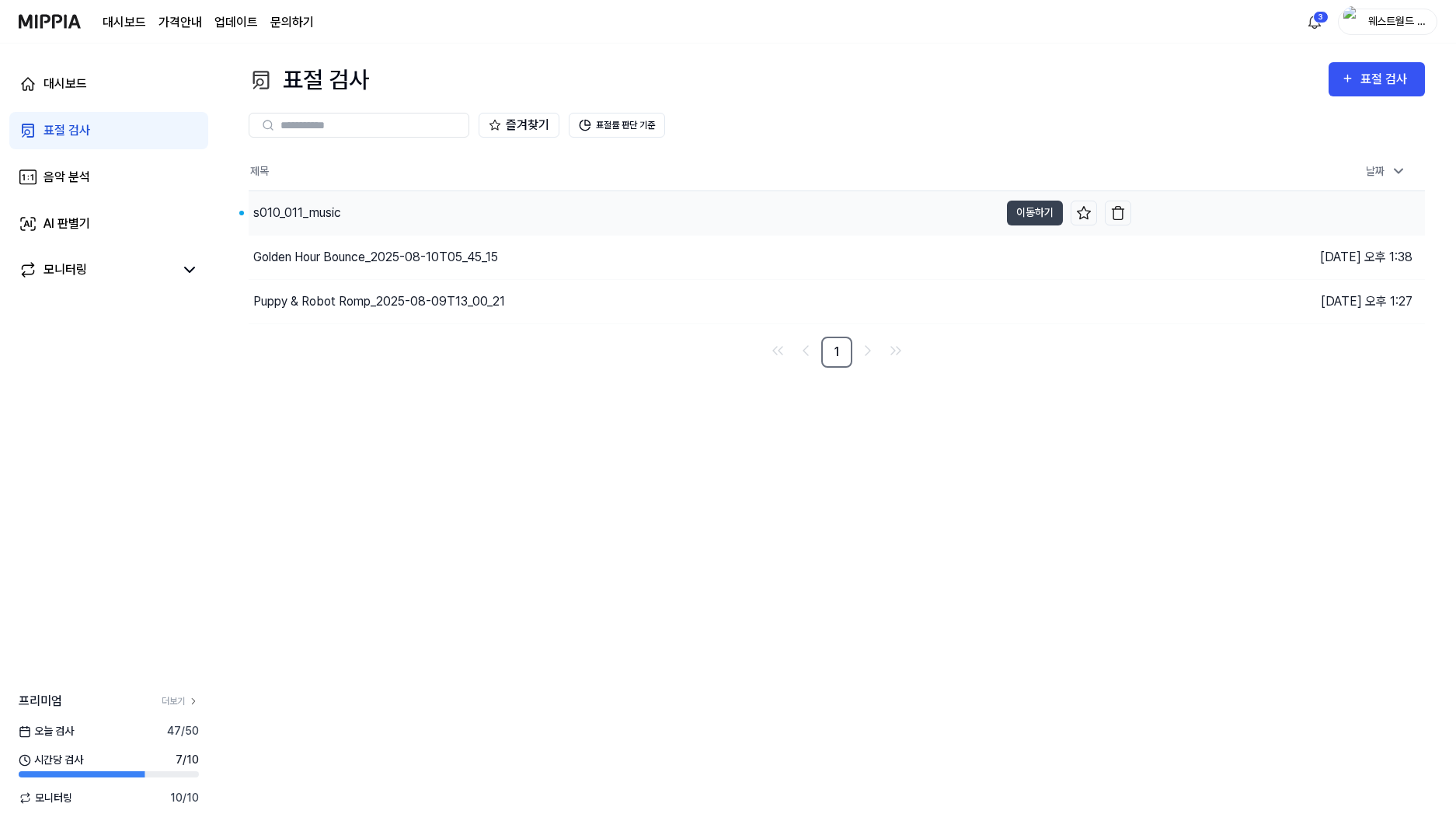
click at [817, 215] on div "s010_011_music" at bounding box center [624, 213] width 751 height 44
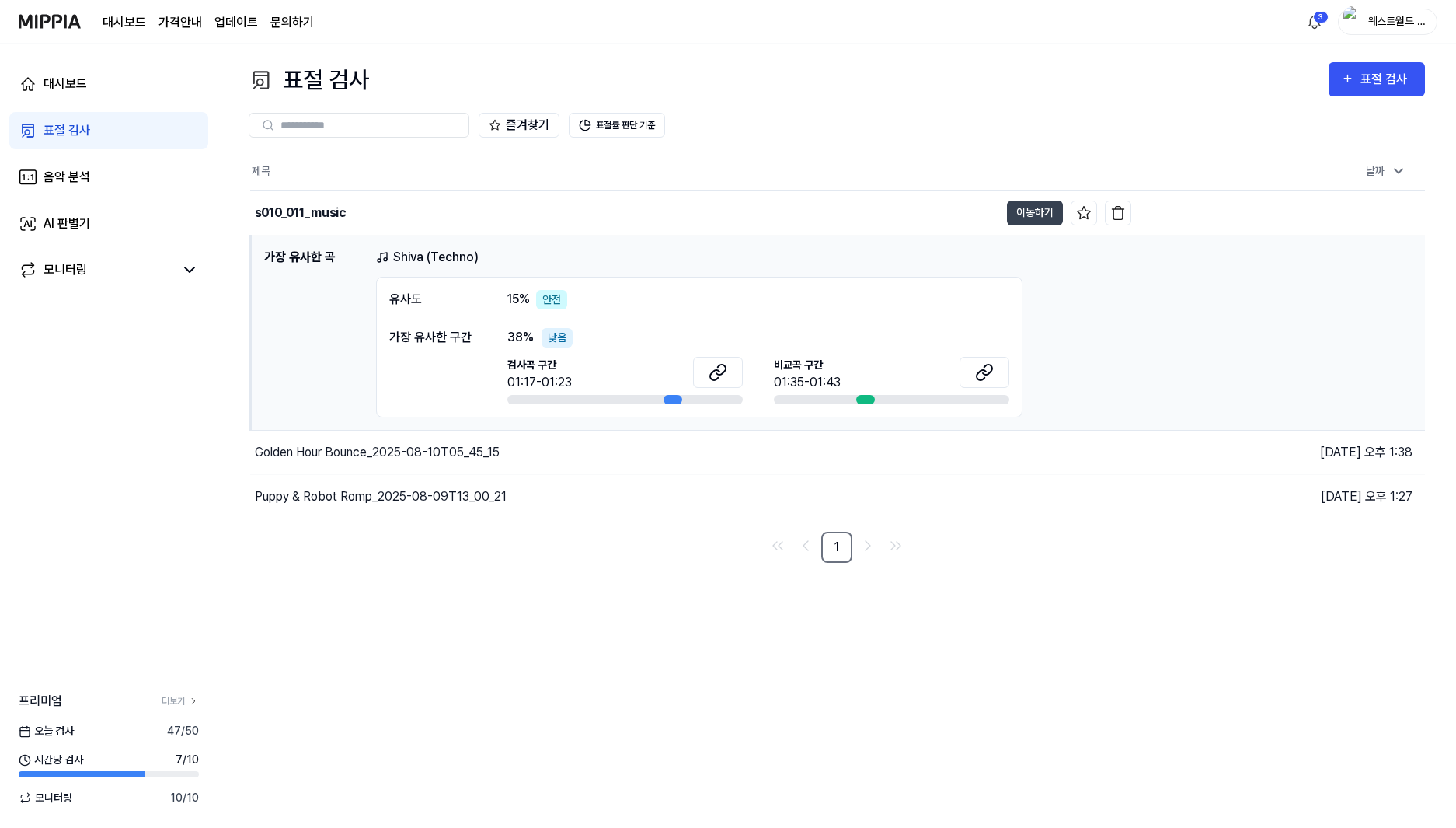
click at [437, 255] on link "Shiva (Techno)" at bounding box center [427, 258] width 104 height 19
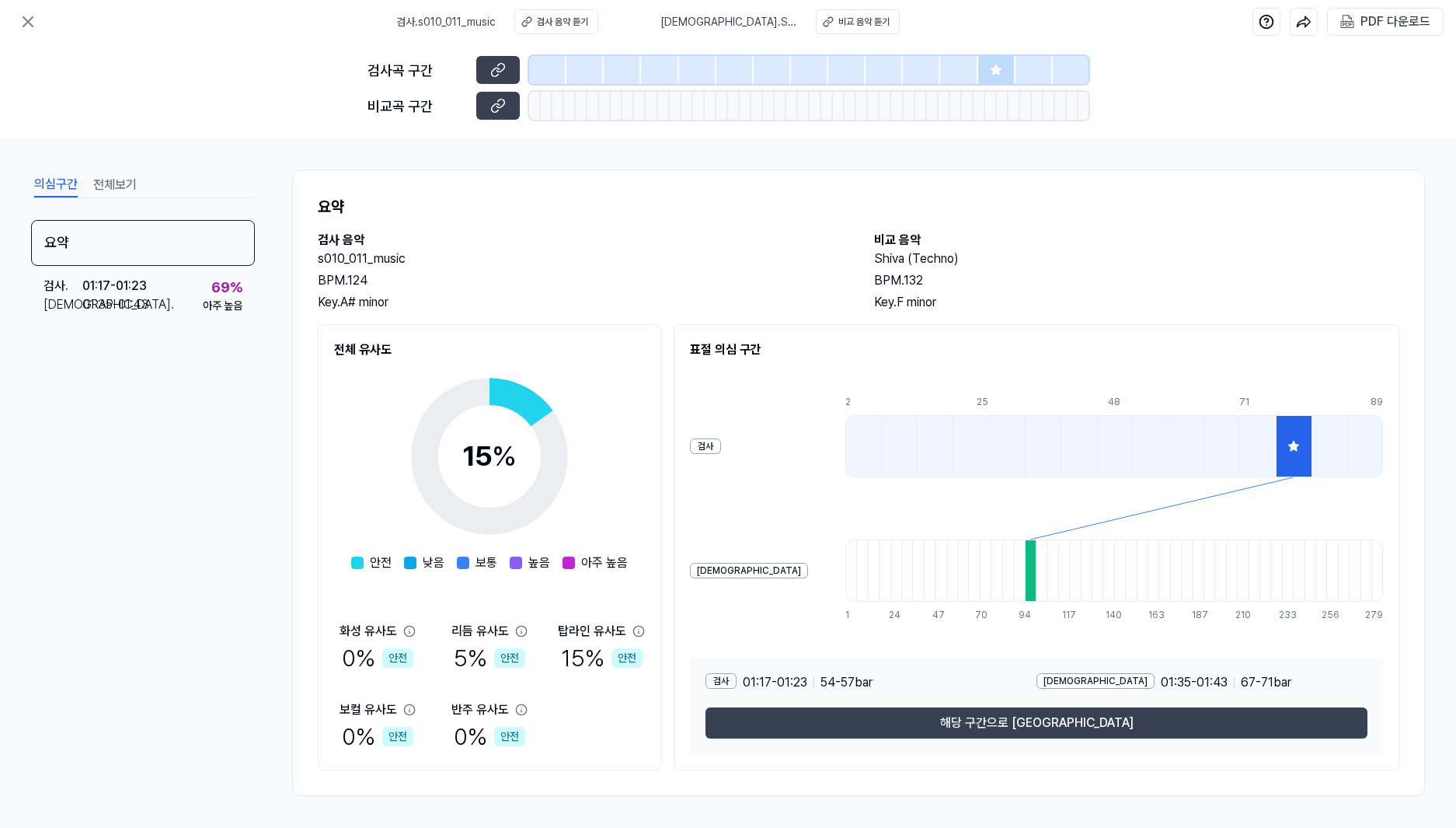
click at [546, 110] on div at bounding box center [547, 105] width 12 height 28
click at [838, 23] on div "비교 음악 듣기" at bounding box center [863, 21] width 51 height 14
click at [978, 64] on div at bounding box center [997, 70] width 37 height 28
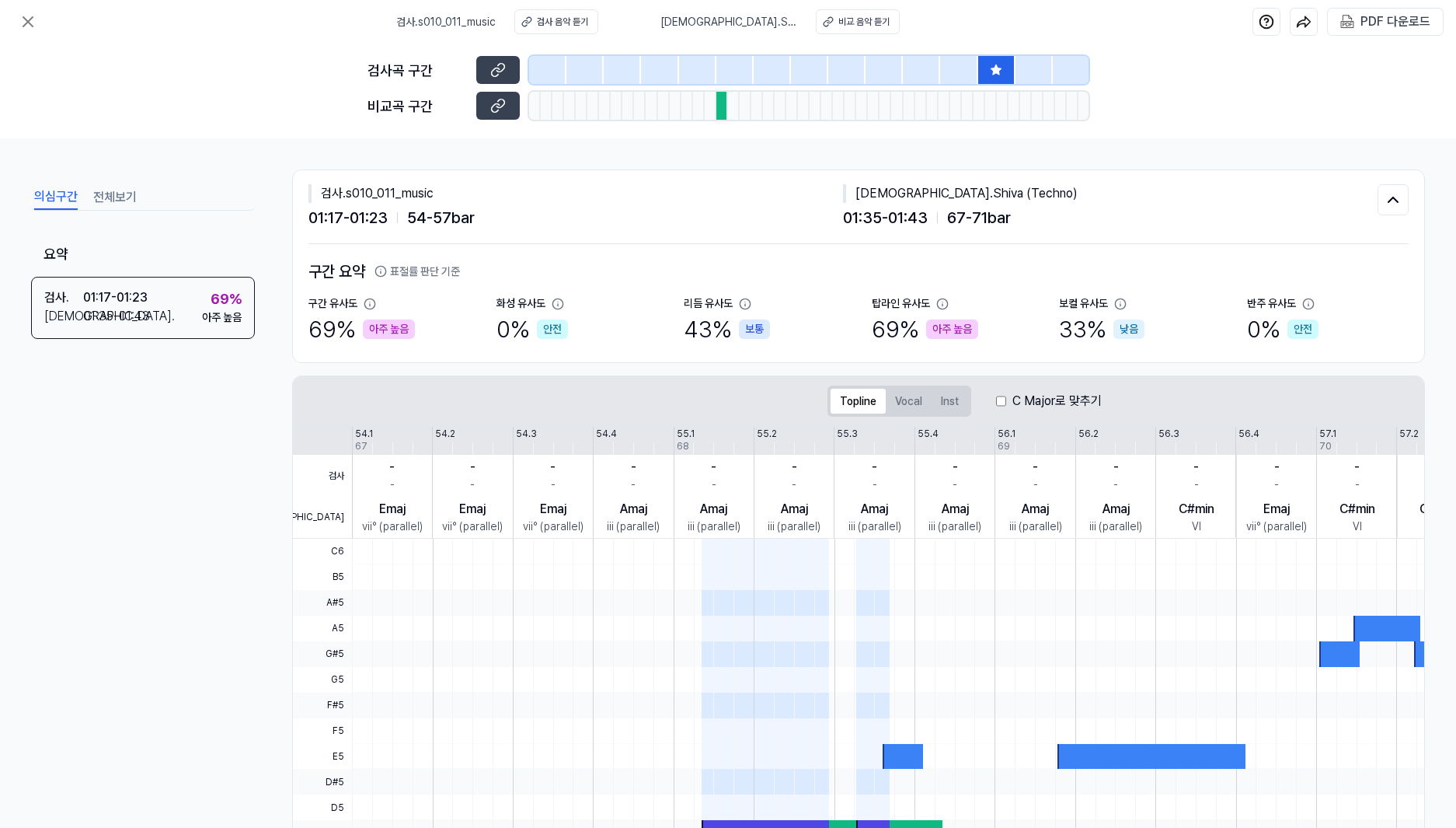
click at [107, 195] on button "전체보기" at bounding box center [115, 197] width 44 height 25
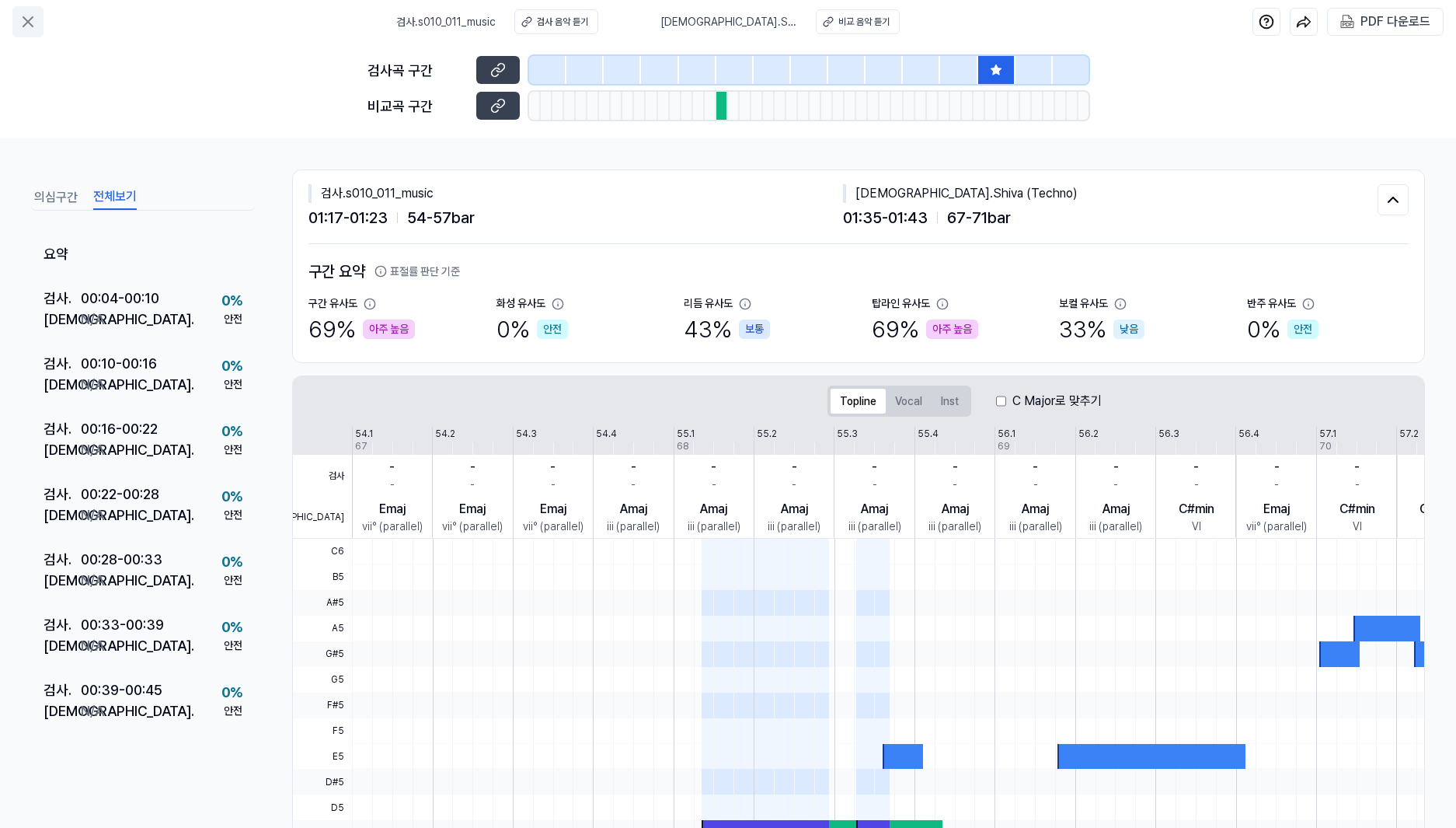
click at [25, 24] on icon at bounding box center [28, 22] width 10 height 10
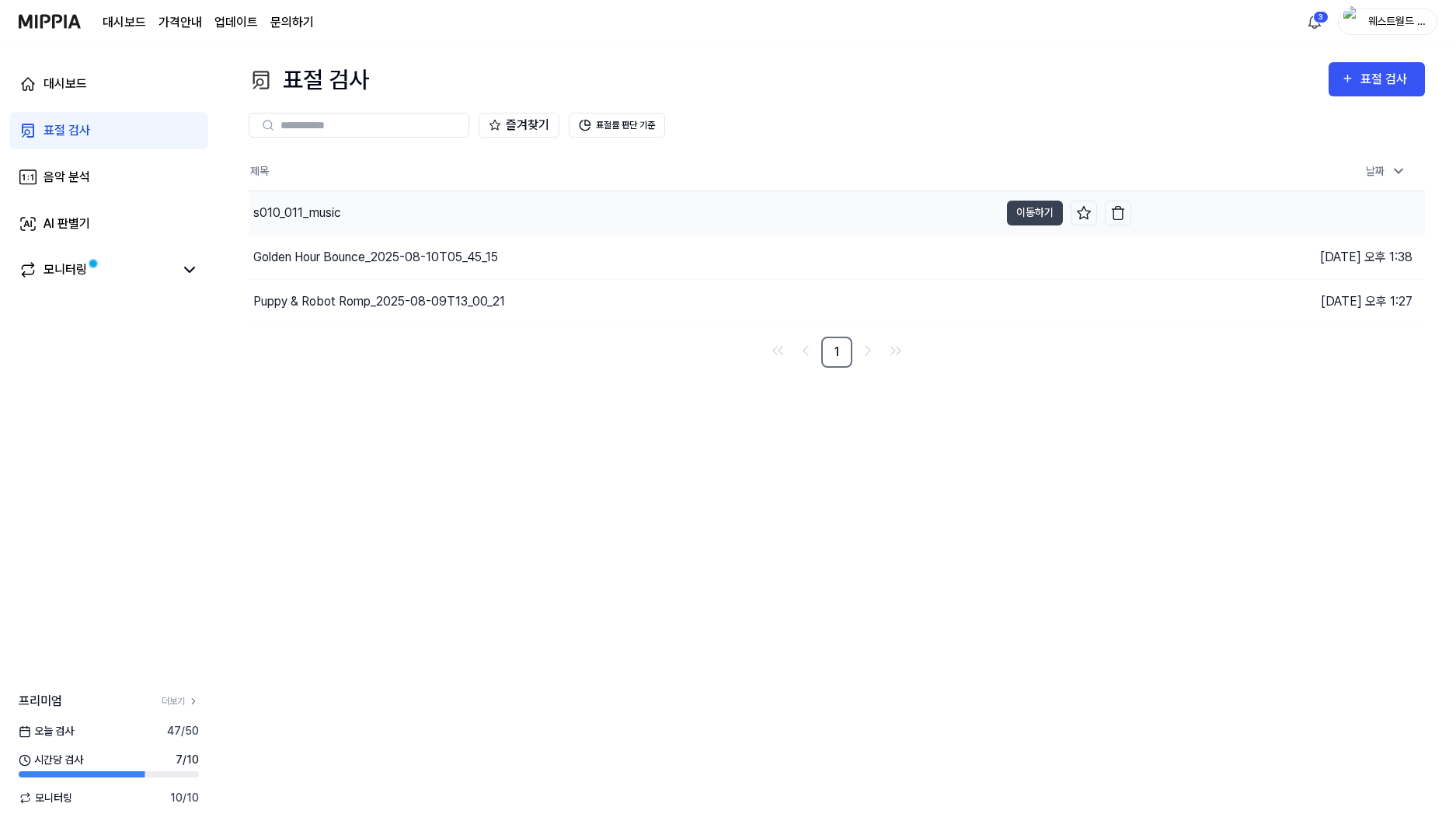
click at [337, 213] on div "s010_011_music" at bounding box center [297, 213] width 87 height 18
